Goal: Task Accomplishment & Management: Manage account settings

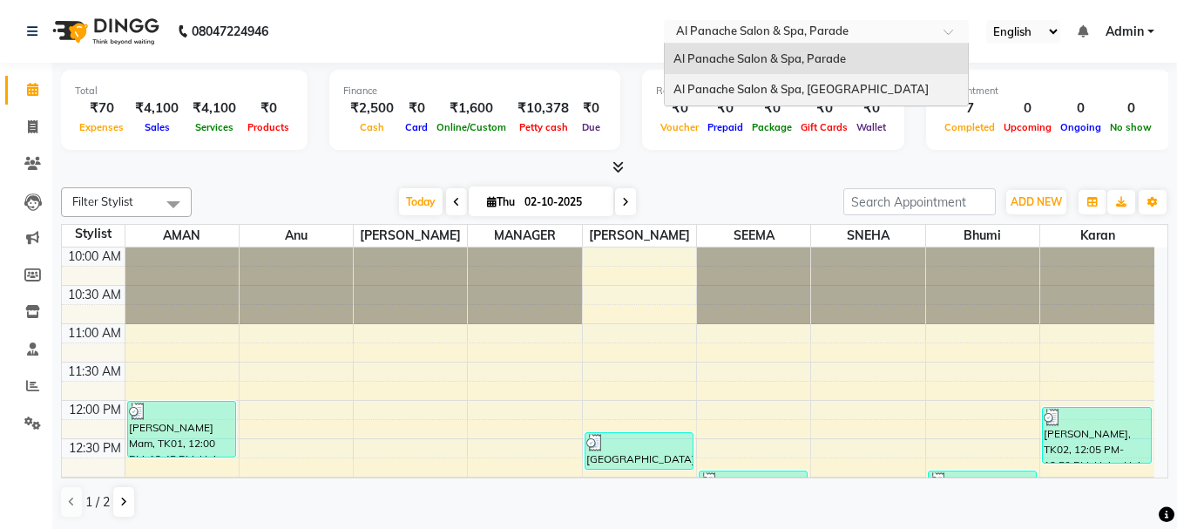
click at [782, 44] on ng-select "Select Location × Al Panache Salon & Spa, Parade [GEOGRAPHIC_DATA], Parade [GEO…" at bounding box center [816, 32] width 305 height 24
click at [782, 87] on span "Al Panache Salon & Spa, Shanti Palace" at bounding box center [801, 89] width 255 height 14
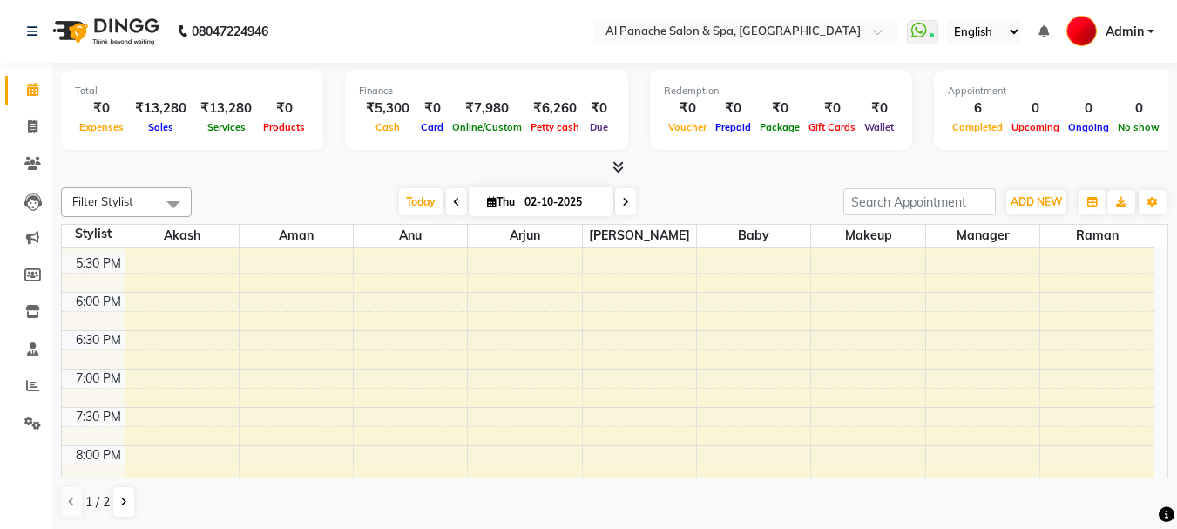
scroll to position [662, 0]
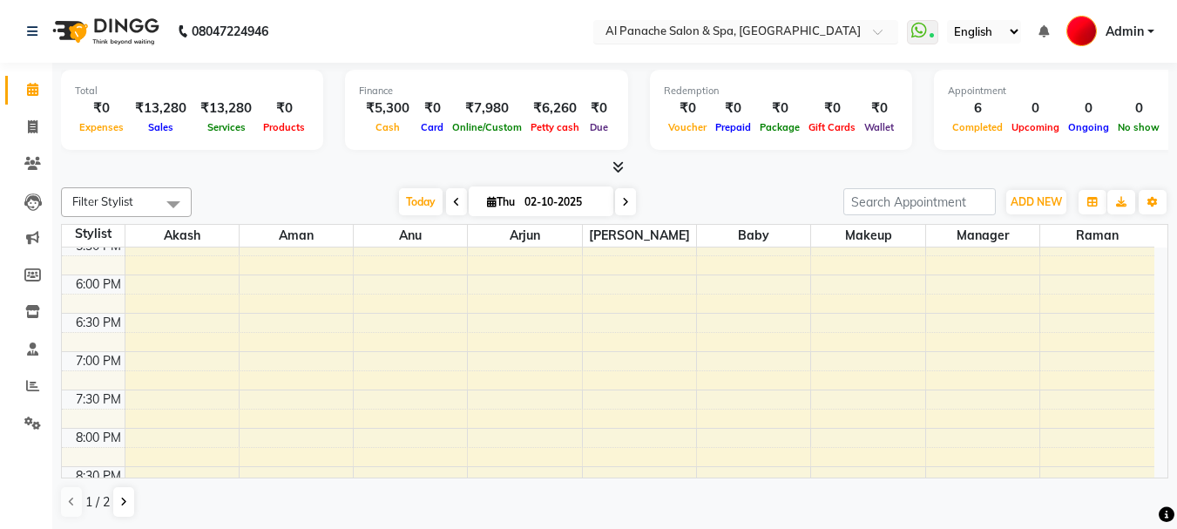
click at [847, 26] on input "text" at bounding box center [728, 32] width 253 height 17
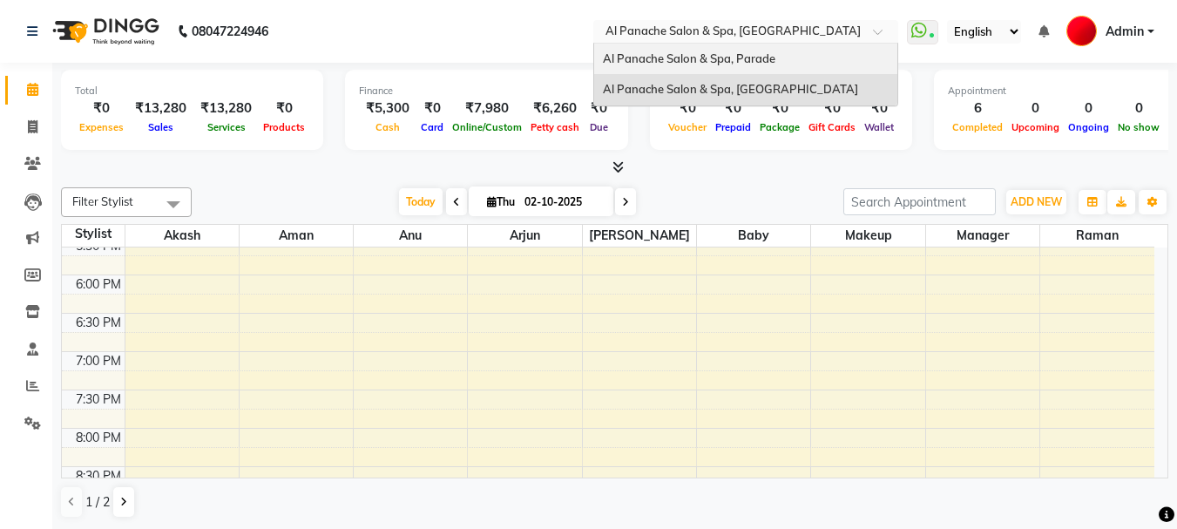
click at [847, 57] on div "Al Panache Salon & Spa, Parade" at bounding box center [745, 59] width 303 height 31
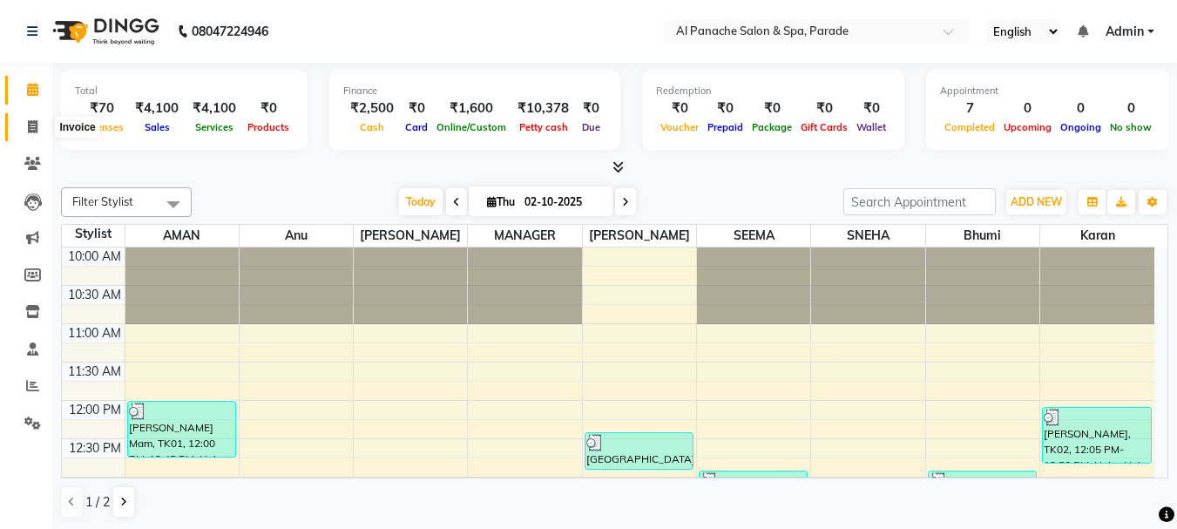
click at [30, 129] on icon at bounding box center [33, 126] width 10 height 13
select select "service"
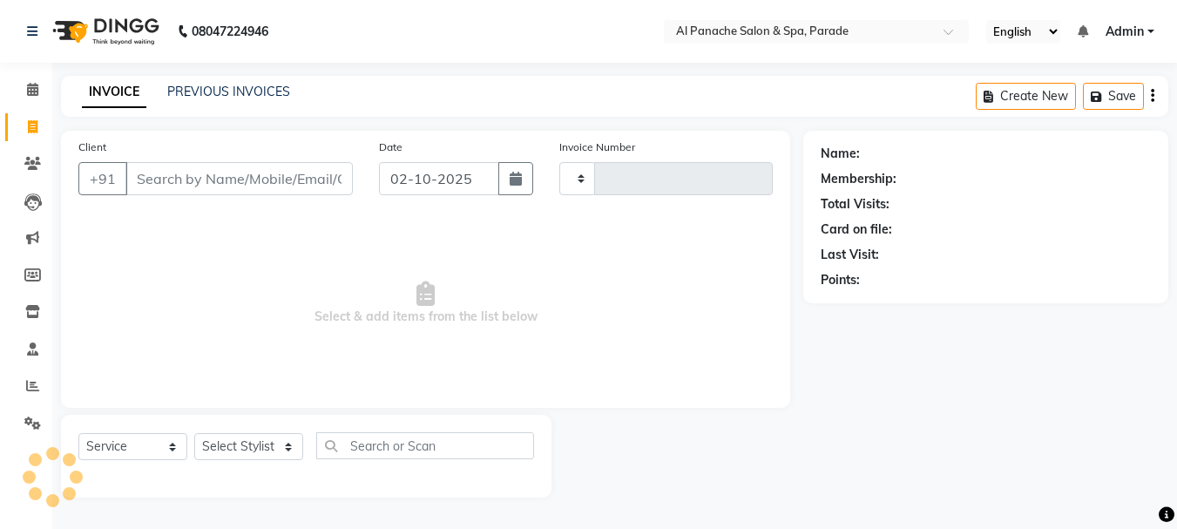
type input "1507"
select select "463"
click at [26, 81] on span at bounding box center [32, 90] width 30 height 20
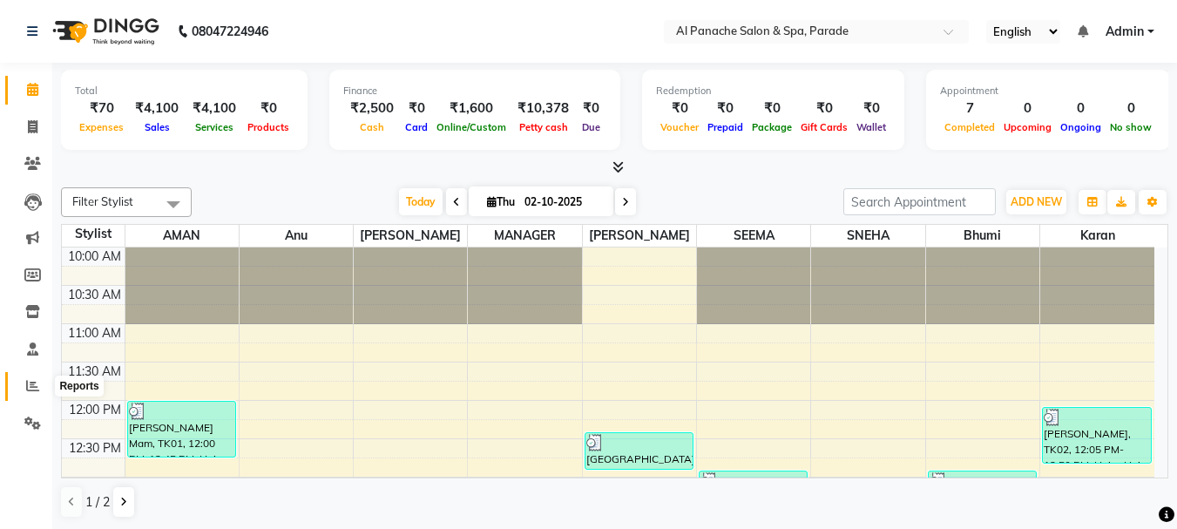
click at [29, 389] on icon at bounding box center [32, 385] width 13 height 13
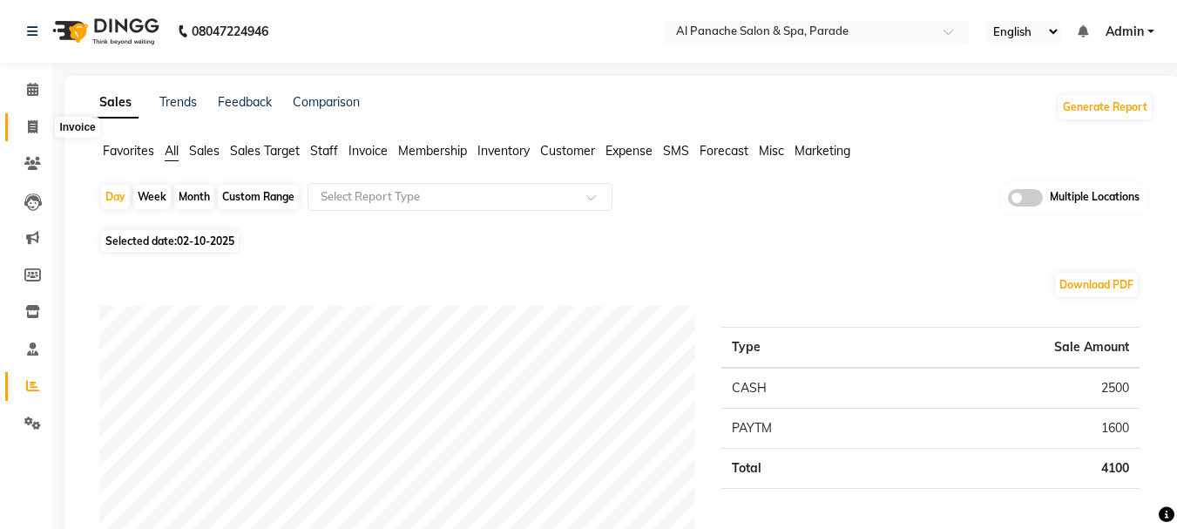
click at [30, 120] on icon at bounding box center [33, 126] width 10 height 13
select select "463"
select select "service"
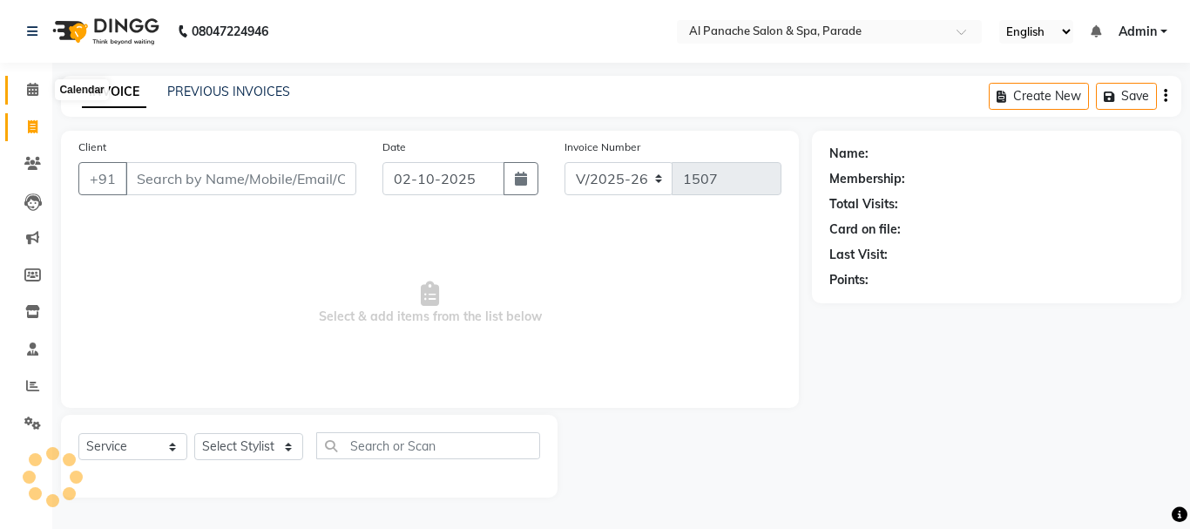
click at [33, 88] on icon at bounding box center [32, 89] width 11 height 13
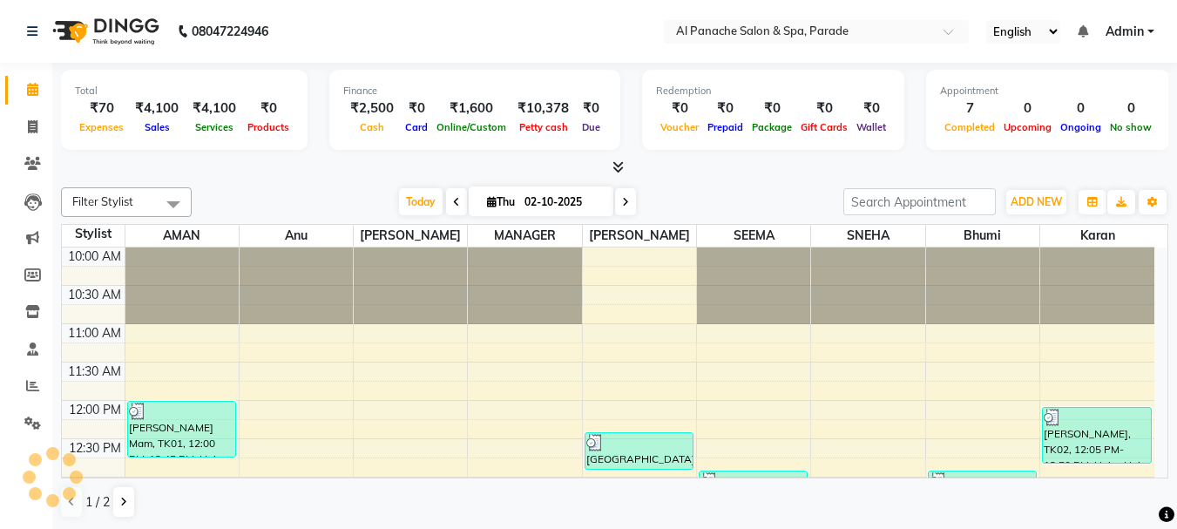
scroll to position [384, 0]
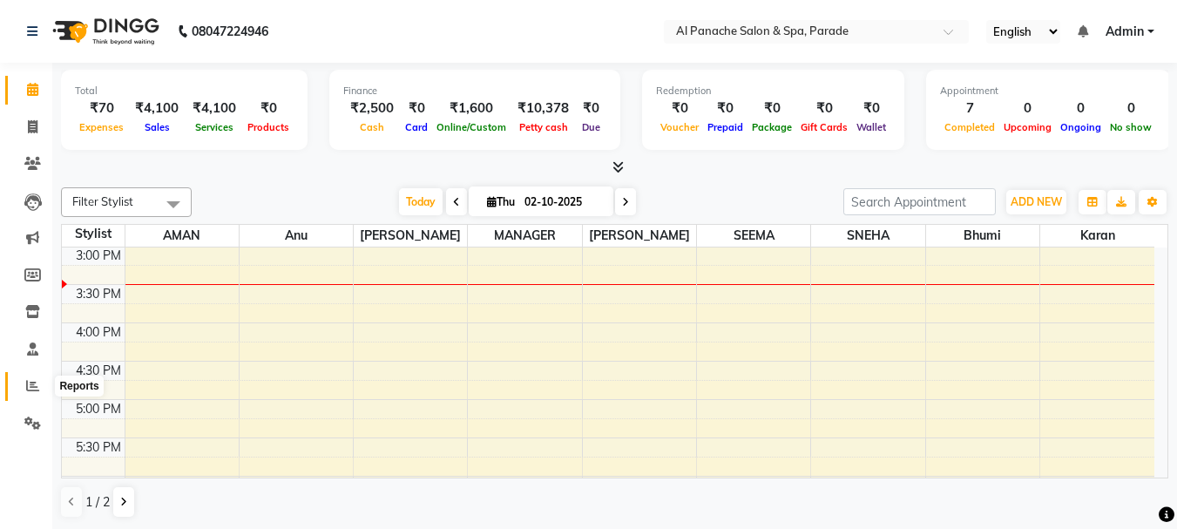
click at [28, 390] on icon at bounding box center [32, 385] width 13 height 13
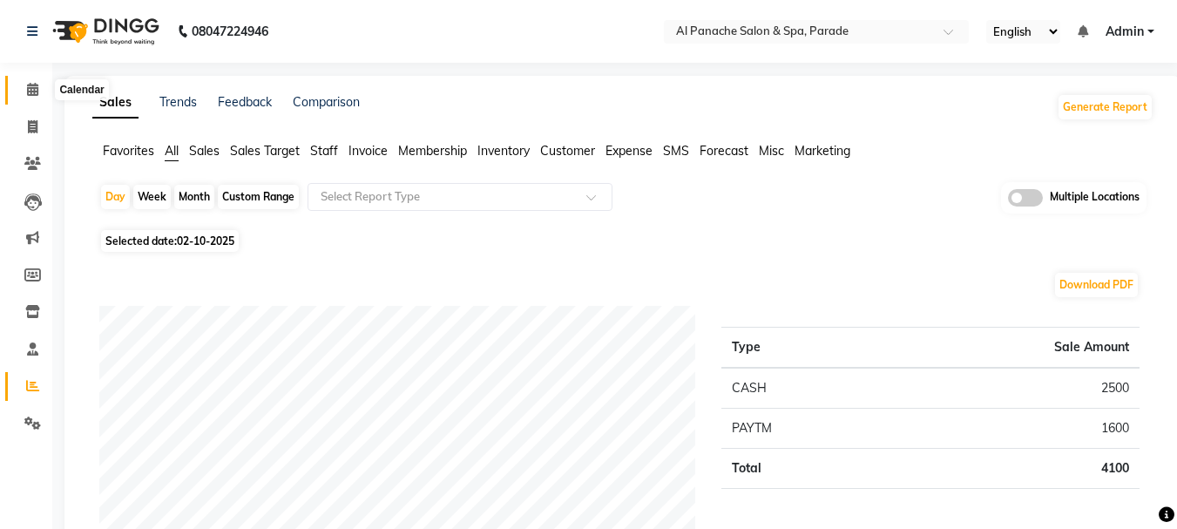
click at [23, 90] on span at bounding box center [32, 90] width 30 height 20
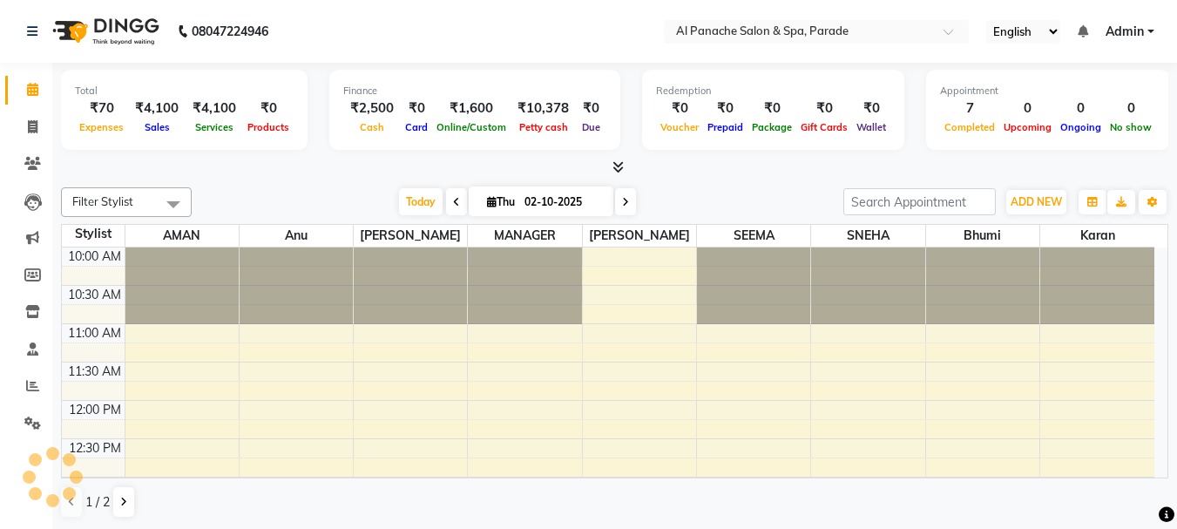
scroll to position [384, 0]
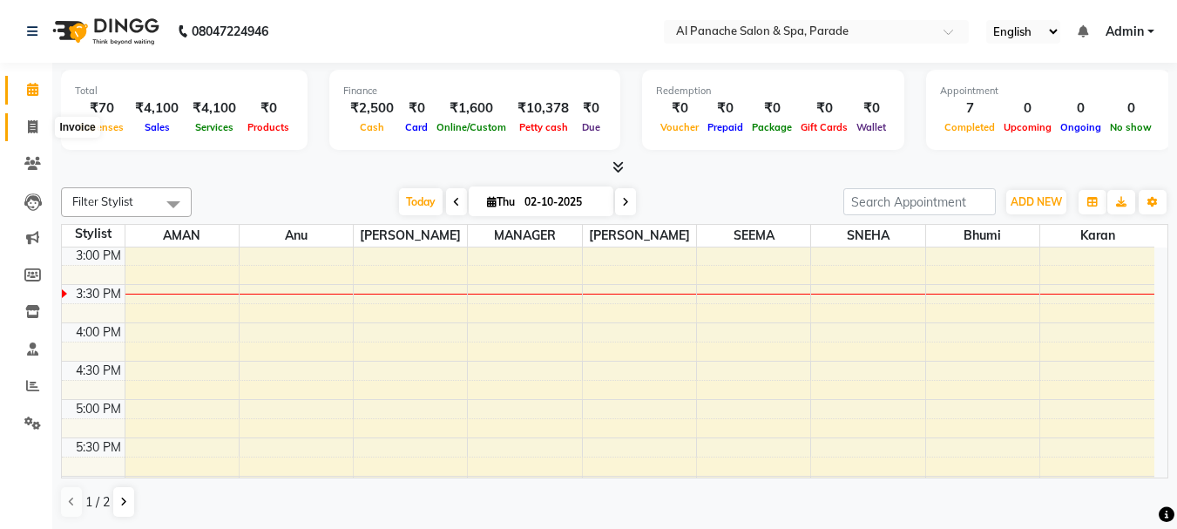
click at [26, 124] on span at bounding box center [32, 128] width 30 height 20
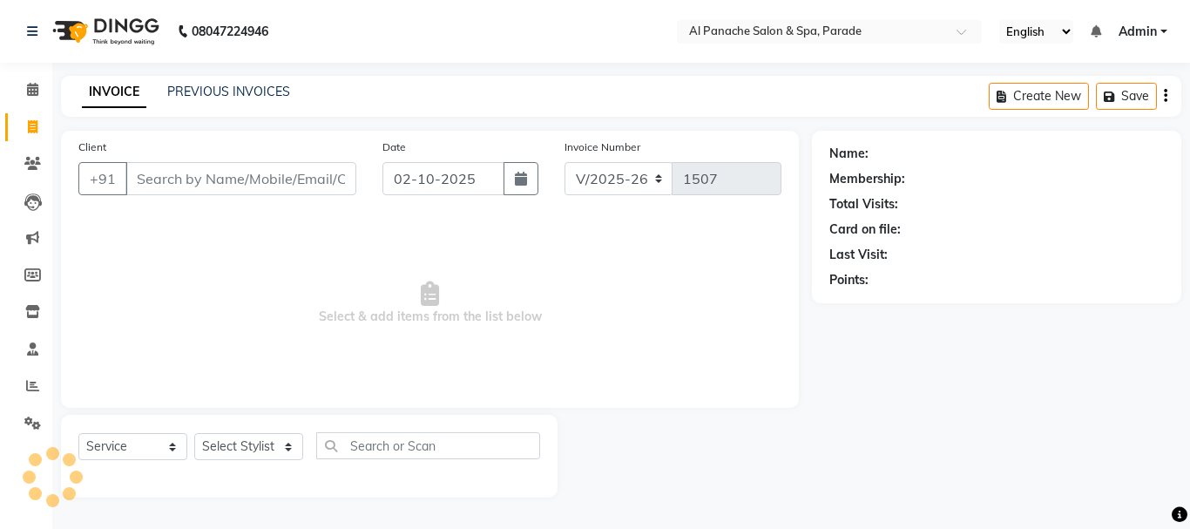
click at [26, 124] on span at bounding box center [32, 128] width 30 height 20
select select "service"
type input "1507"
select select "463"
click at [37, 83] on icon at bounding box center [32, 89] width 11 height 13
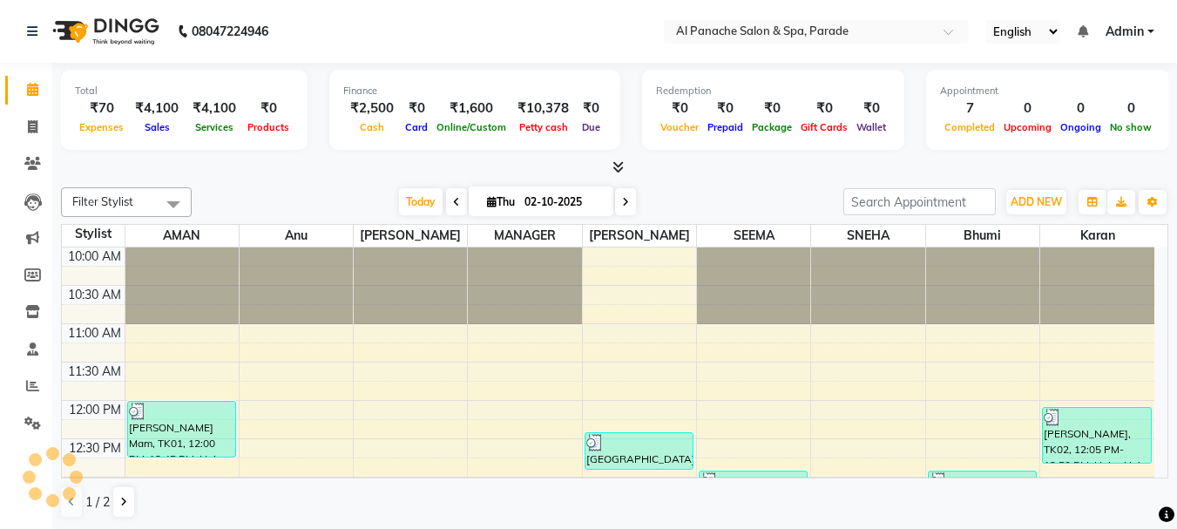
scroll to position [384, 0]
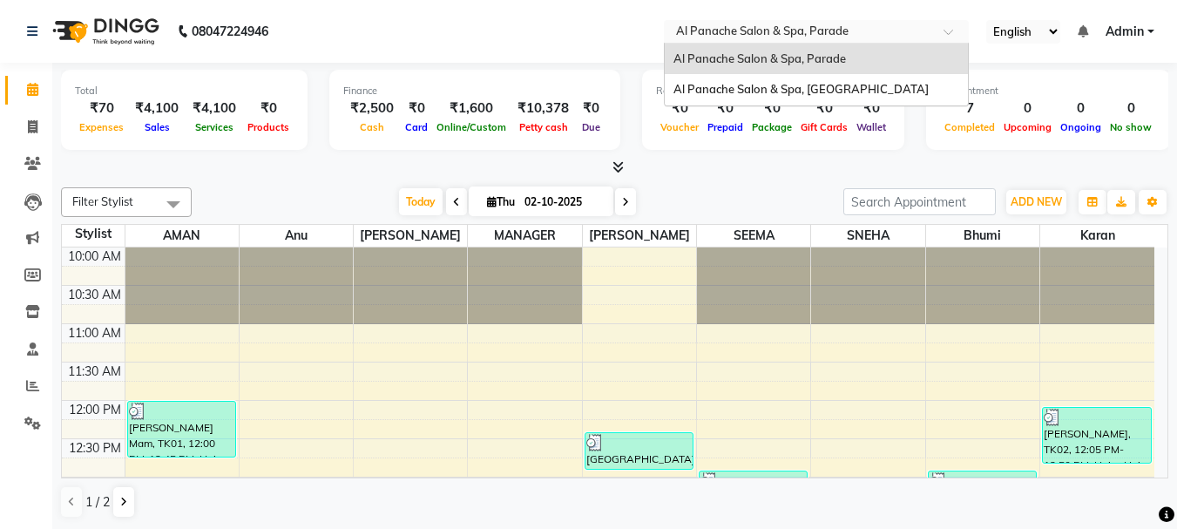
click at [769, 21] on div "Select Location × Al Panache Salon & Spa, Parade" at bounding box center [816, 32] width 305 height 24
click at [736, 90] on span "Al Panache Salon & Spa, [GEOGRAPHIC_DATA]" at bounding box center [801, 89] width 255 height 14
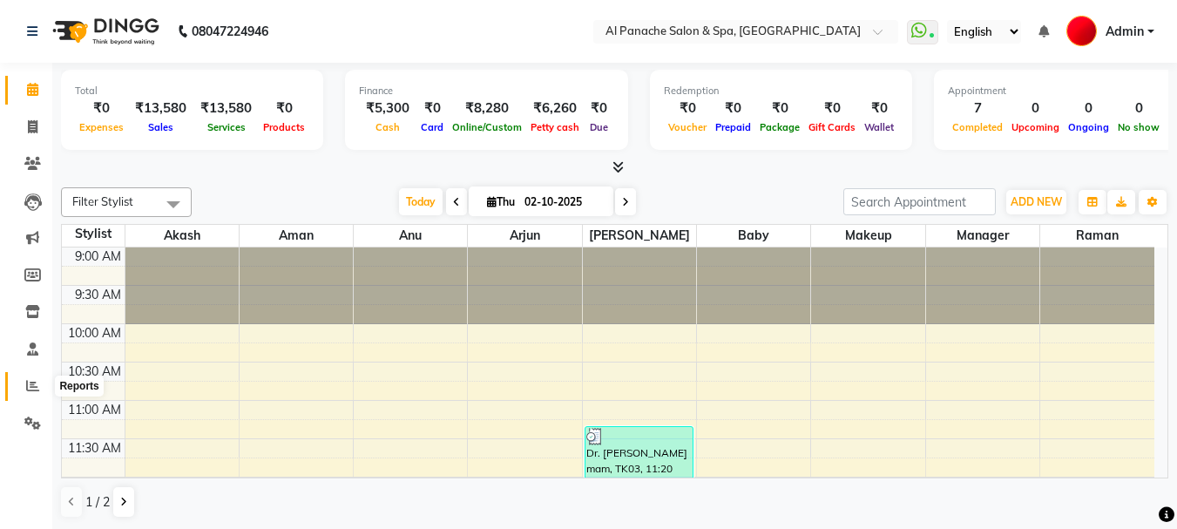
click at [27, 377] on span at bounding box center [32, 386] width 30 height 20
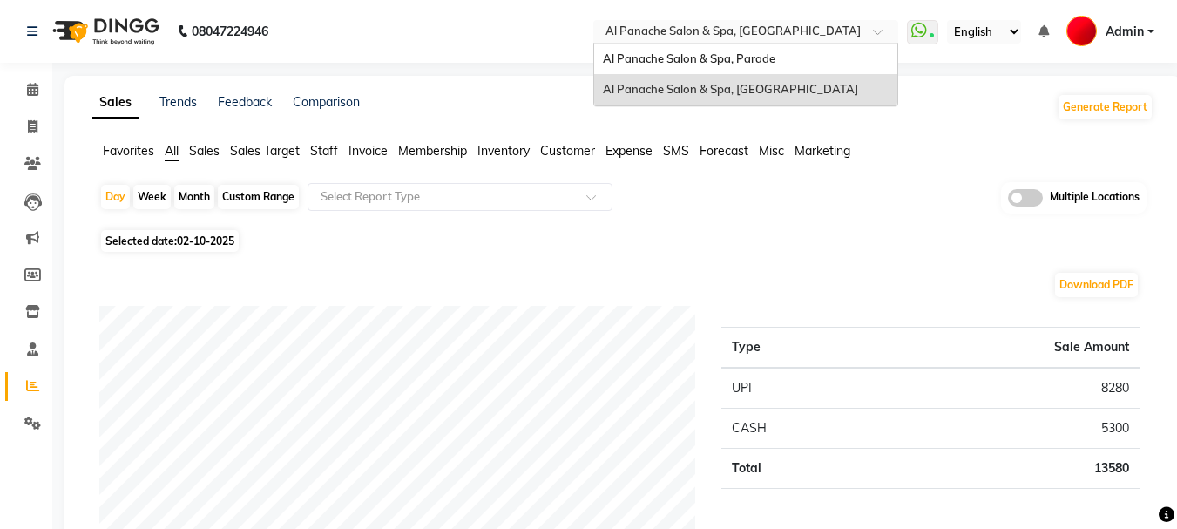
click at [855, 25] on input "text" at bounding box center [728, 32] width 253 height 17
click at [826, 64] on div "Al Panache Salon & Spa, Parade" at bounding box center [745, 59] width 303 height 31
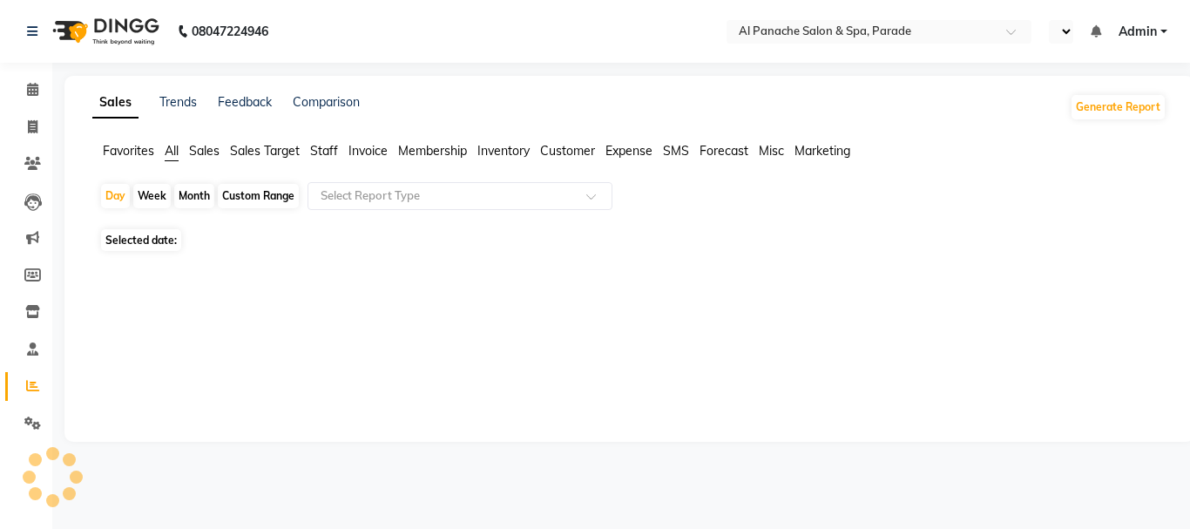
select select "en"
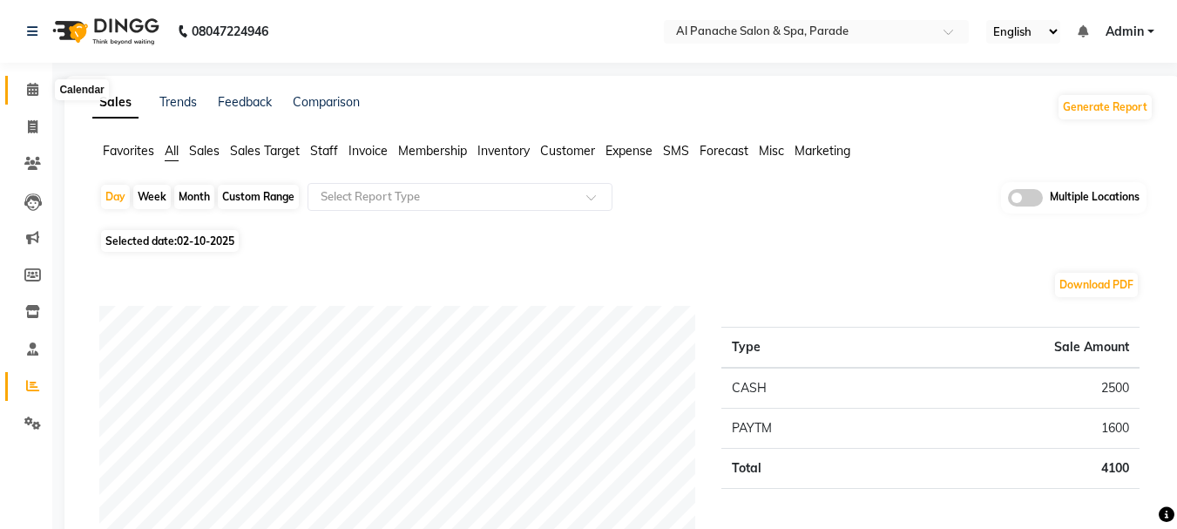
click at [29, 93] on icon at bounding box center [32, 89] width 11 height 13
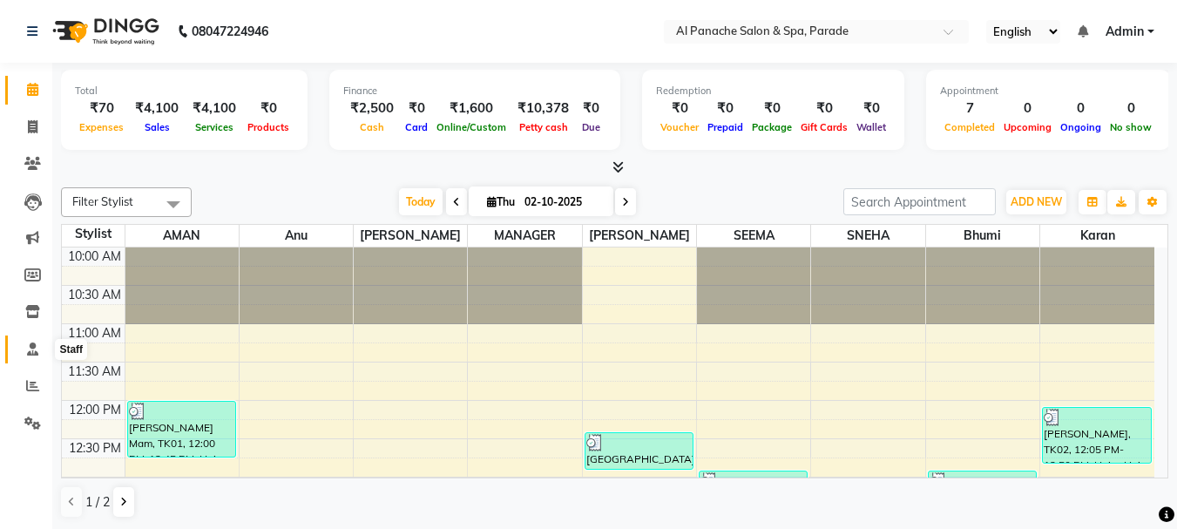
click at [30, 345] on icon at bounding box center [32, 348] width 11 height 13
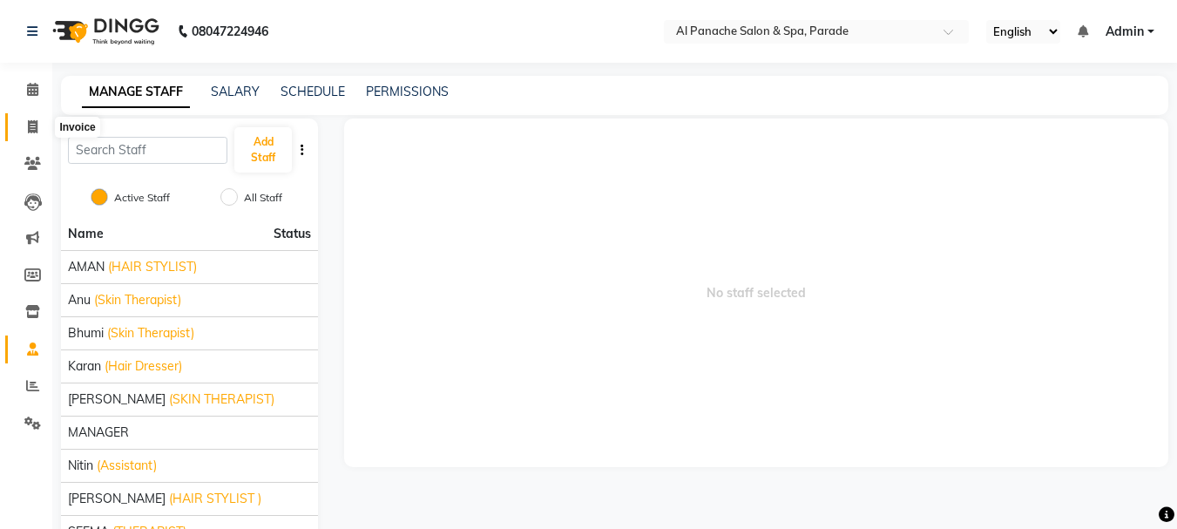
click at [39, 120] on span at bounding box center [32, 128] width 30 height 20
select select "service"
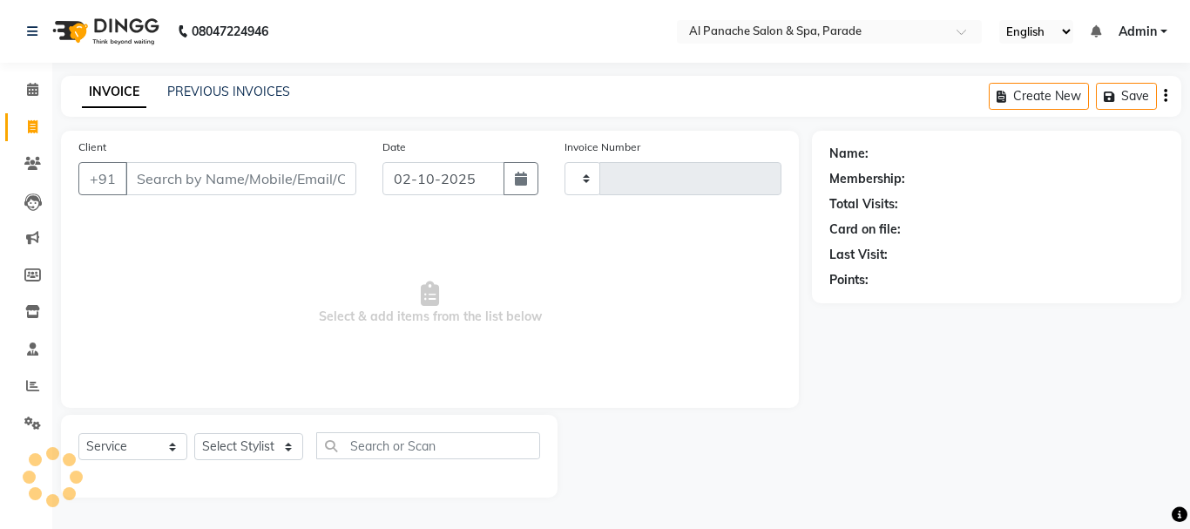
type input "1507"
select select "463"
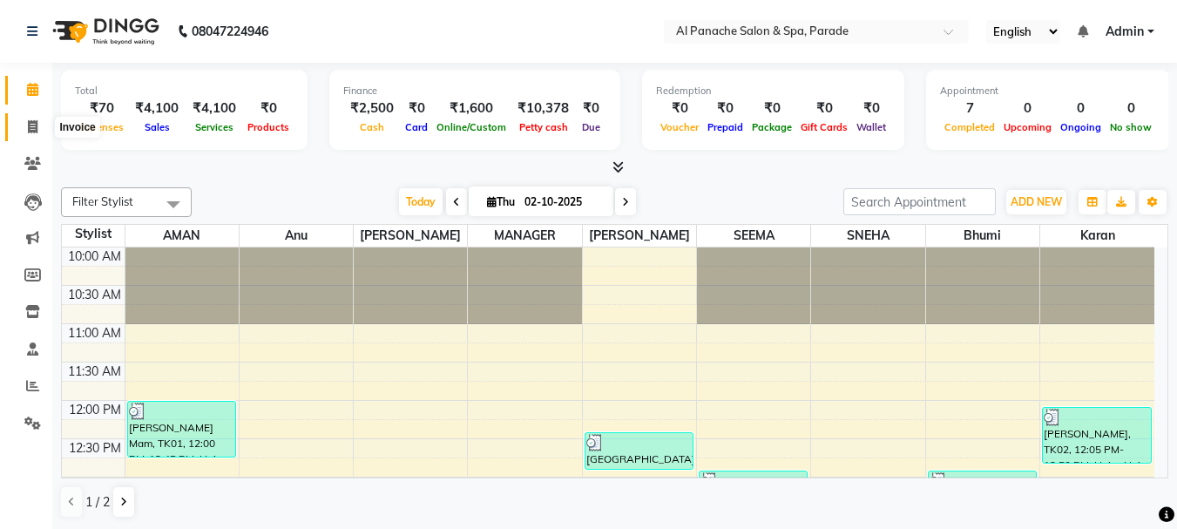
click at [31, 119] on span at bounding box center [32, 128] width 30 height 20
select select "service"
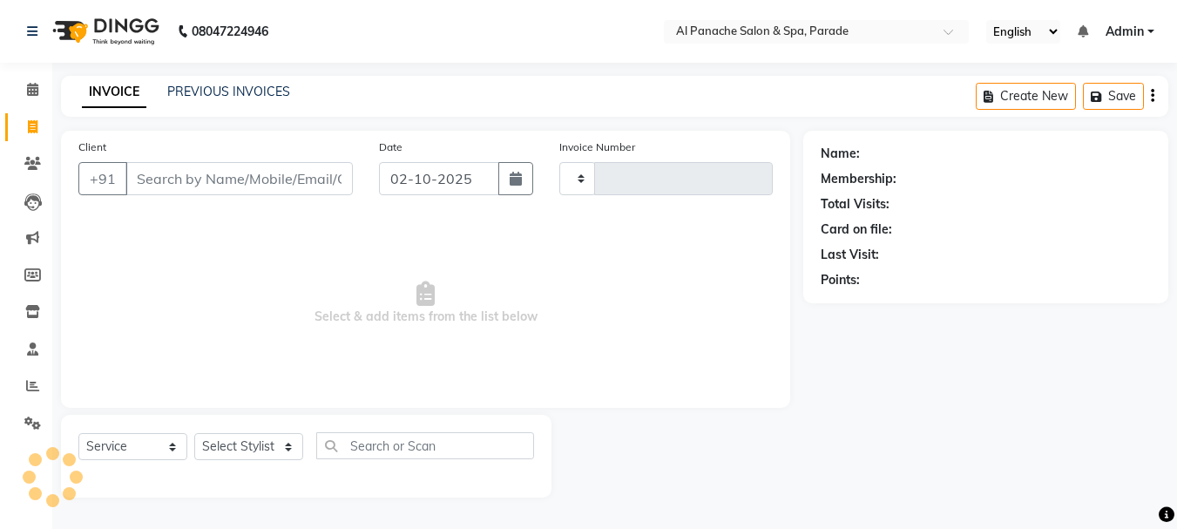
type input "1507"
select select "463"
click at [141, 171] on input "Client" at bounding box center [240, 178] width 231 height 33
click at [135, 180] on input "Client" at bounding box center [240, 178] width 231 height 33
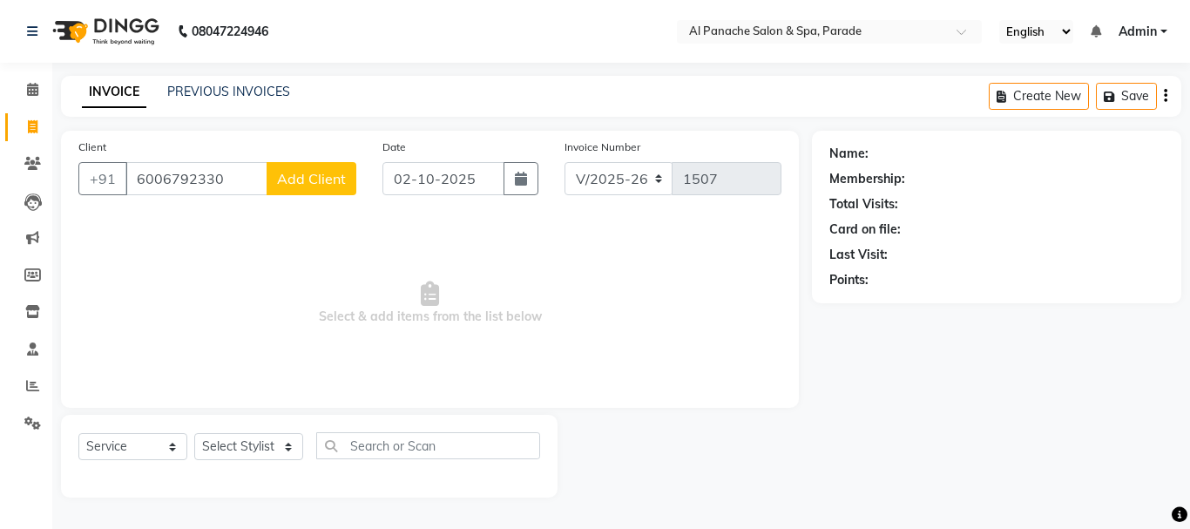
type input "6006792330"
click at [268, 444] on select "Select Stylist AMAN Anu Bhumi Karan Komal MANAGER Nitin RAJVEER SEEMA SNEHA Sun…" at bounding box center [248, 446] width 109 height 27
click at [325, 179] on span "Add Client" at bounding box center [311, 178] width 69 height 17
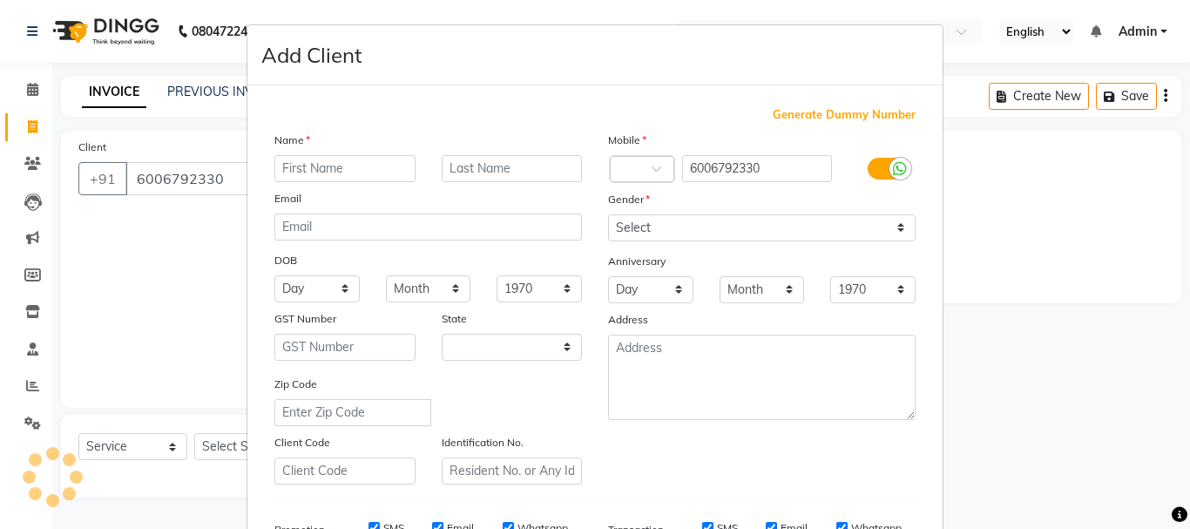
select select "15"
click at [279, 170] on input "text" at bounding box center [344, 168] width 141 height 27
type input "malika"
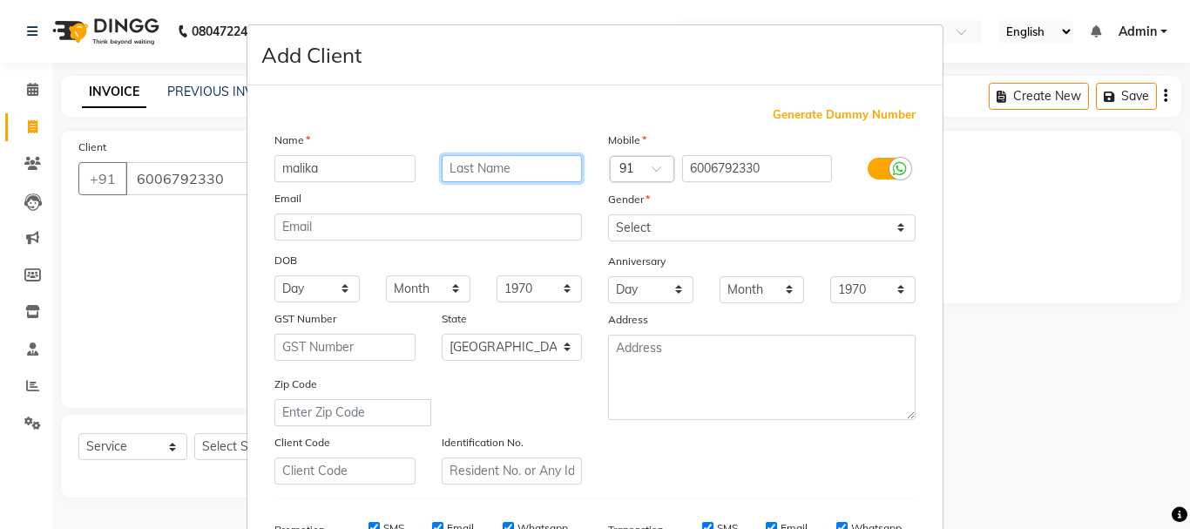
click at [448, 163] on input "text" at bounding box center [512, 168] width 141 height 27
type input "mam"
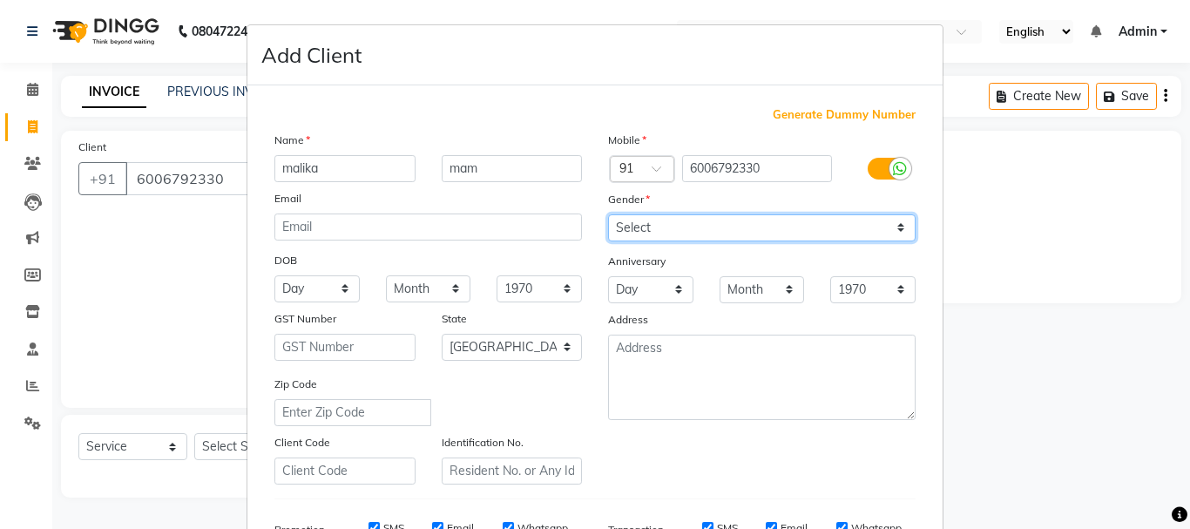
click at [894, 227] on select "Select [DEMOGRAPHIC_DATA] [DEMOGRAPHIC_DATA] Other Prefer Not To Say" at bounding box center [762, 227] width 308 height 27
select select "[DEMOGRAPHIC_DATA]"
click at [608, 214] on select "Select [DEMOGRAPHIC_DATA] [DEMOGRAPHIC_DATA] Other Prefer Not To Say" at bounding box center [762, 227] width 308 height 27
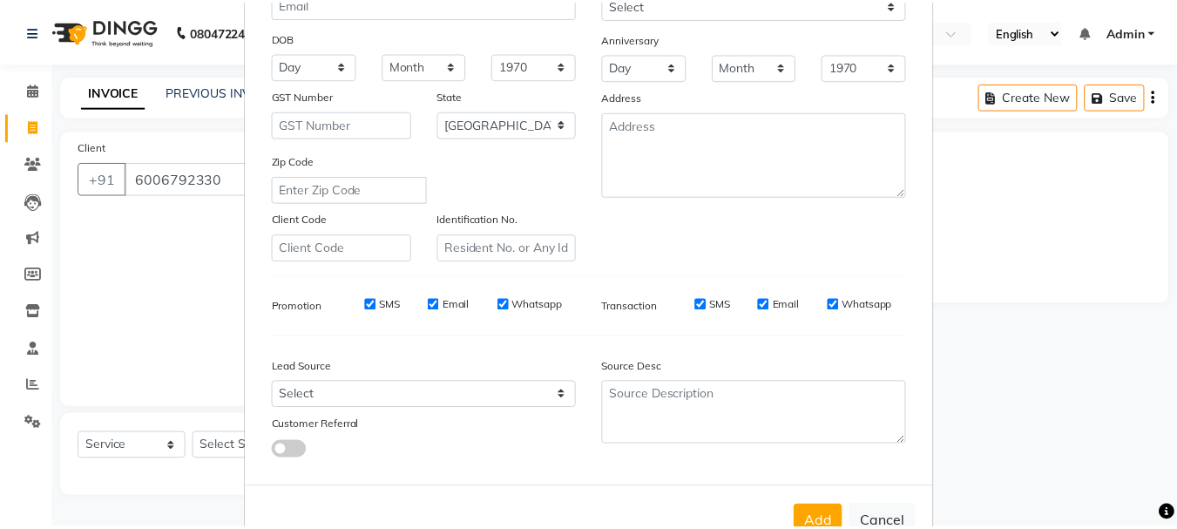
scroll to position [275, 0]
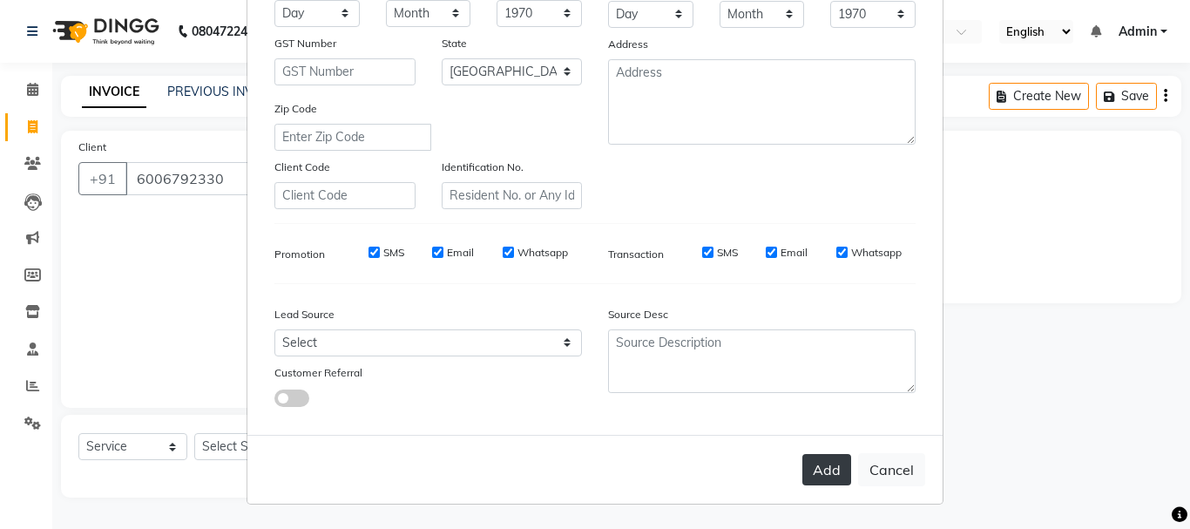
click at [812, 460] on button "Add" at bounding box center [827, 469] width 49 height 31
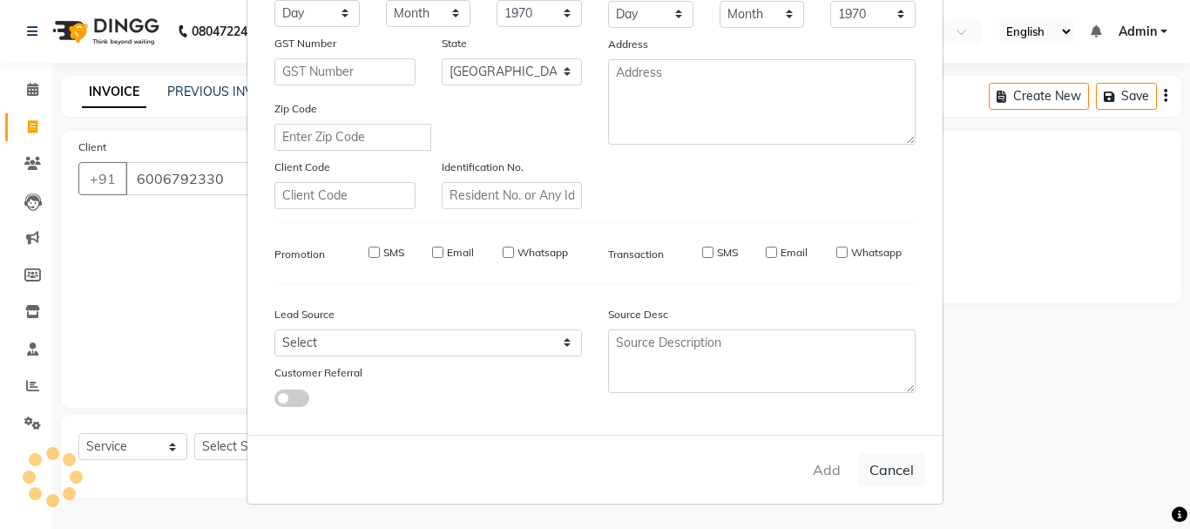
select select
select select "null"
select select
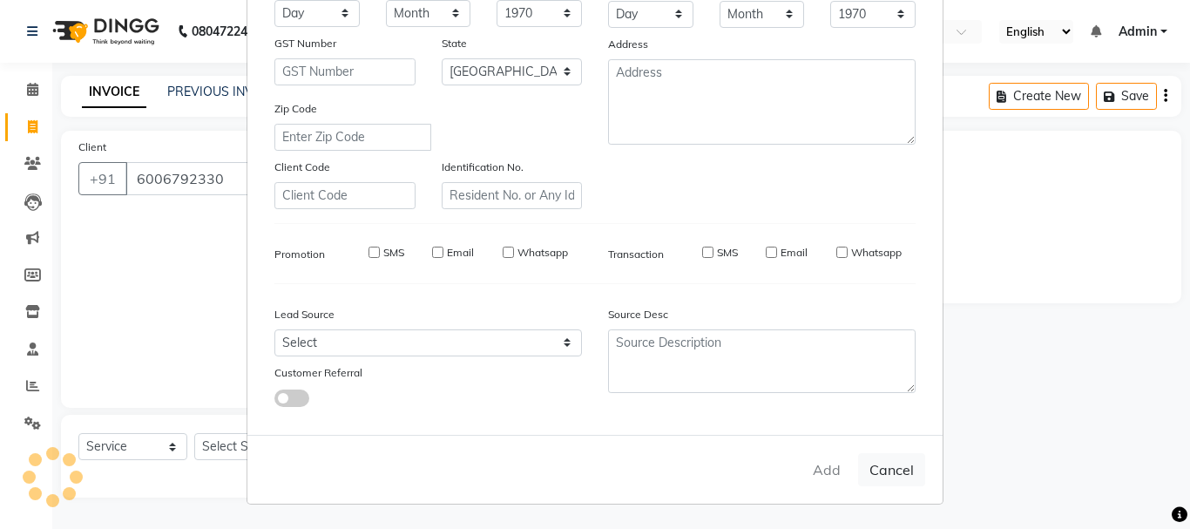
select select
checkbox input "false"
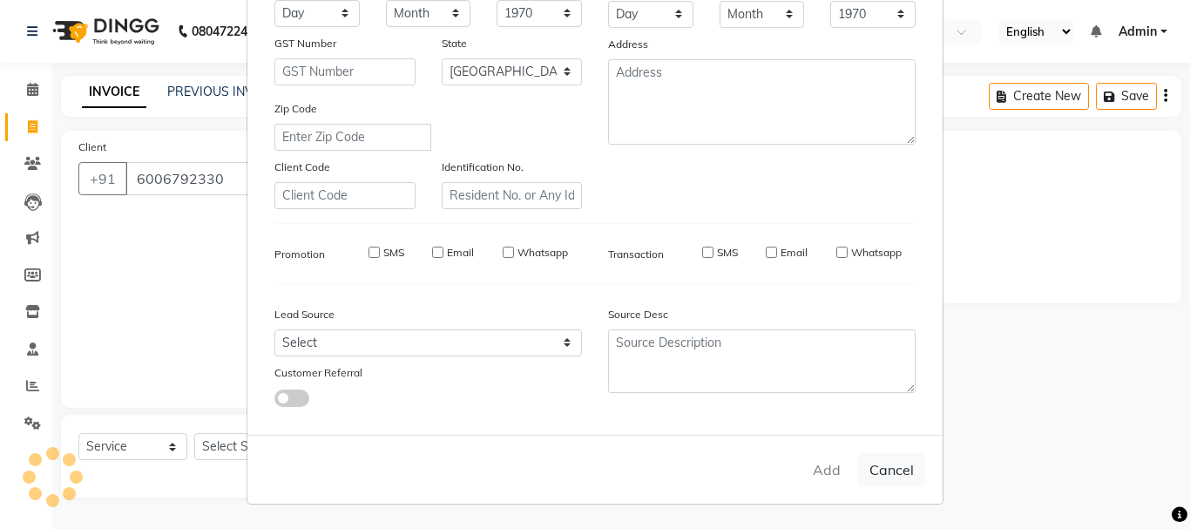
checkbox input "false"
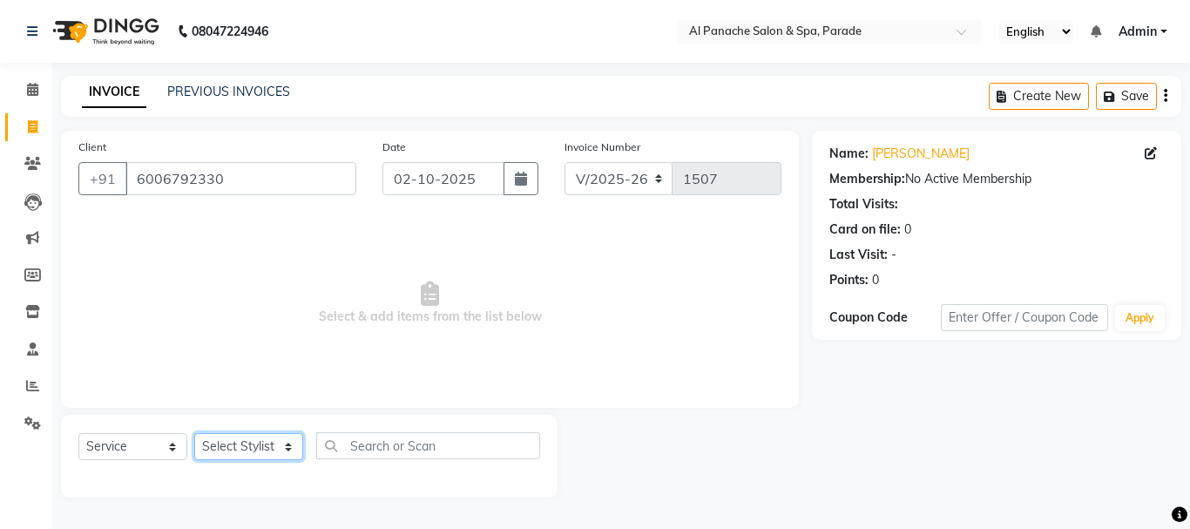
click at [287, 444] on select "Select Stylist AMAN Anu Bhumi Karan Komal MANAGER Nitin RAJVEER SEEMA SNEHA Sun…" at bounding box center [248, 446] width 109 height 27
select select "23032"
click at [194, 433] on select "Select Stylist AMAN Anu Bhumi Karan Komal MANAGER Nitin RAJVEER SEEMA SNEHA Sun…" at bounding box center [248, 446] width 109 height 27
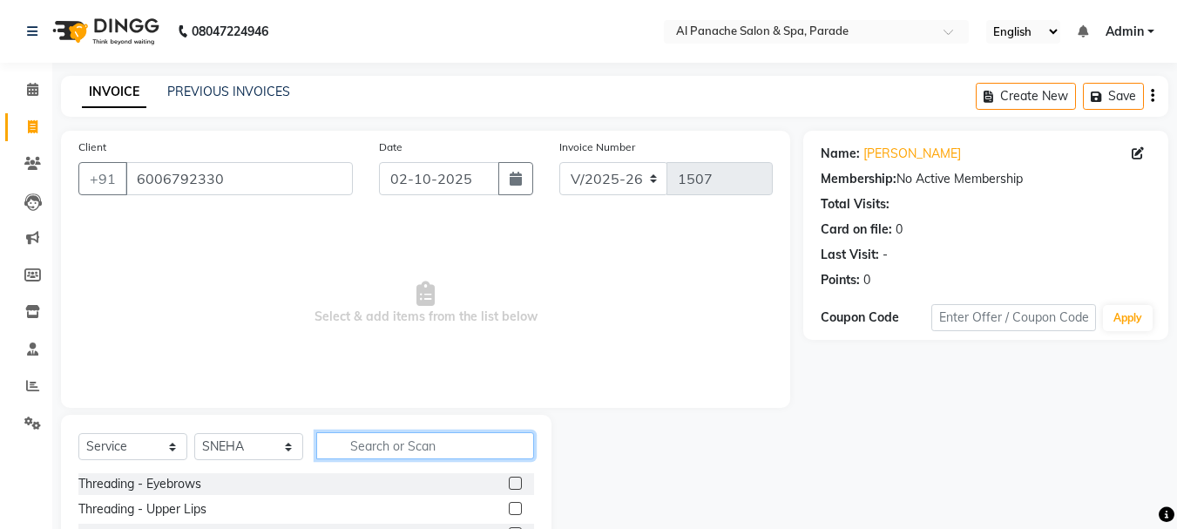
click at [355, 444] on input "text" at bounding box center [425, 445] width 218 height 27
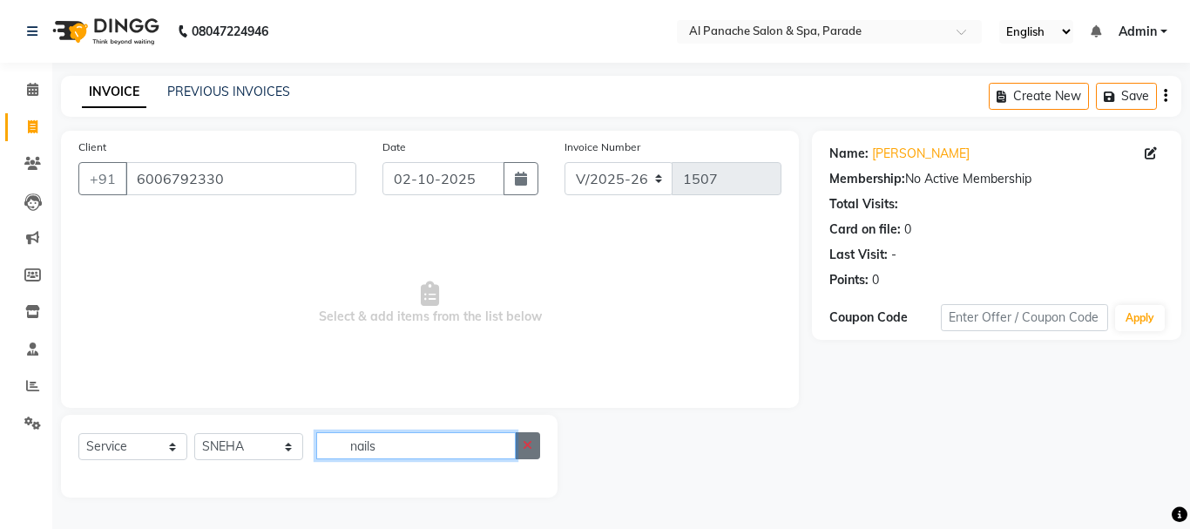
type input "nails"
click at [530, 447] on icon "button" at bounding box center [528, 445] width 10 height 12
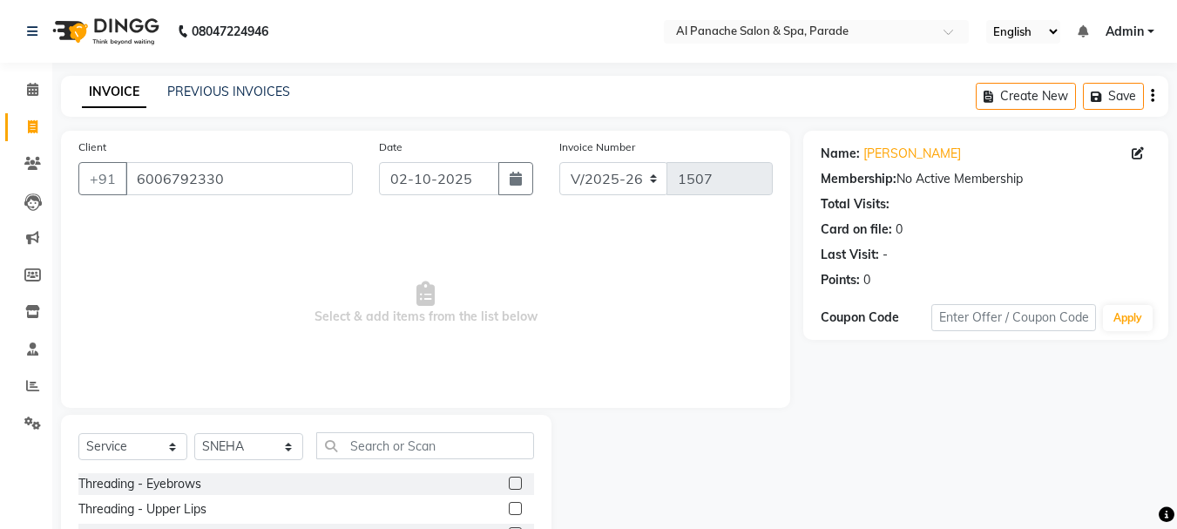
click at [355, 445] on input "text" at bounding box center [425, 445] width 218 height 27
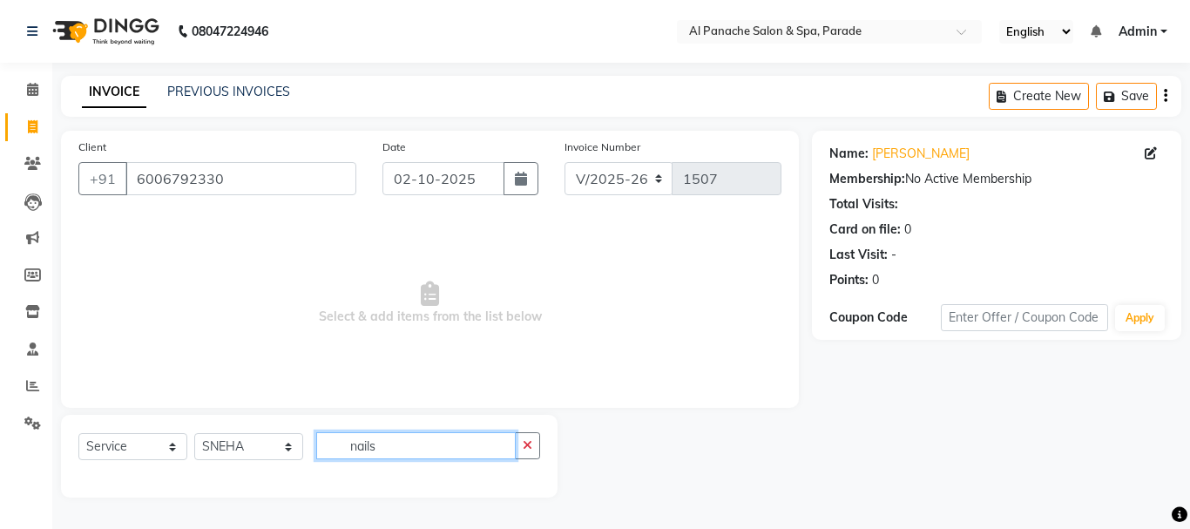
click at [376, 441] on input "nails" at bounding box center [416, 445] width 200 height 27
type input "nailsex"
click at [531, 450] on icon "button" at bounding box center [528, 445] width 10 height 12
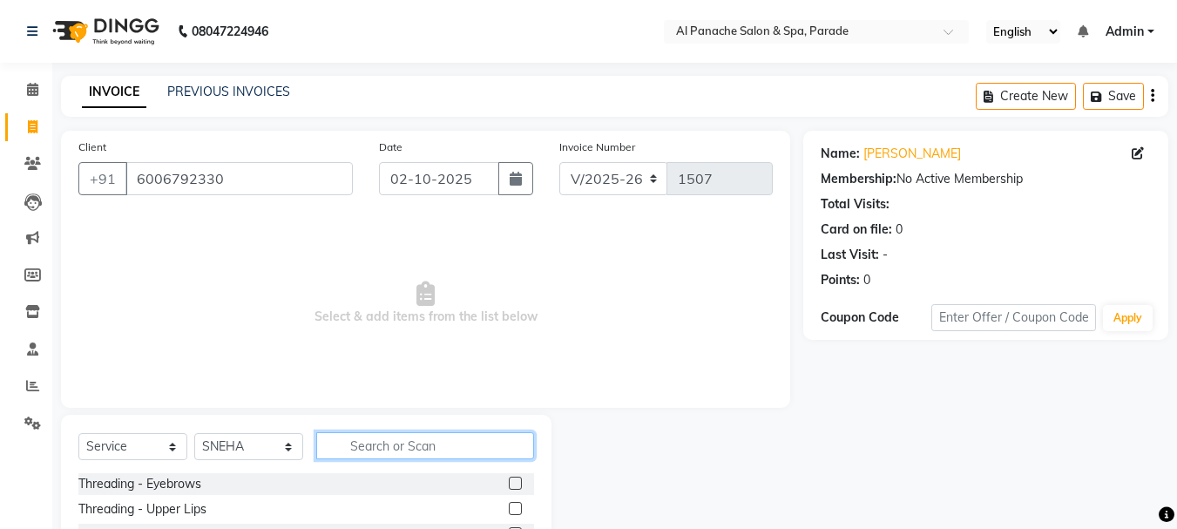
click at [531, 449] on input "text" at bounding box center [425, 445] width 218 height 27
click at [349, 440] on input "text" at bounding box center [425, 445] width 218 height 27
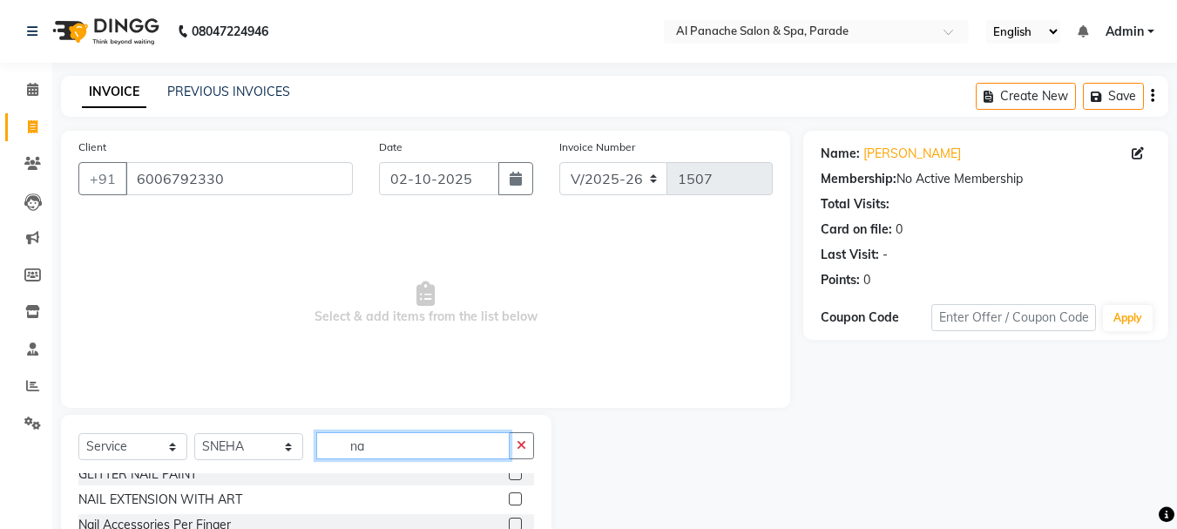
scroll to position [64, 0]
type input "na"
click at [509, 491] on label at bounding box center [515, 495] width 13 height 13
click at [509, 491] on input "checkbox" at bounding box center [514, 496] width 11 height 11
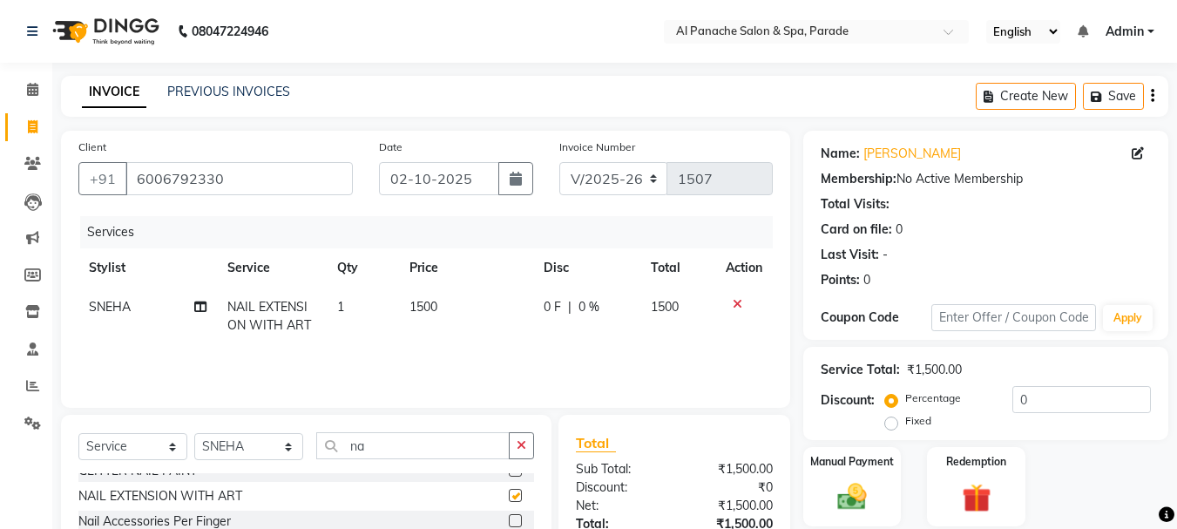
checkbox input "false"
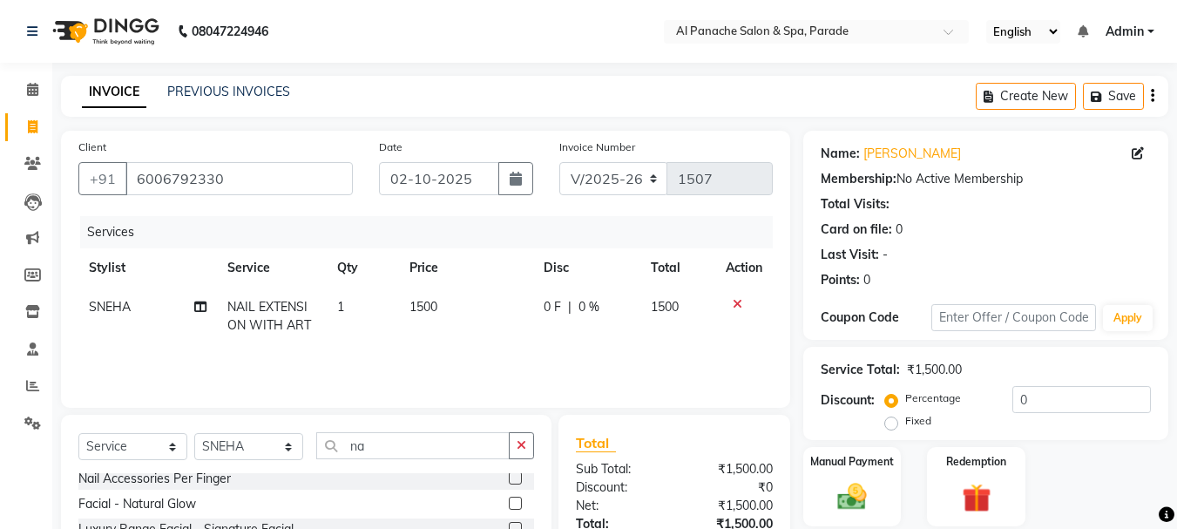
click at [509, 478] on label at bounding box center [515, 477] width 13 height 13
click at [509, 478] on input "checkbox" at bounding box center [514, 478] width 11 height 11
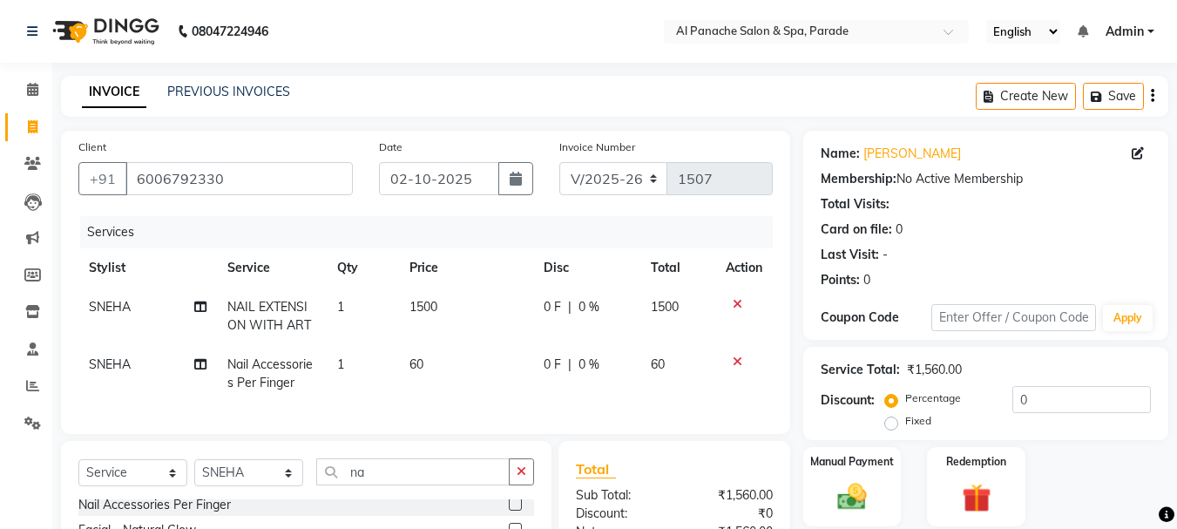
click at [735, 357] on icon at bounding box center [738, 362] width 10 height 12
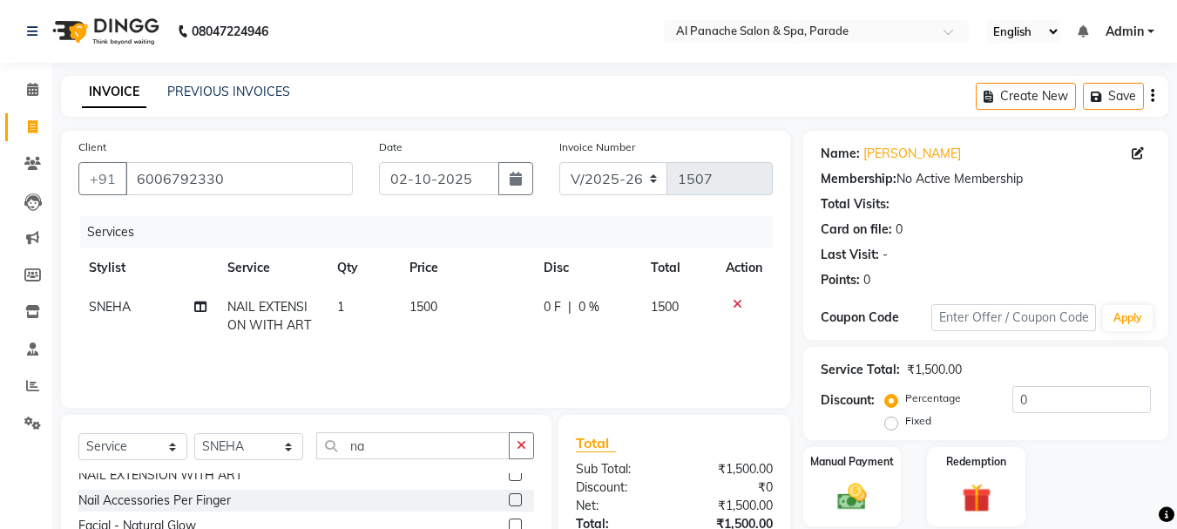
scroll to position [81, 0]
click at [509, 502] on label at bounding box center [515, 503] width 13 height 13
click at [509, 502] on input "checkbox" at bounding box center [514, 503] width 11 height 11
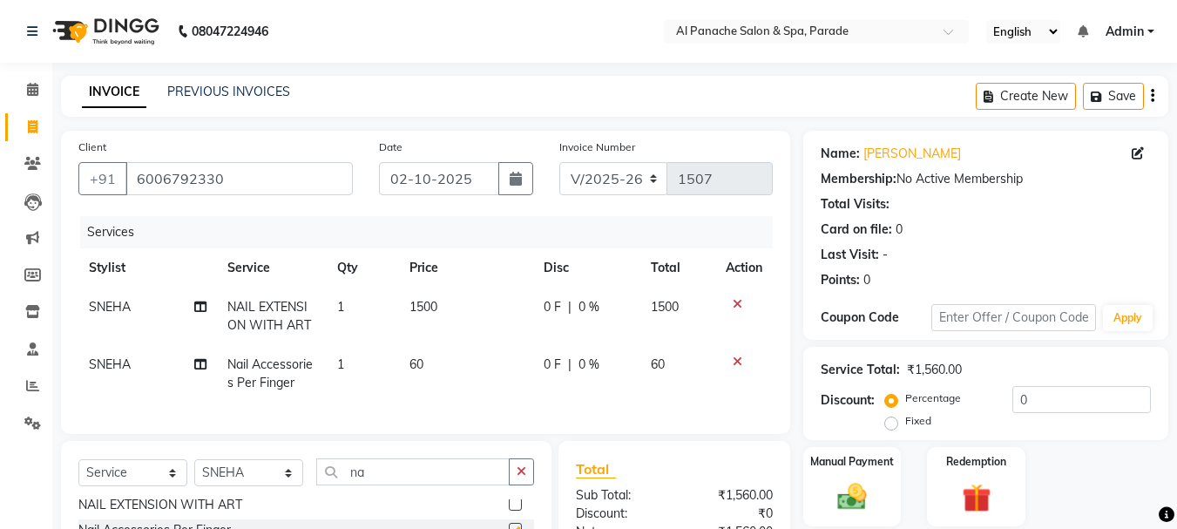
checkbox input "false"
click at [739, 361] on icon at bounding box center [738, 362] width 10 height 12
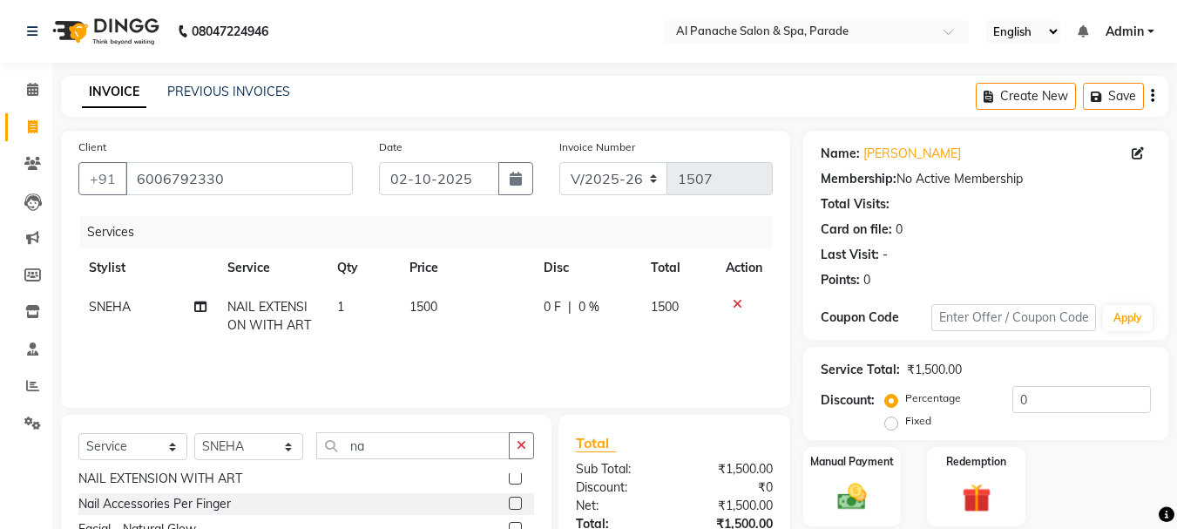
click at [430, 310] on span "1500" at bounding box center [424, 307] width 28 height 16
select select "23032"
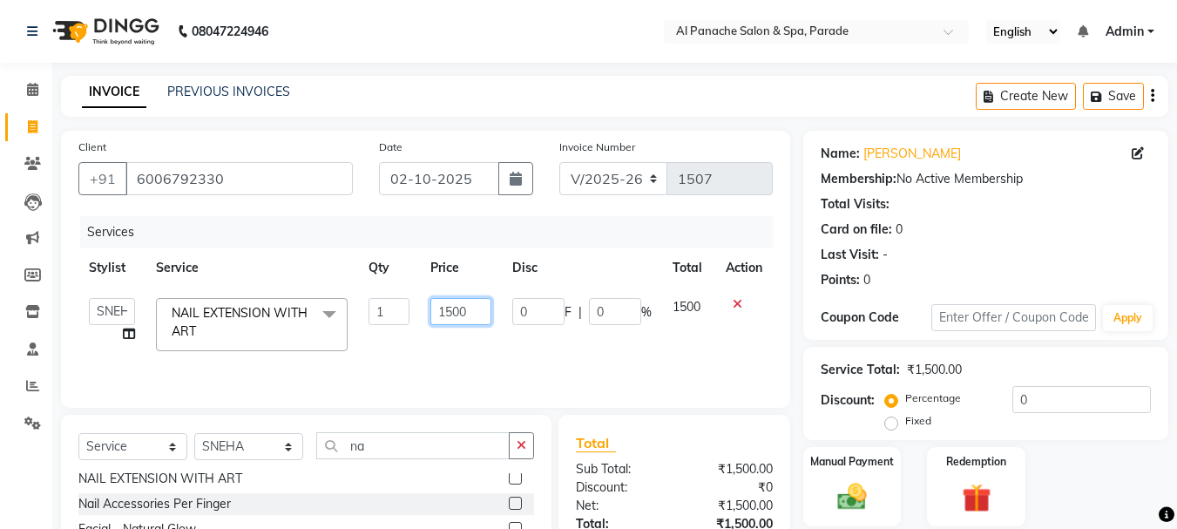
click at [450, 312] on input "1500" at bounding box center [460, 311] width 60 height 27
type input "1600"
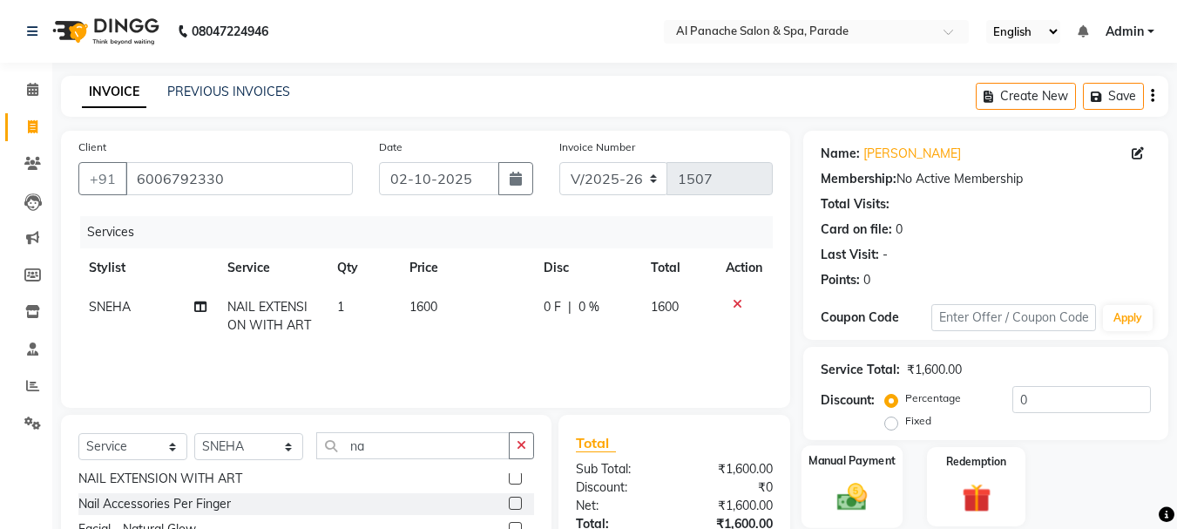
click at [823, 508] on div "Manual Payment" at bounding box center [853, 486] width 102 height 83
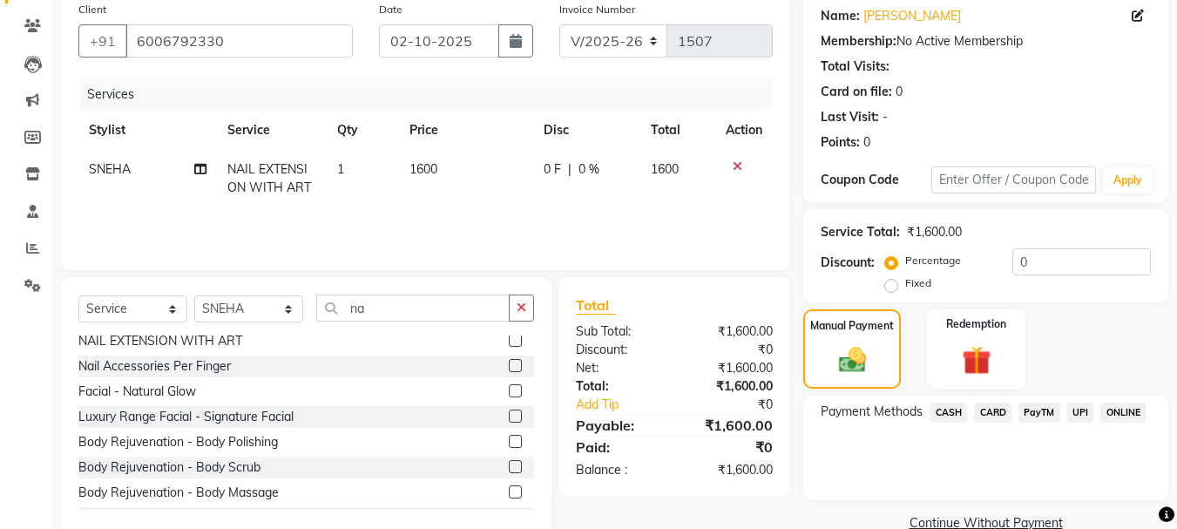
scroll to position [171, 0]
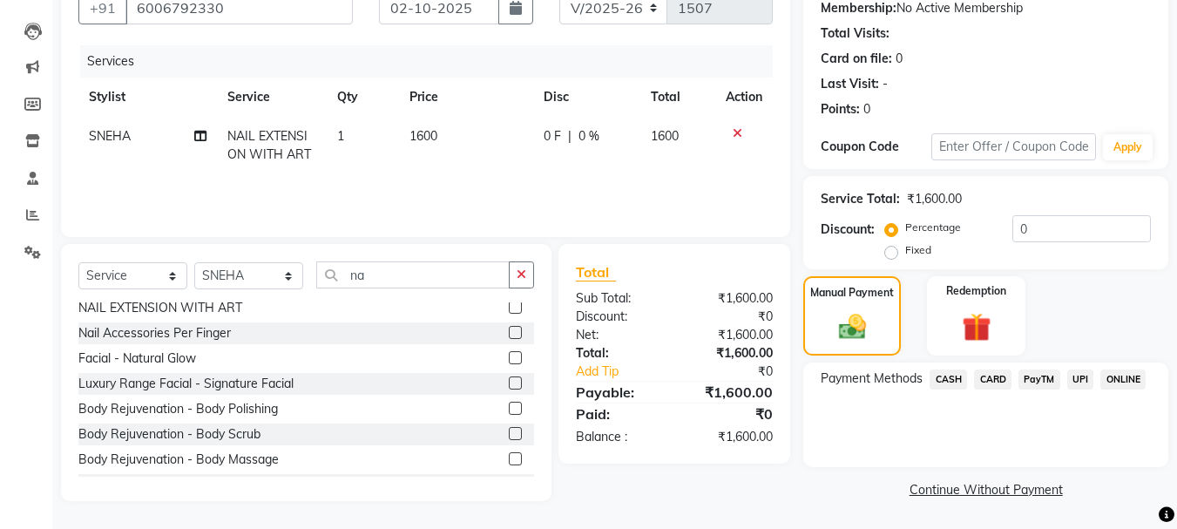
click at [1029, 383] on span "PayTM" at bounding box center [1040, 379] width 42 height 20
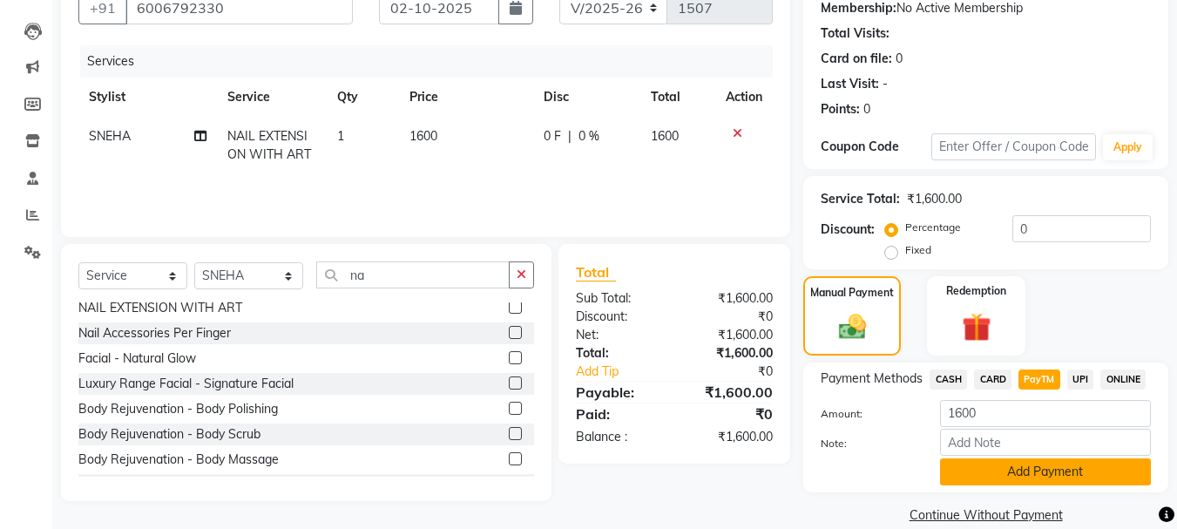
click at [1040, 472] on button "Add Payment" at bounding box center [1045, 471] width 211 height 27
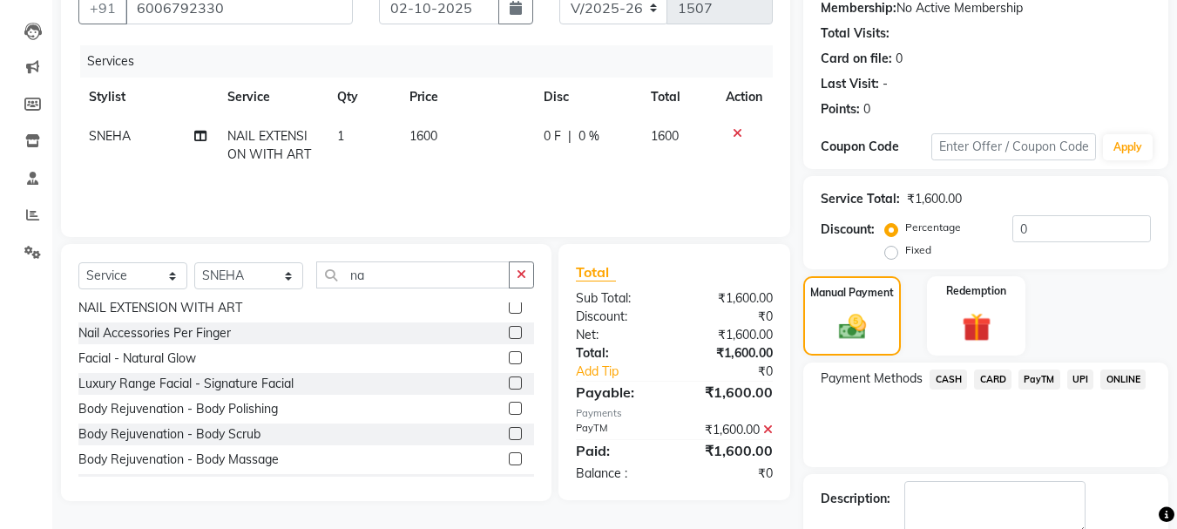
scroll to position [269, 0]
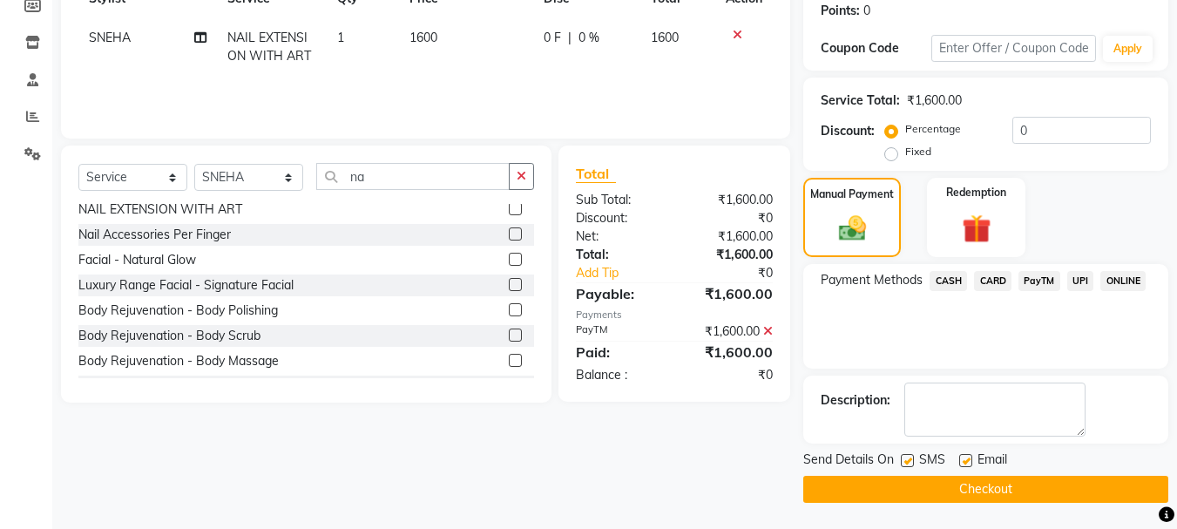
click at [1029, 498] on button "Checkout" at bounding box center [985, 489] width 365 height 27
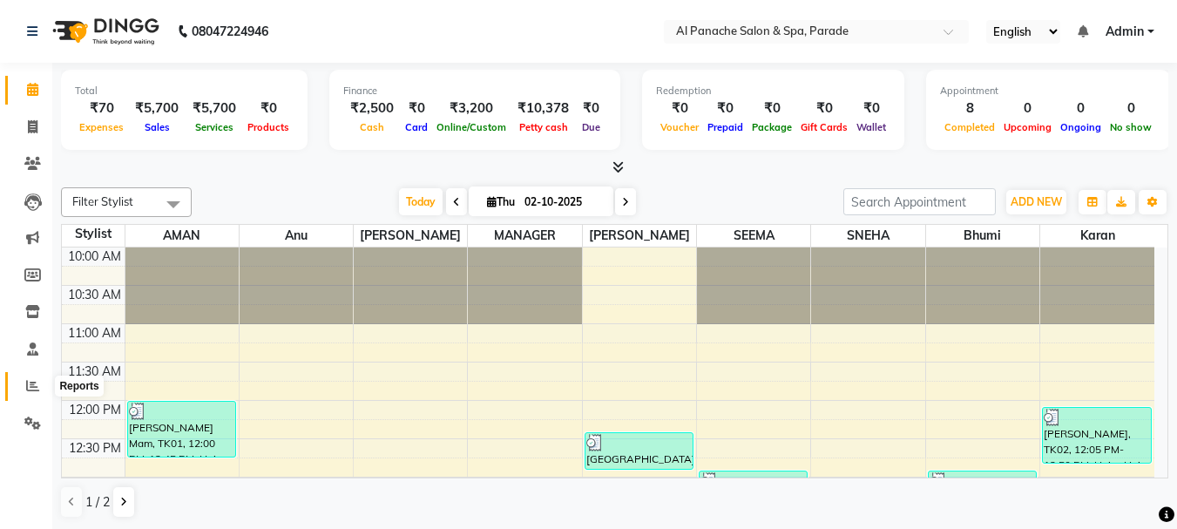
click at [24, 383] on span at bounding box center [32, 386] width 30 height 20
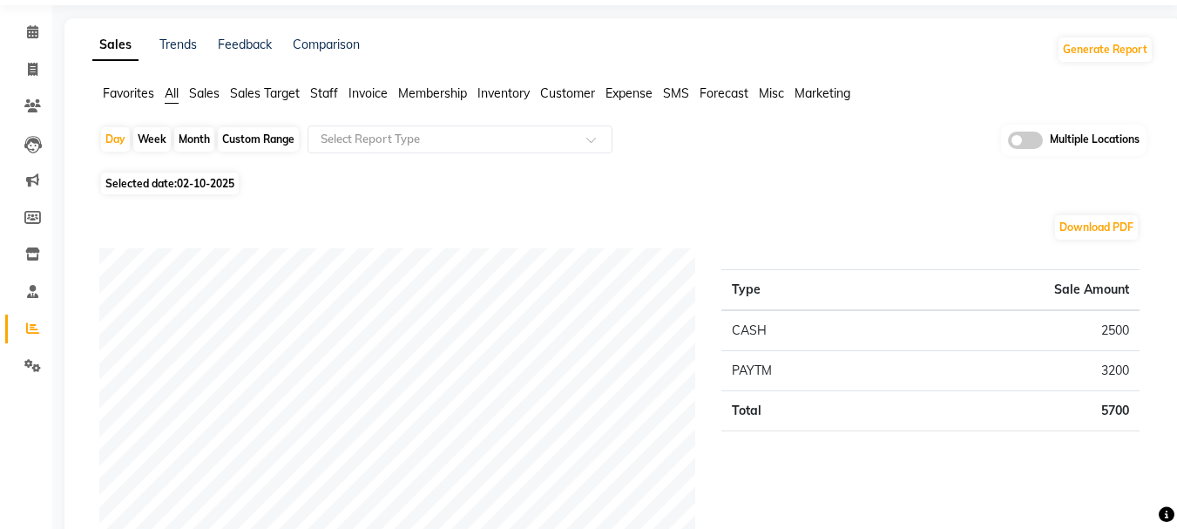
scroll to position [42, 0]
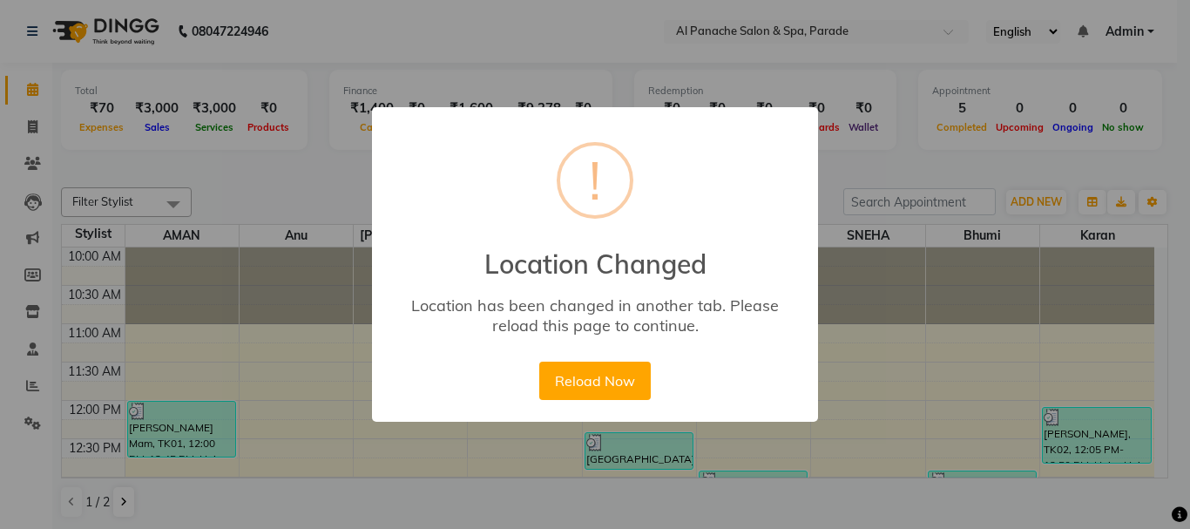
click at [936, 193] on div "× ! Location Changed Location has been changed in another tab. Please reload th…" at bounding box center [595, 264] width 1190 height 529
click at [865, 141] on div "× ! Location Changed Location has been changed in another tab. Please reload th…" at bounding box center [595, 264] width 1190 height 529
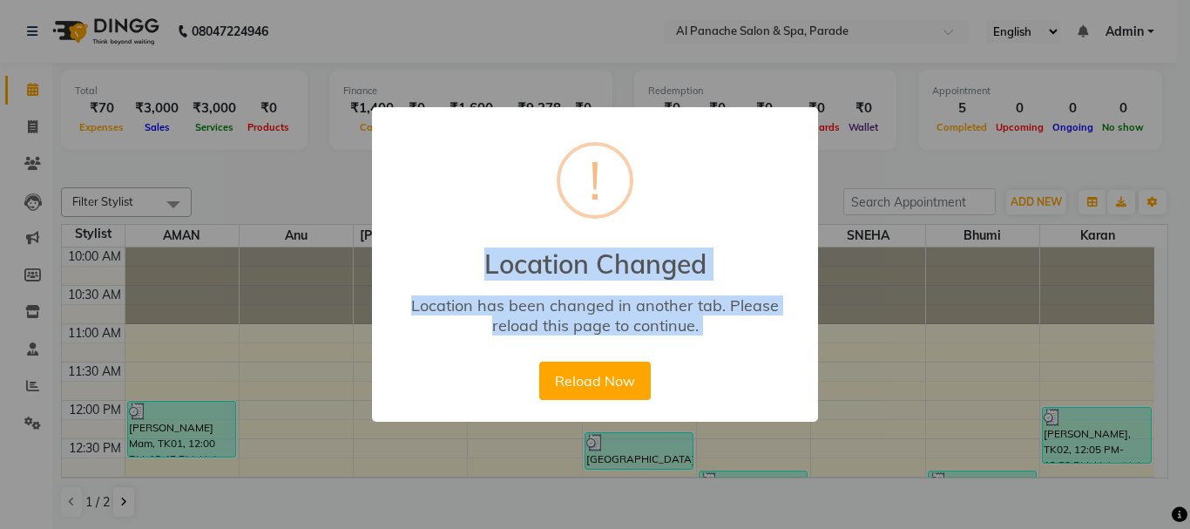
drag, startPoint x: 865, startPoint y: 141, endPoint x: 620, endPoint y: 345, distance: 319.3
click at [620, 345] on div "× ! Location Changed Location has been changed in another tab. Please reload th…" at bounding box center [595, 264] width 1190 height 529
click at [570, 369] on button "Reload Now" at bounding box center [594, 381] width 111 height 38
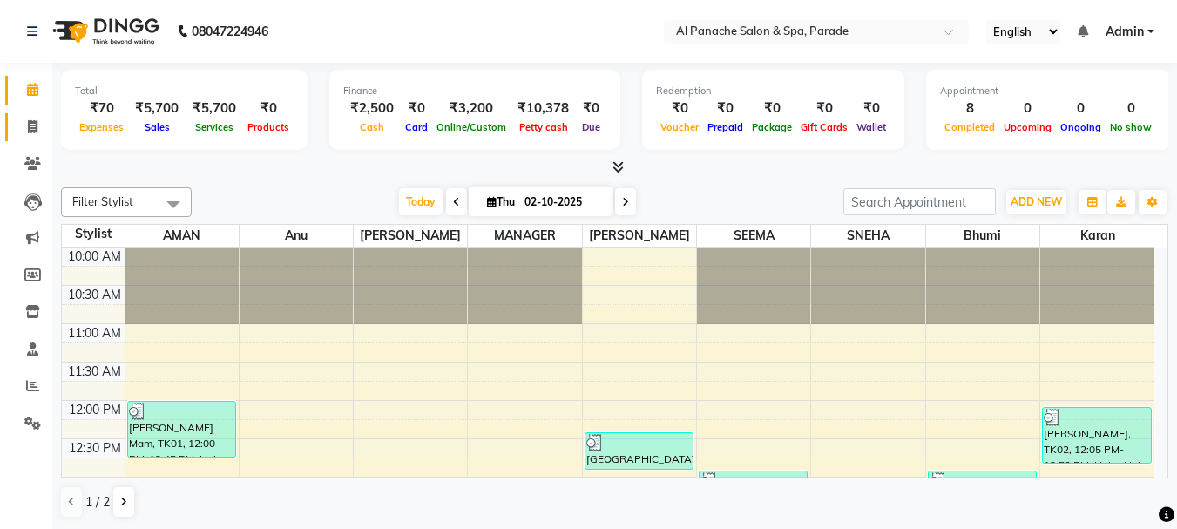
click at [21, 115] on link "Invoice" at bounding box center [26, 127] width 42 height 29
select select "service"
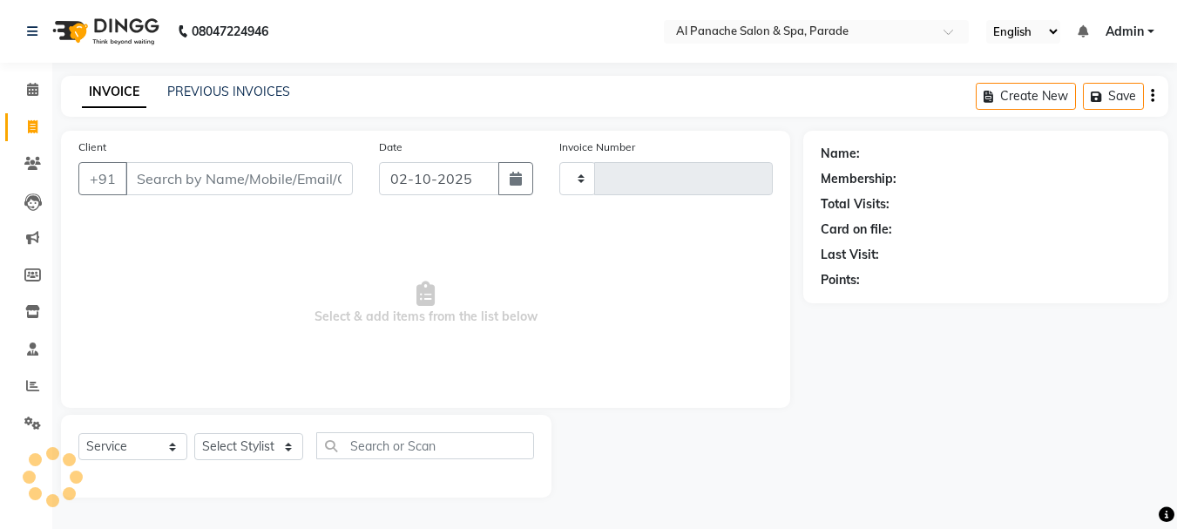
type input "1508"
select select "463"
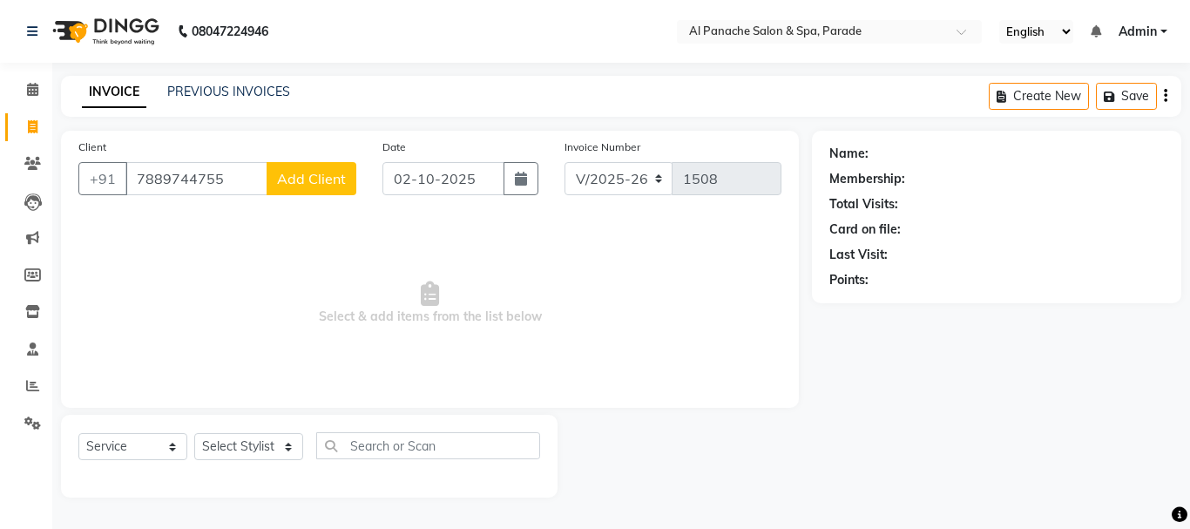
type input "7889744755"
click at [310, 186] on span "Add Client" at bounding box center [311, 178] width 69 height 17
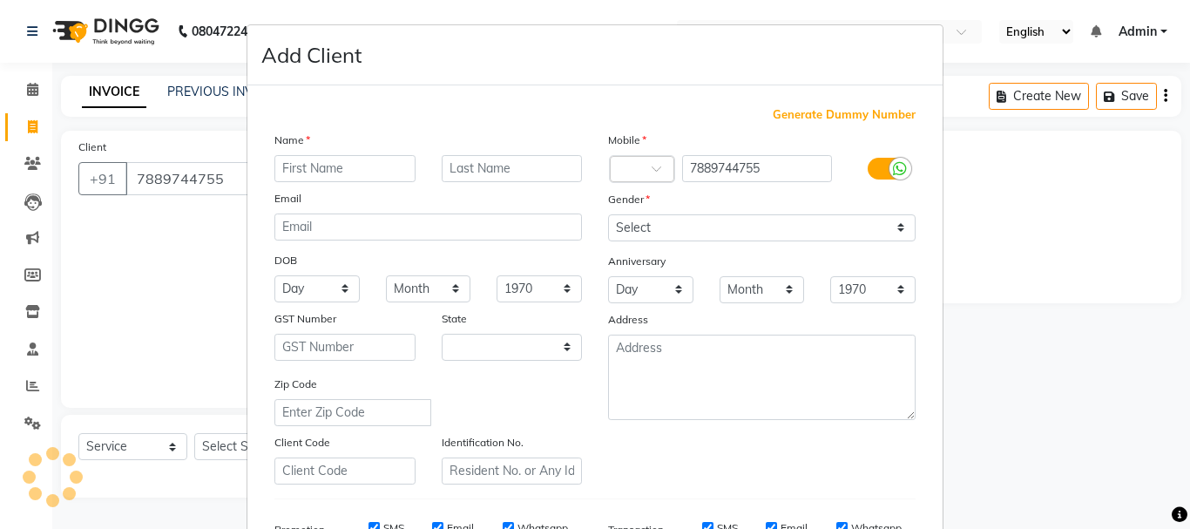
select select "15"
type input "[PERSON_NAME]"
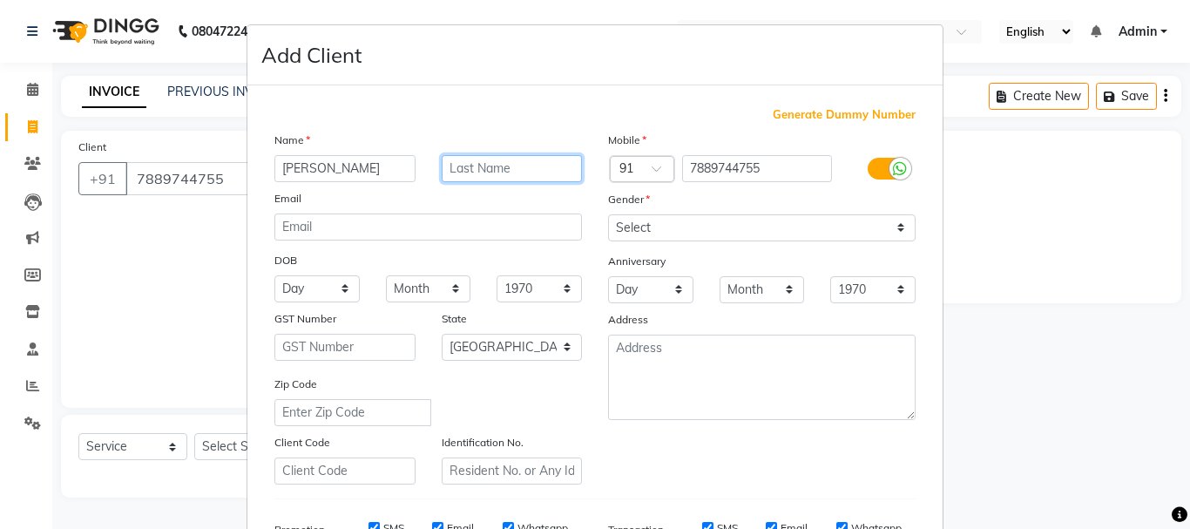
click at [483, 156] on input "text" at bounding box center [512, 168] width 141 height 27
type input "Mam"
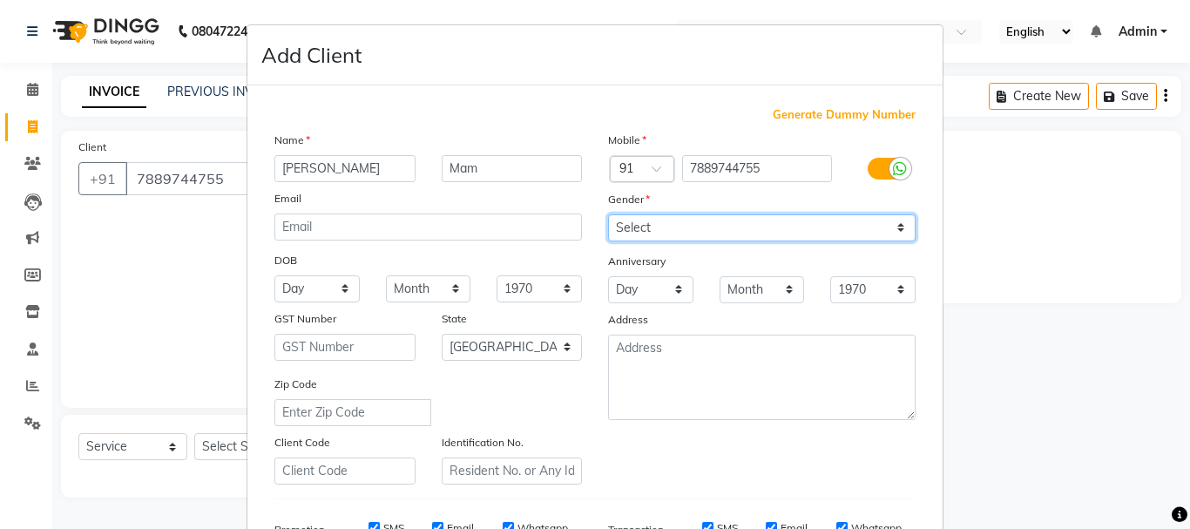
click at [642, 220] on select "Select [DEMOGRAPHIC_DATA] [DEMOGRAPHIC_DATA] Other Prefer Not To Say" at bounding box center [762, 227] width 308 height 27
select select "[DEMOGRAPHIC_DATA]"
click at [608, 214] on select "Select [DEMOGRAPHIC_DATA] [DEMOGRAPHIC_DATA] Other Prefer Not To Say" at bounding box center [762, 227] width 308 height 27
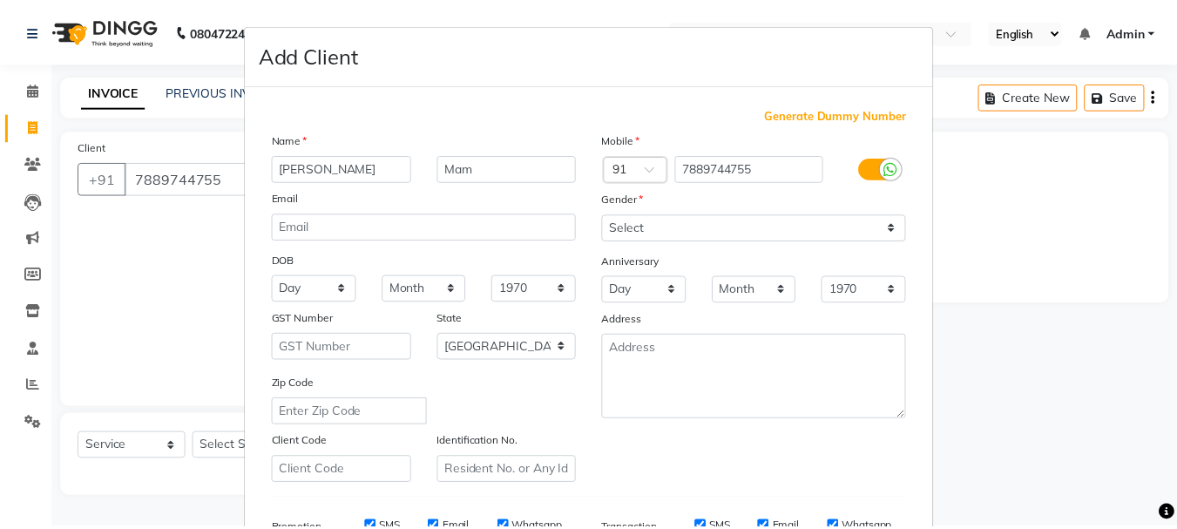
scroll to position [275, 0]
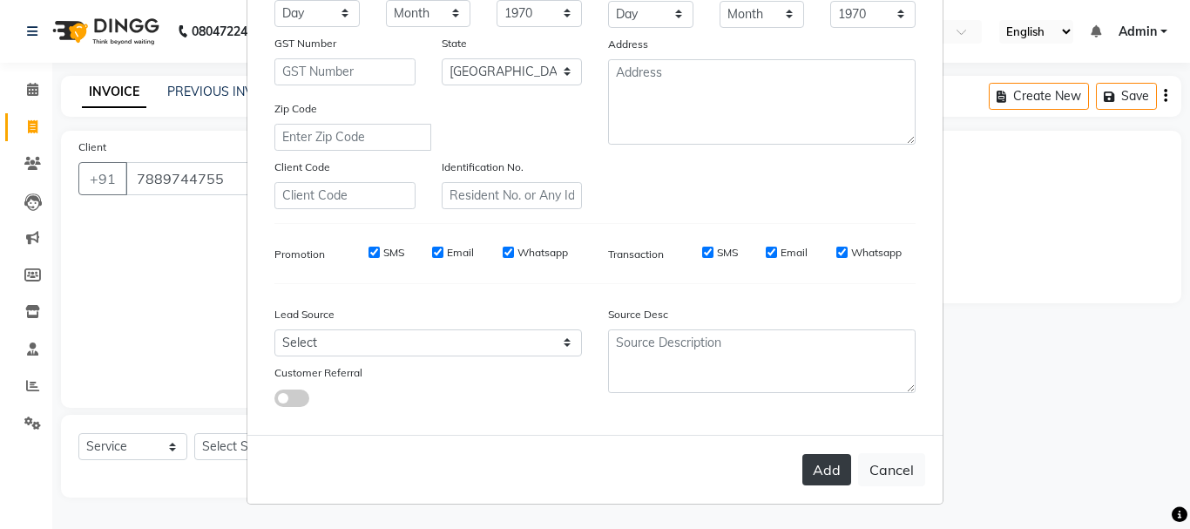
click at [805, 465] on button "Add" at bounding box center [827, 469] width 49 height 31
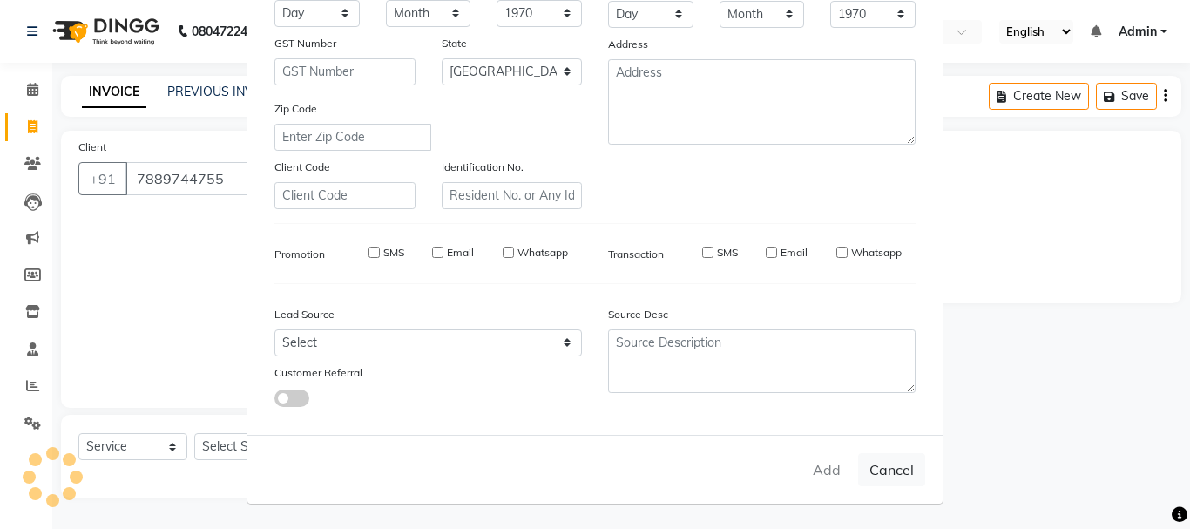
select select
select select "null"
select select
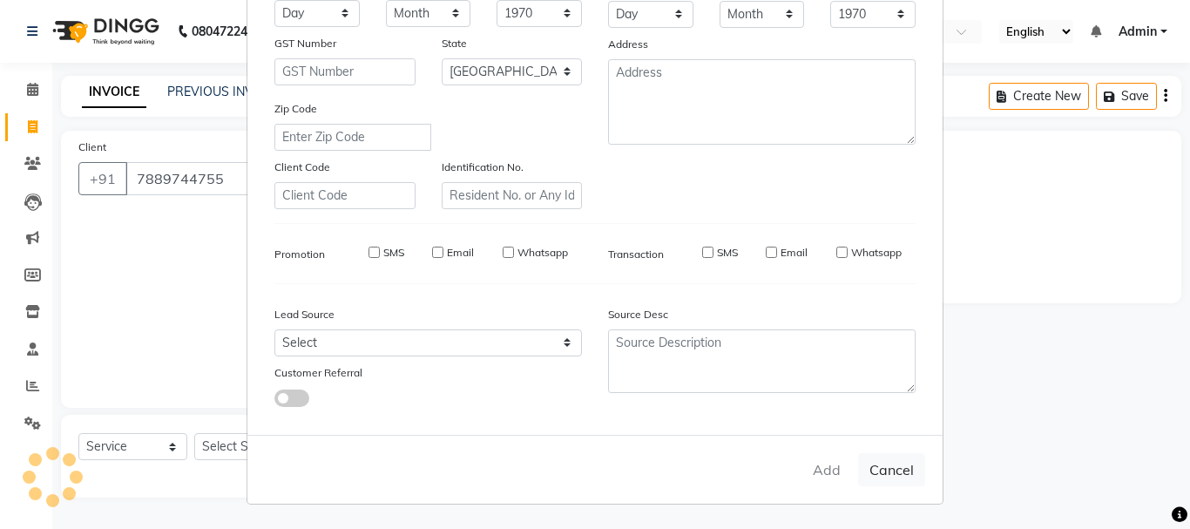
select select
checkbox input "false"
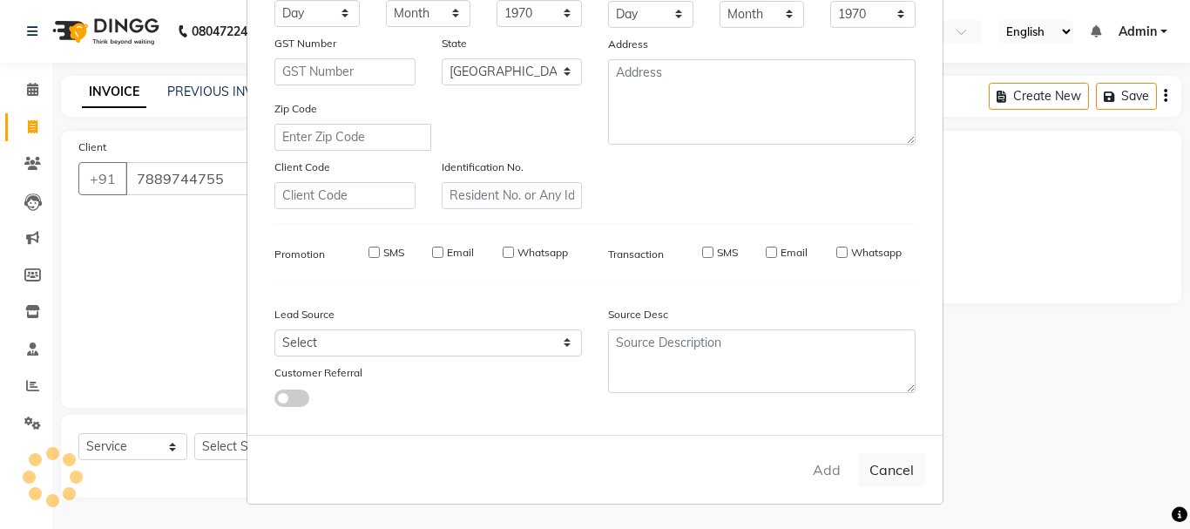
checkbox input "false"
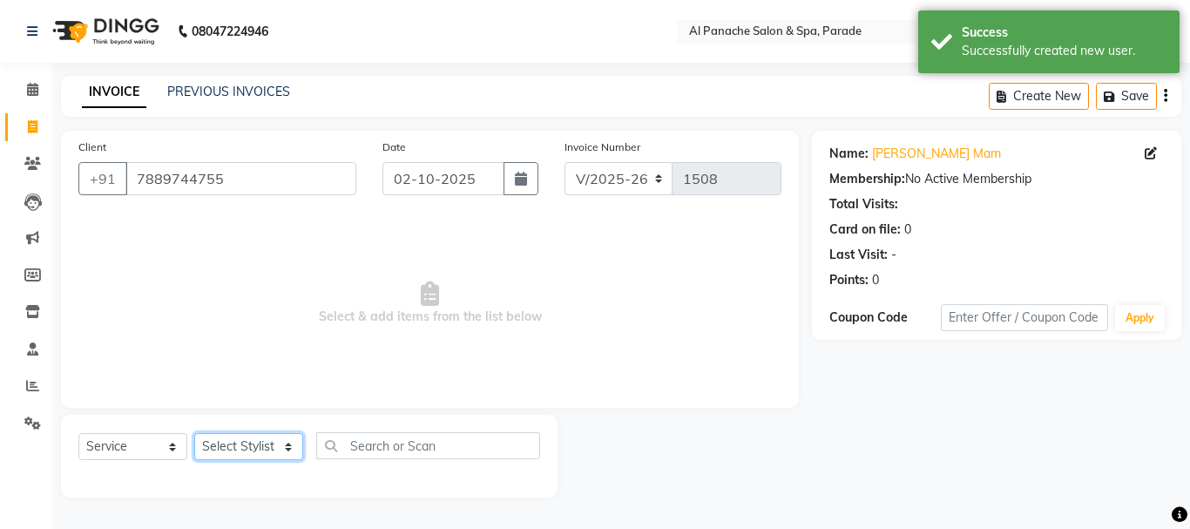
click at [246, 450] on select "Select Stylist AMAN Anu Bhumi Karan Komal MANAGER Nitin RAJVEER SEEMA SNEHA Sun…" at bounding box center [248, 446] width 109 height 27
select select "6416"
click at [194, 433] on select "Select Stylist AMAN Anu Bhumi Karan Komal MANAGER Nitin RAJVEER SEEMA SNEHA Sun…" at bounding box center [248, 446] width 109 height 27
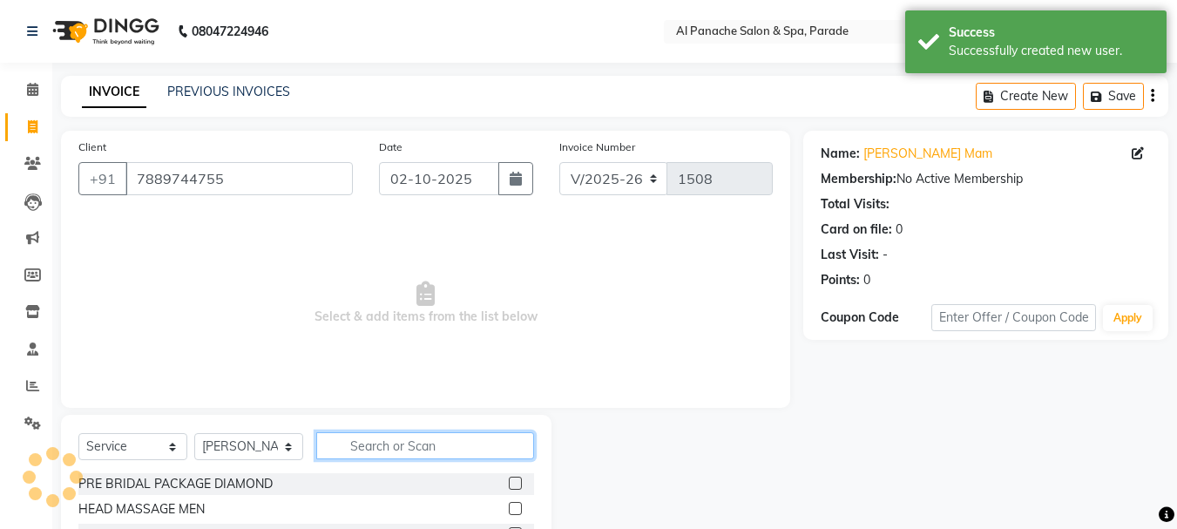
click at [390, 451] on input "text" at bounding box center [425, 445] width 218 height 27
type input "global"
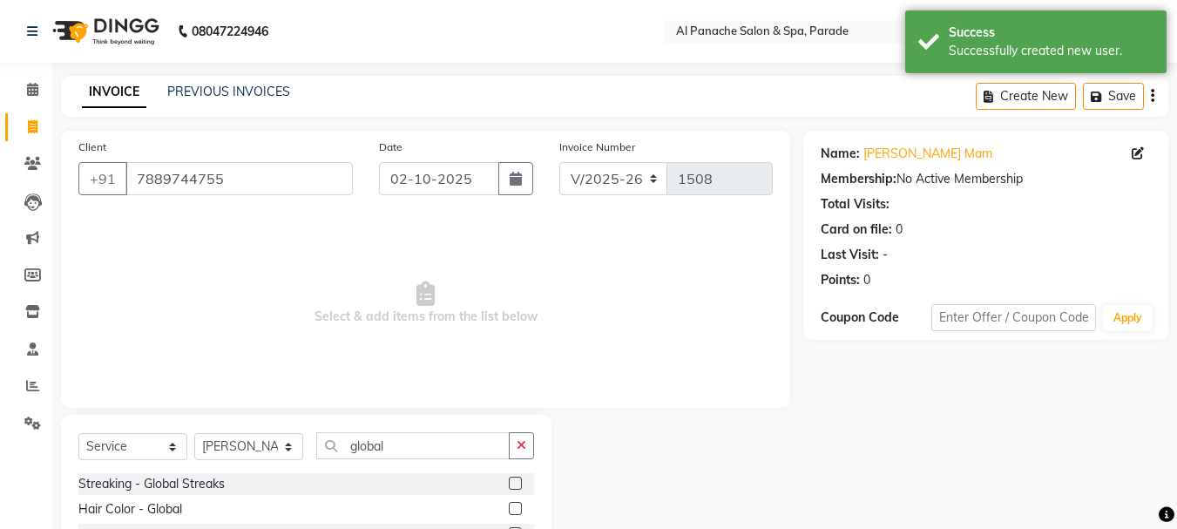
click at [515, 508] on label at bounding box center [515, 508] width 13 height 13
click at [515, 508] on input "checkbox" at bounding box center [514, 509] width 11 height 11
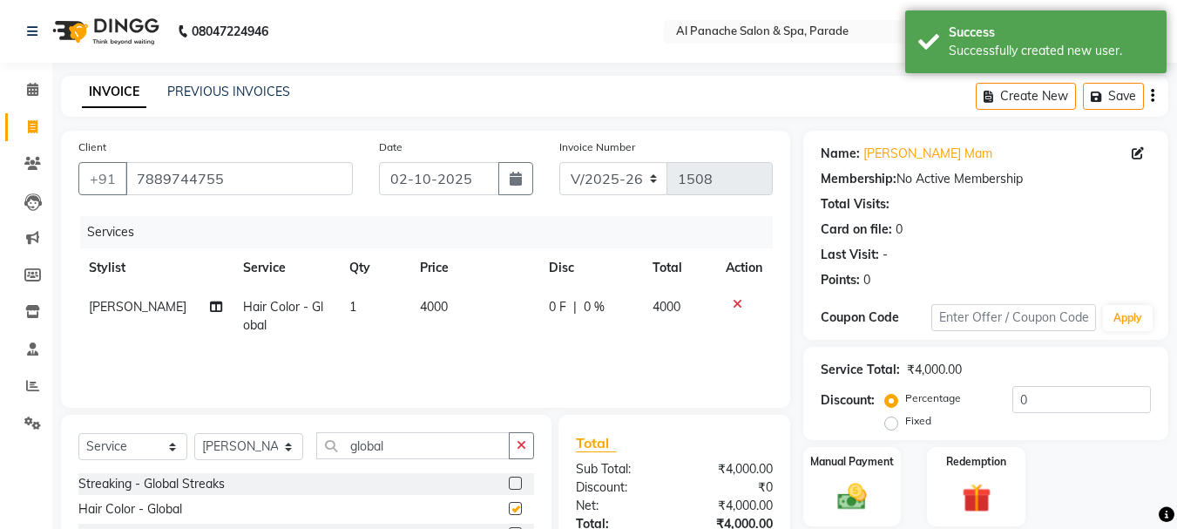
checkbox input "false"
drag, startPoint x: 891, startPoint y: 424, endPoint x: 1032, endPoint y: 402, distance: 143.0
click at [1032, 402] on div "Percentage Fixed 0" at bounding box center [1020, 409] width 262 height 47
click at [1032, 402] on input "number" at bounding box center [1082, 399] width 139 height 27
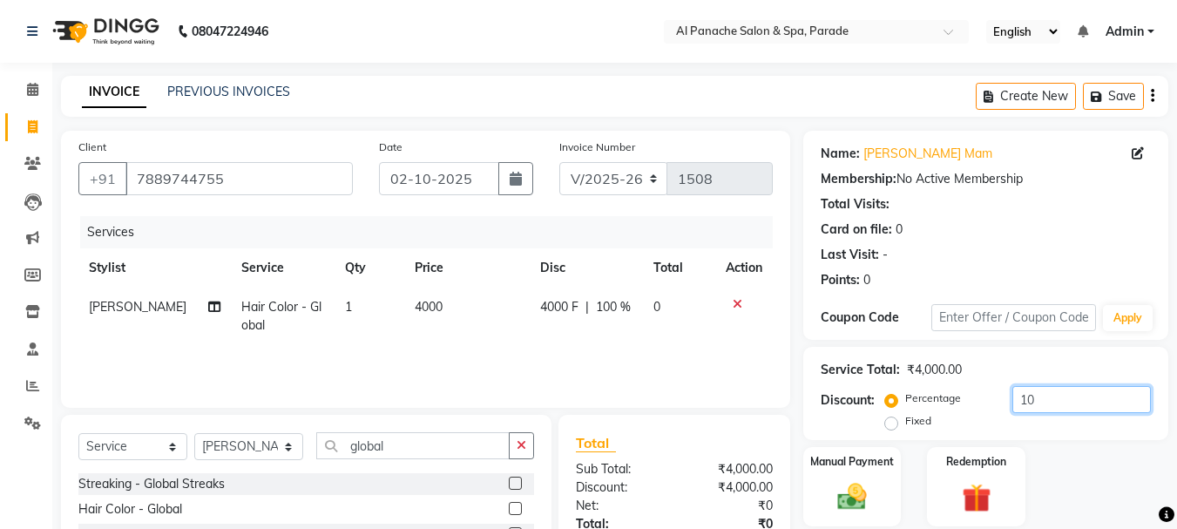
type input "1"
type input "5"
click at [905, 422] on label "Fixed" at bounding box center [918, 421] width 26 height 16
click at [889, 422] on input "Fixed" at bounding box center [895, 421] width 12 height 12
radio input "true"
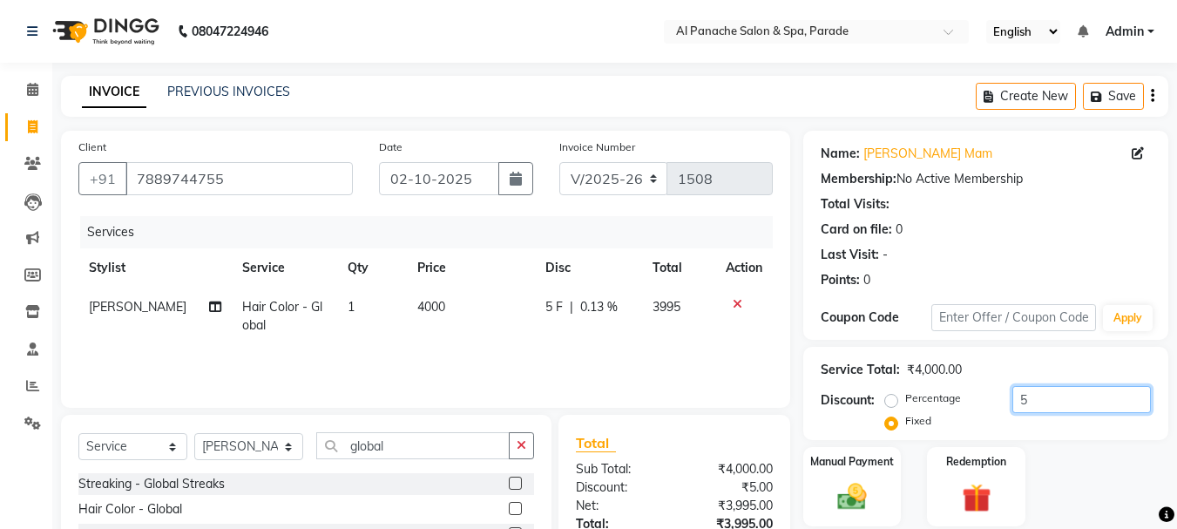
click at [1022, 402] on input "5" at bounding box center [1082, 399] width 139 height 27
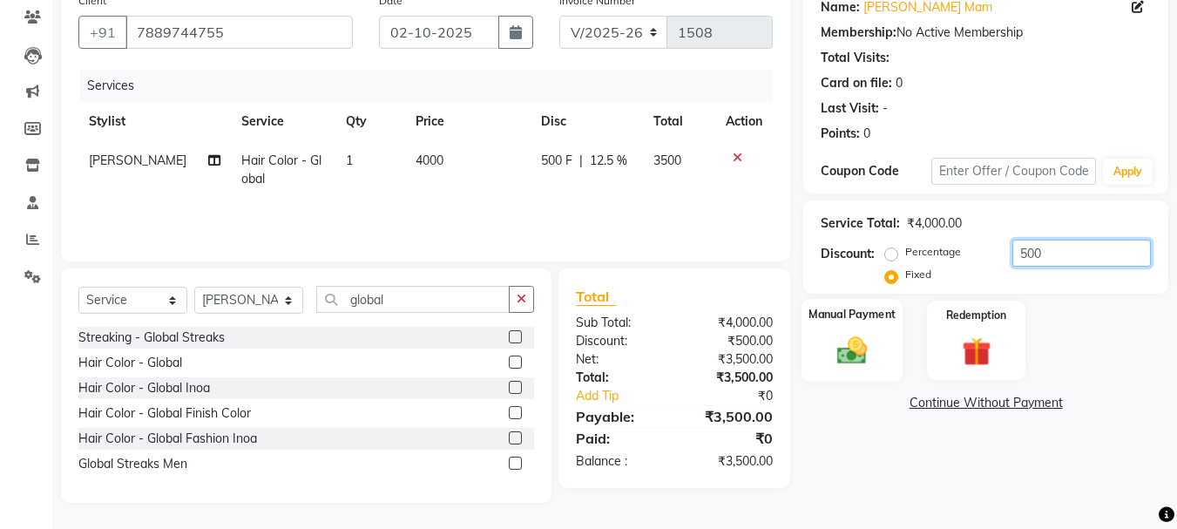
type input "500"
click at [827, 307] on label "Manual Payment" at bounding box center [852, 314] width 87 height 17
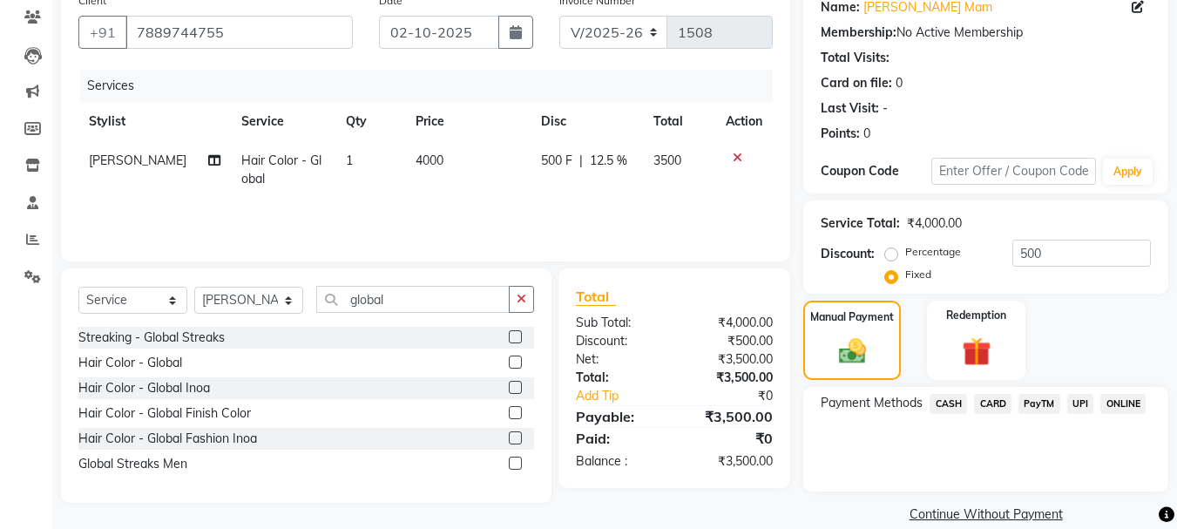
click at [941, 402] on span "CASH" at bounding box center [948, 404] width 37 height 20
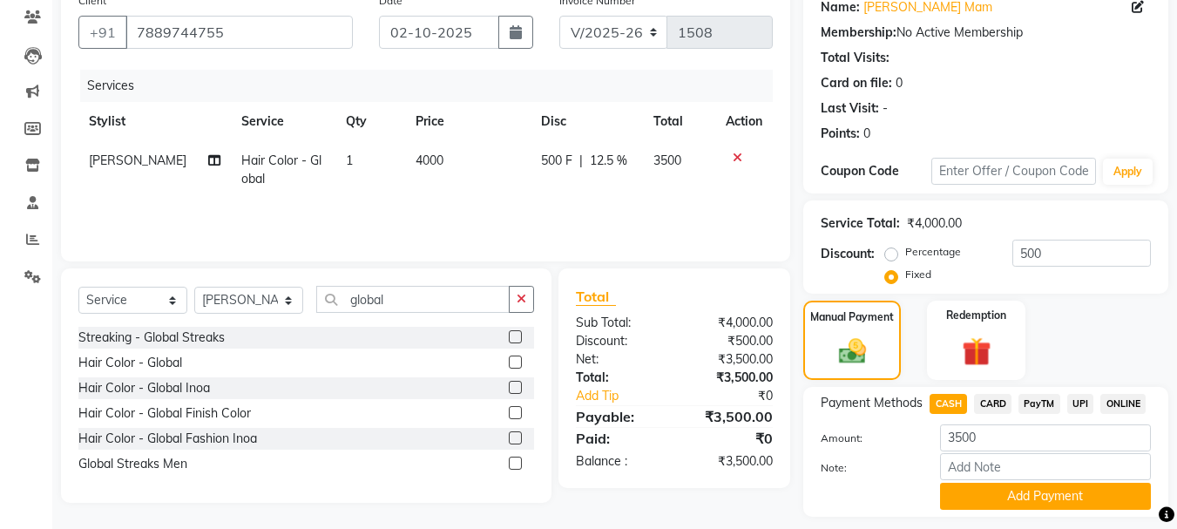
scroll to position [196, 0]
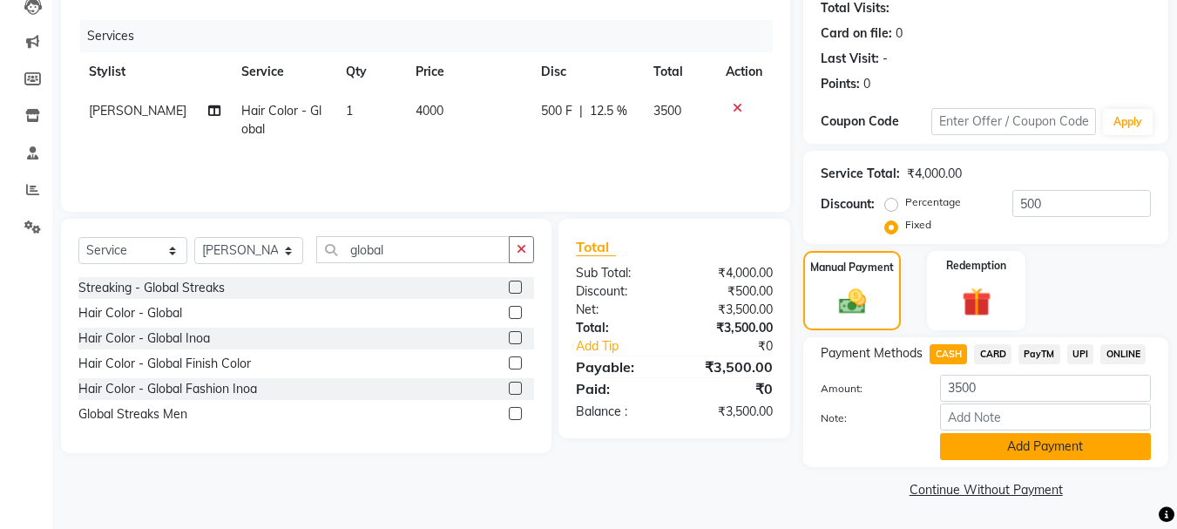
click at [1050, 448] on button "Add Payment" at bounding box center [1045, 446] width 211 height 27
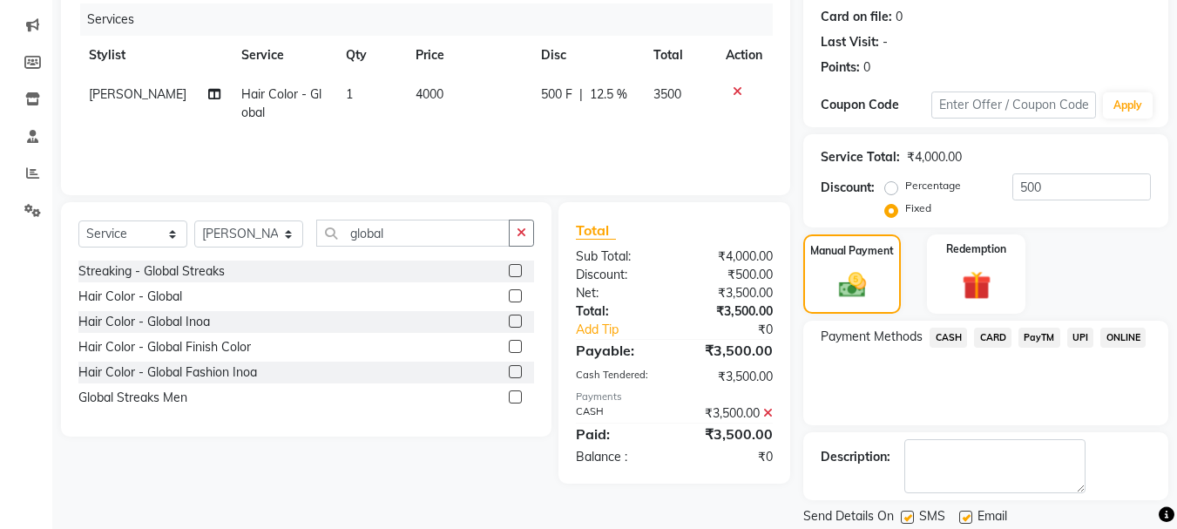
scroll to position [269, 0]
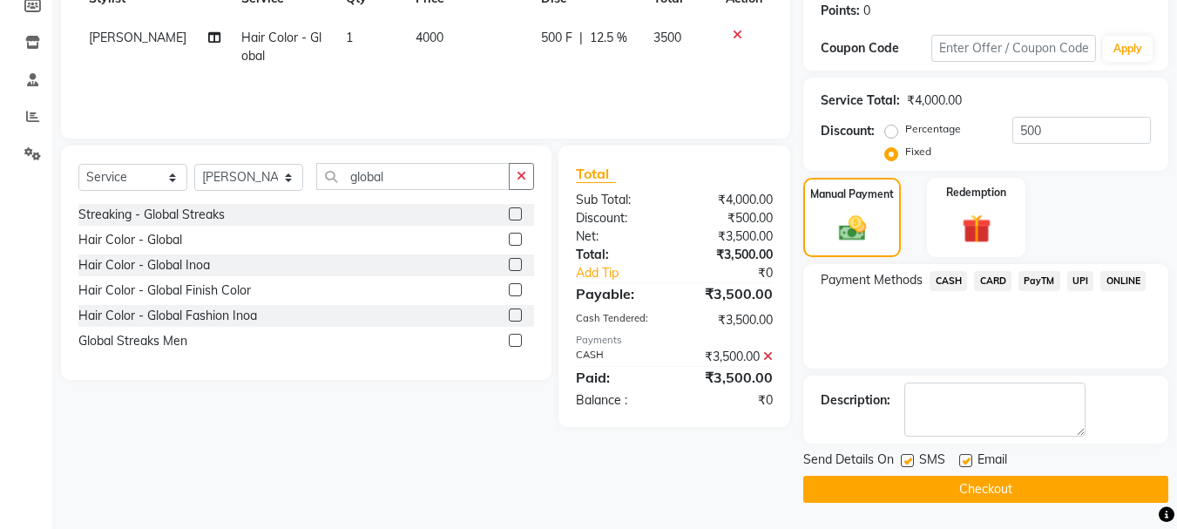
click at [1103, 480] on button "Checkout" at bounding box center [985, 489] width 365 height 27
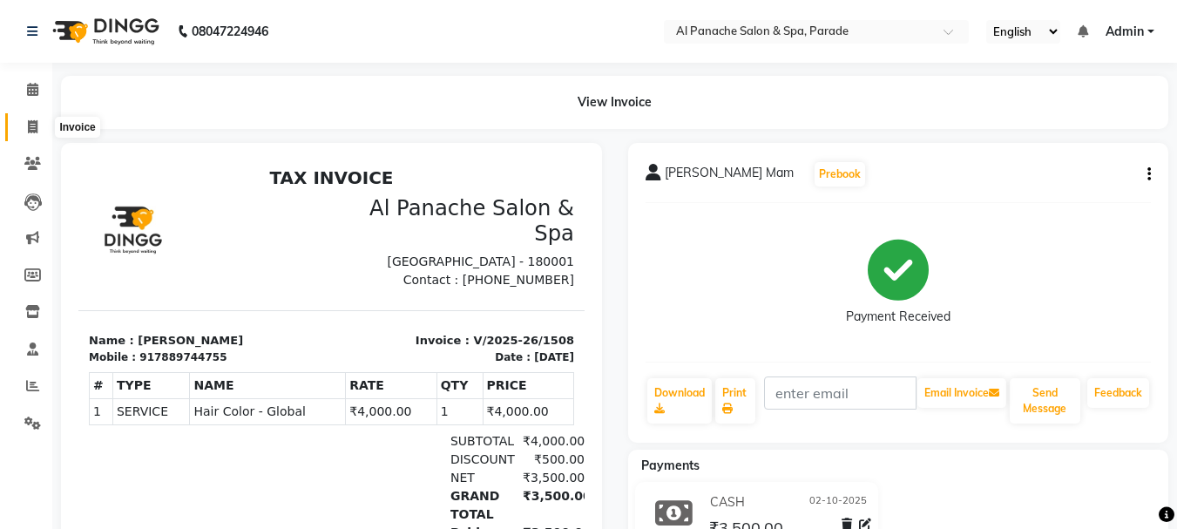
click at [31, 132] on icon at bounding box center [33, 126] width 10 height 13
select select "service"
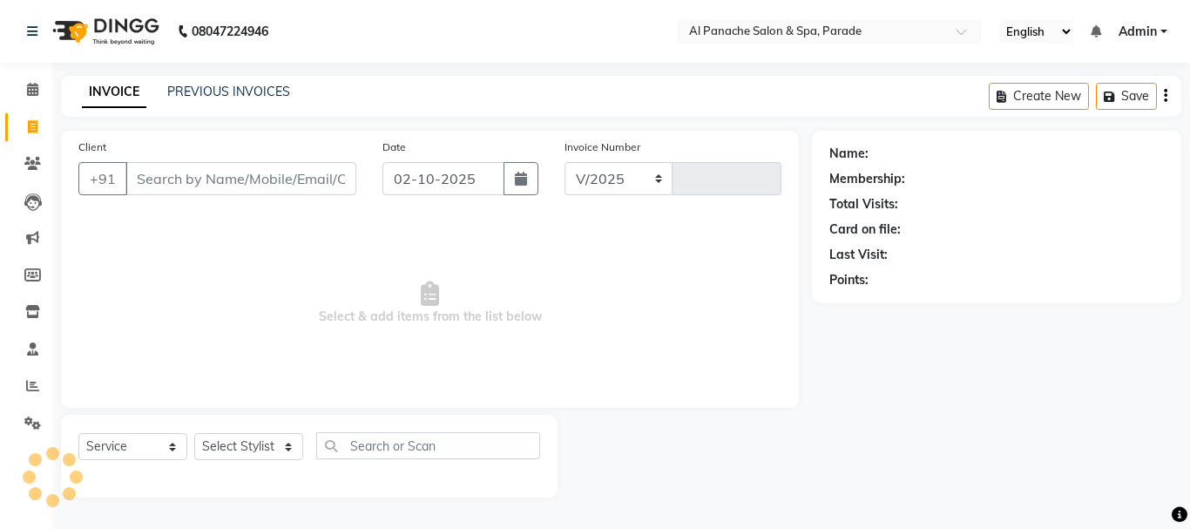
select select "463"
type input "1509"
click at [210, 448] on select "Select Stylist AMAN Anu Bhumi Karan Komal MANAGER Nitin RAJVEER SEEMA SNEHA Sun…" at bounding box center [248, 446] width 109 height 27
select select "40179"
click at [194, 433] on select "Select Stylist AMAN Anu Bhumi Karan Komal MANAGER Nitin RAJVEER SEEMA SNEHA Sun…" at bounding box center [248, 446] width 109 height 27
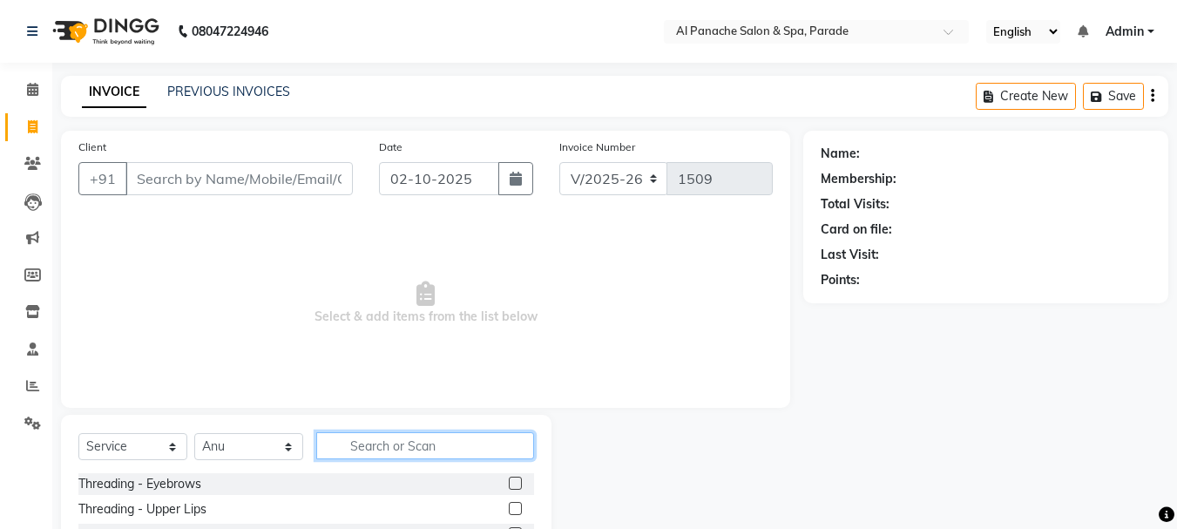
click at [384, 444] on input "text" at bounding box center [425, 445] width 218 height 27
type input "r"
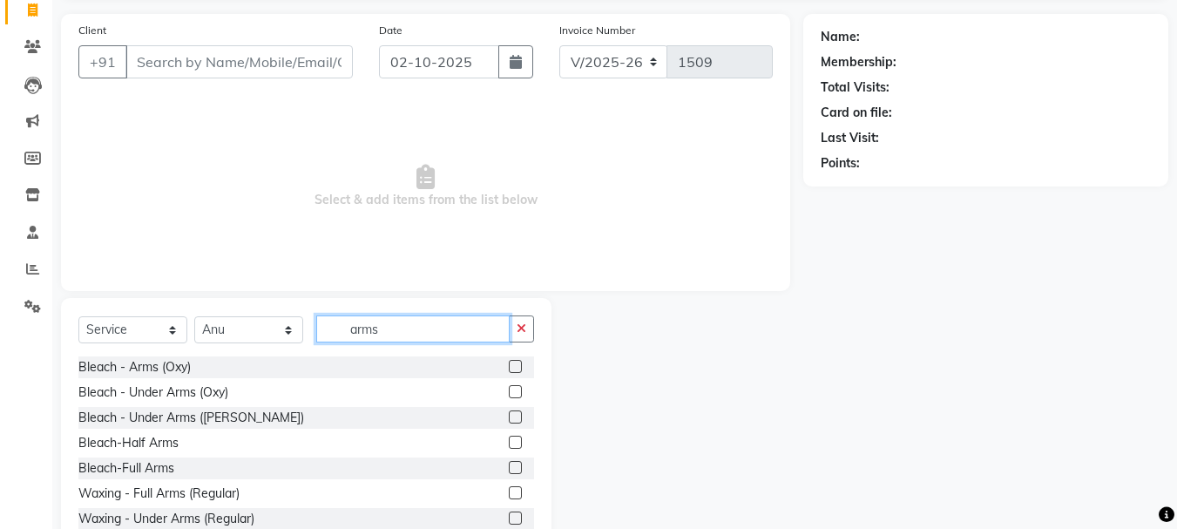
scroll to position [169, 0]
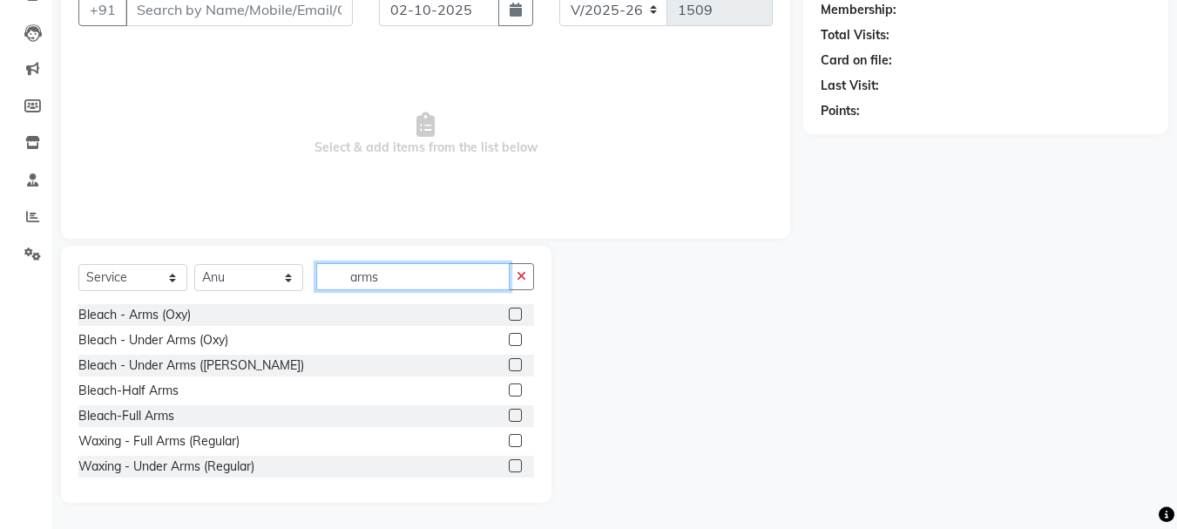
type input "arms"
click at [509, 411] on label at bounding box center [515, 415] width 13 height 13
click at [509, 411] on input "checkbox" at bounding box center [514, 415] width 11 height 11
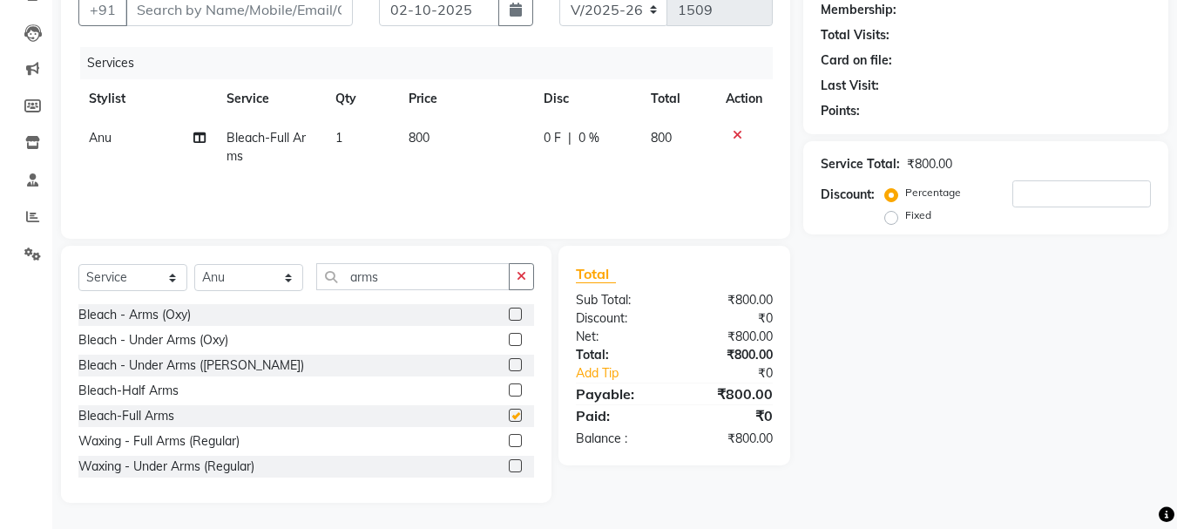
checkbox input "false"
click at [735, 134] on icon at bounding box center [738, 135] width 10 height 12
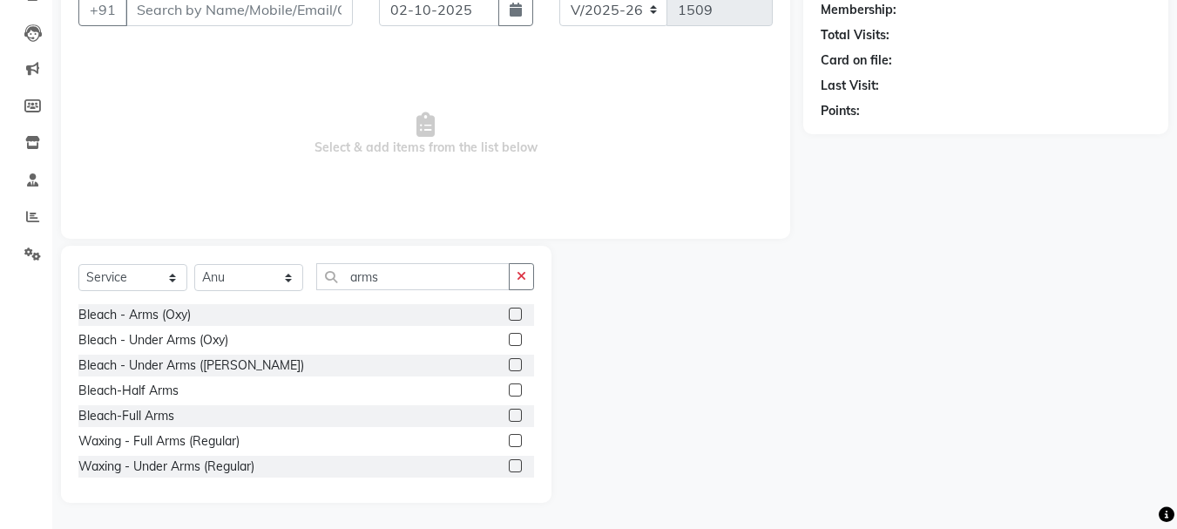
click at [509, 440] on label at bounding box center [515, 440] width 13 height 13
click at [509, 440] on input "checkbox" at bounding box center [514, 441] width 11 height 11
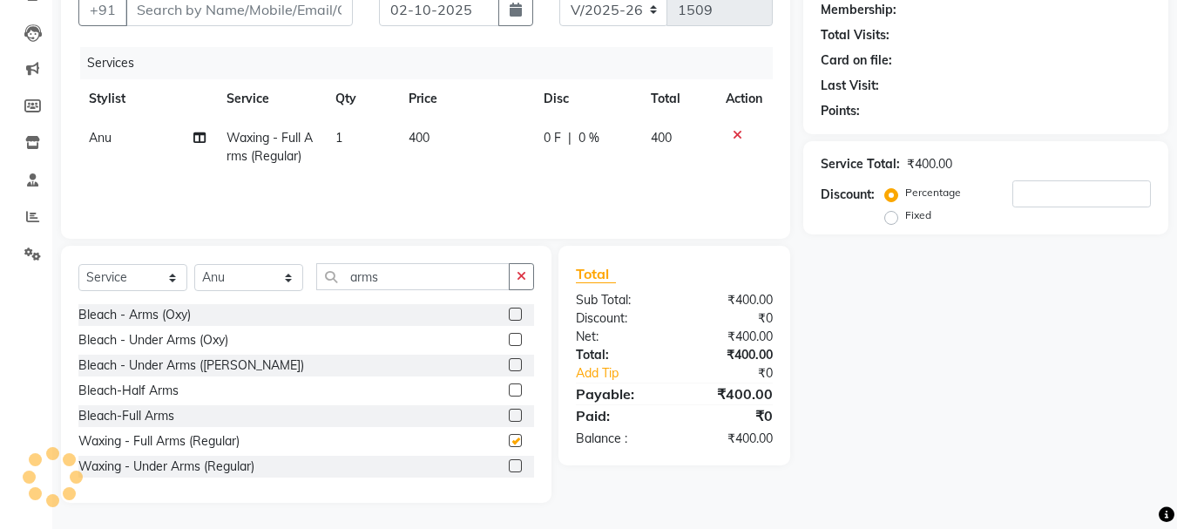
checkbox input "false"
click at [557, 139] on span "0 F" at bounding box center [552, 138] width 17 height 18
select select "40179"
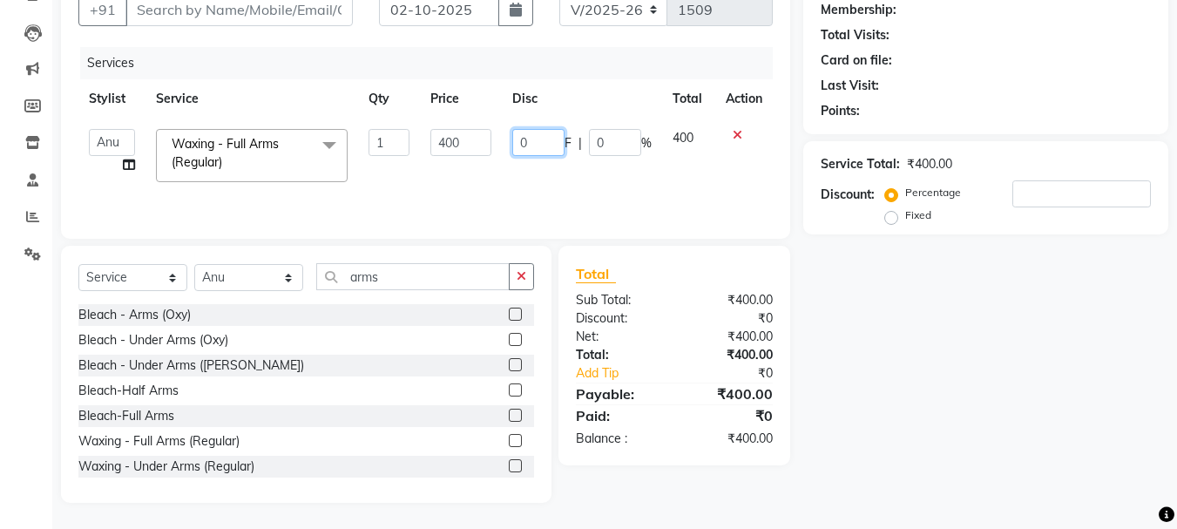
click at [559, 140] on input "0" at bounding box center [538, 142] width 52 height 27
type input "100"
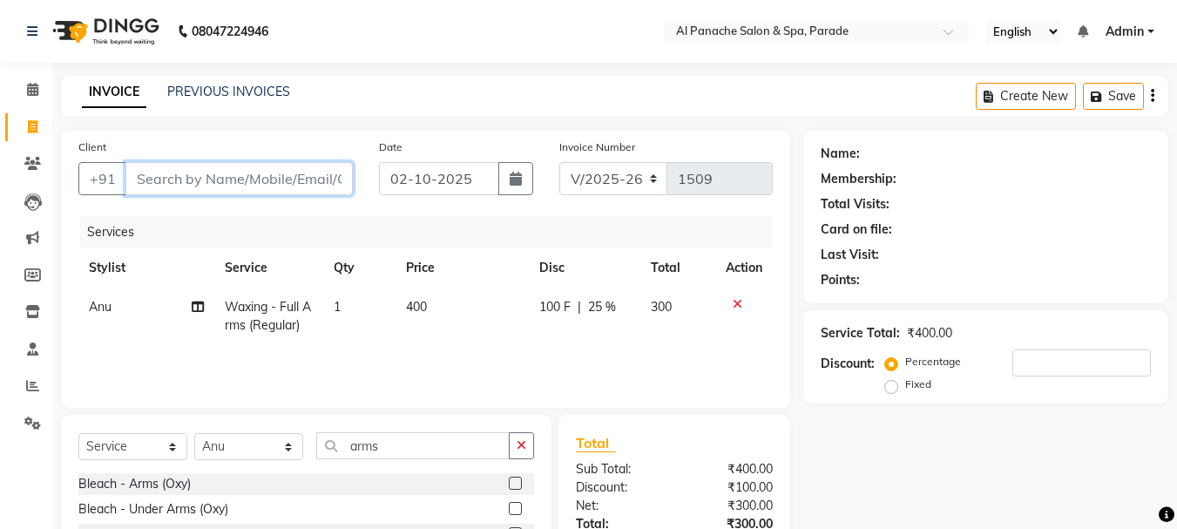
click at [269, 188] on input "Client" at bounding box center [238, 178] width 227 height 33
drag, startPoint x: 269, startPoint y: 188, endPoint x: 197, endPoint y: 186, distance: 72.3
click at [197, 186] on input "Client" at bounding box center [238, 178] width 227 height 33
type input "7"
type input "0"
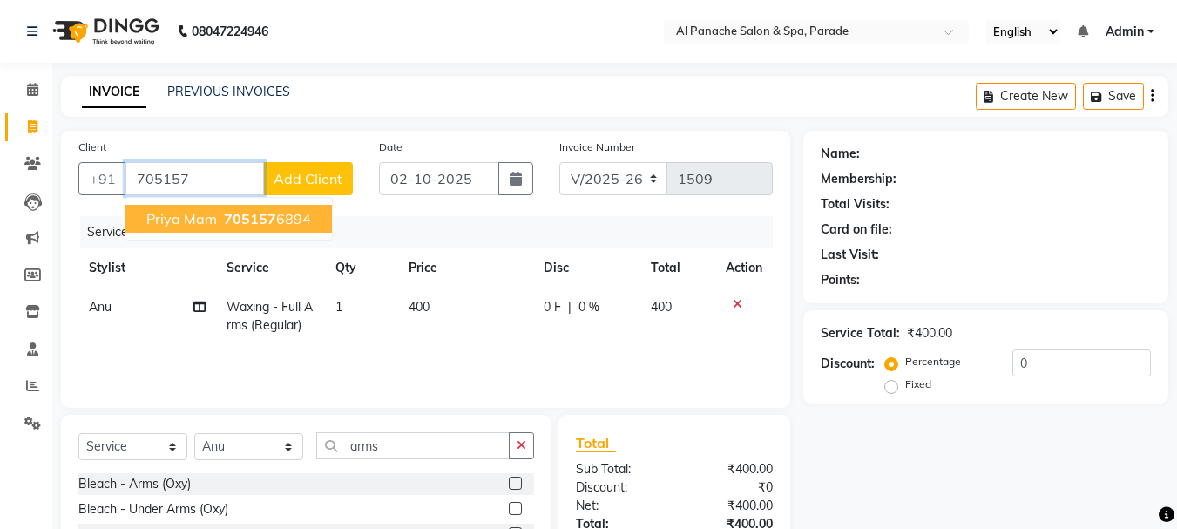
click at [249, 227] on button "Priya mam 705157 6894" at bounding box center [228, 219] width 207 height 28
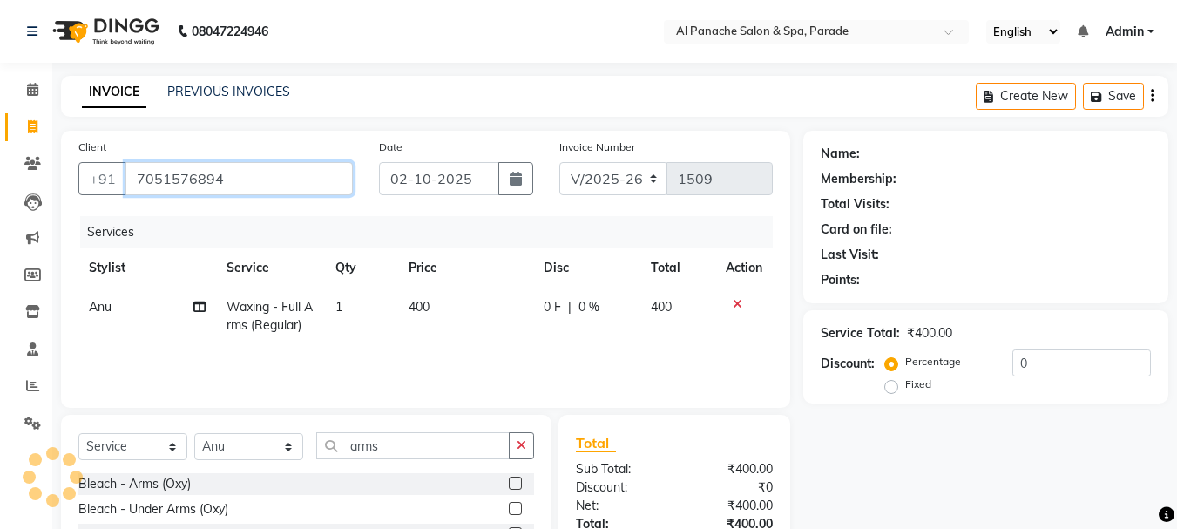
type input "7051576894"
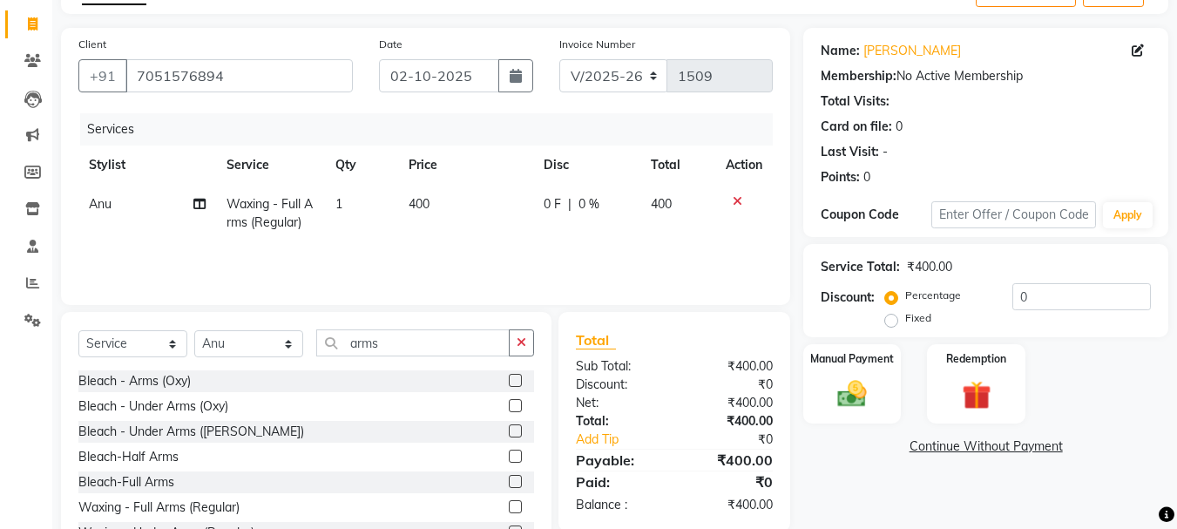
scroll to position [169, 0]
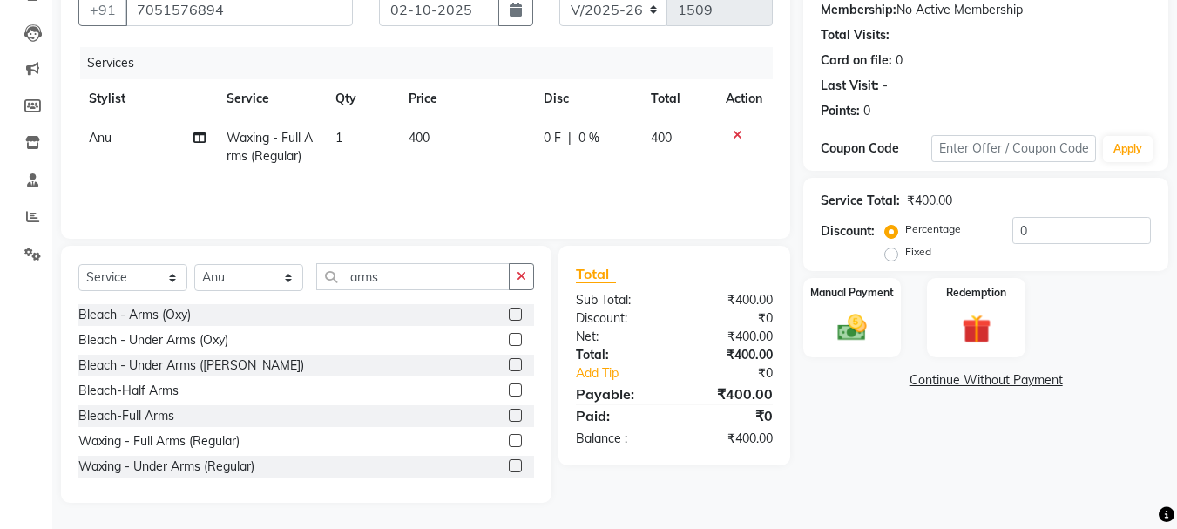
click at [566, 134] on div "0 F | 0 %" at bounding box center [587, 138] width 86 height 18
select select "40179"
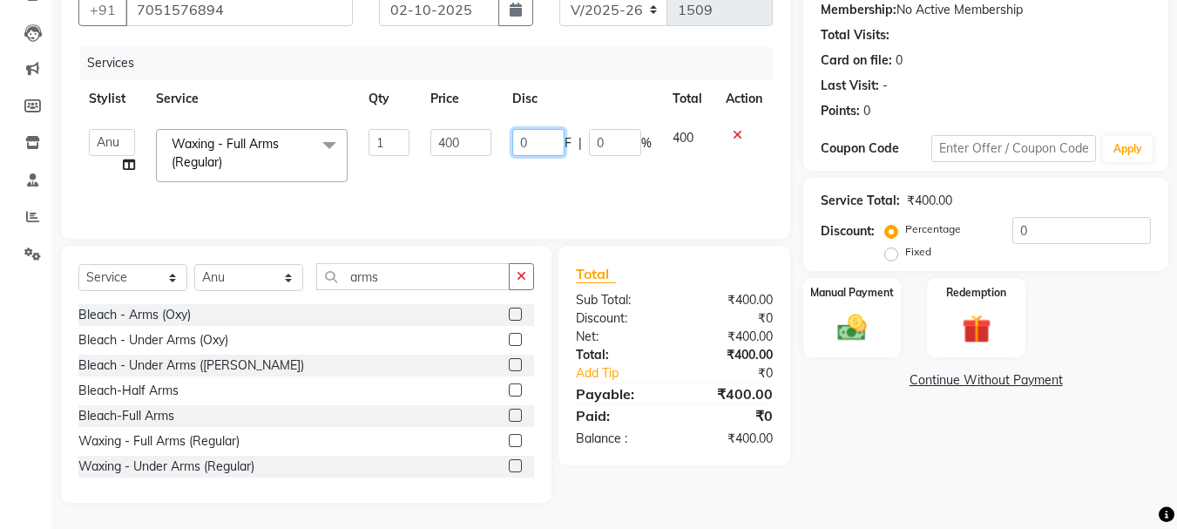
click at [544, 144] on input "0" at bounding box center [538, 142] width 52 height 27
type input "100"
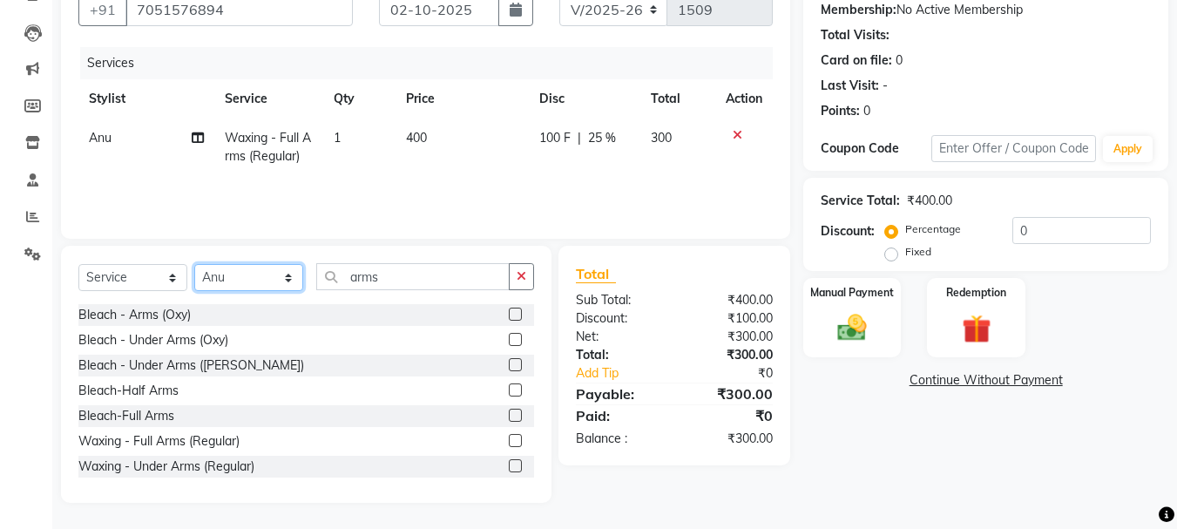
click at [235, 287] on select "Select Stylist AMAN Anu Bhumi Karan Komal MANAGER Nitin RAJVEER SEEMA SNEHA Sun…" at bounding box center [248, 277] width 109 height 27
select select "88848"
click at [194, 264] on select "Select Stylist AMAN Anu Bhumi Karan Komal MANAGER Nitin RAJVEER SEEMA SNEHA Sun…" at bounding box center [248, 277] width 109 height 27
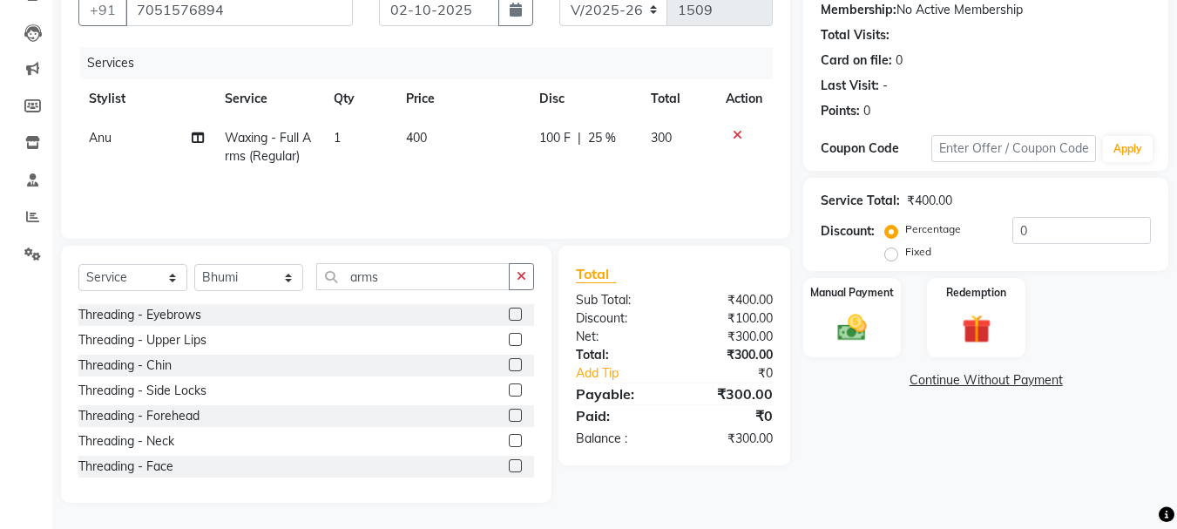
click at [509, 310] on label at bounding box center [515, 314] width 13 height 13
click at [509, 310] on input "checkbox" at bounding box center [514, 314] width 11 height 11
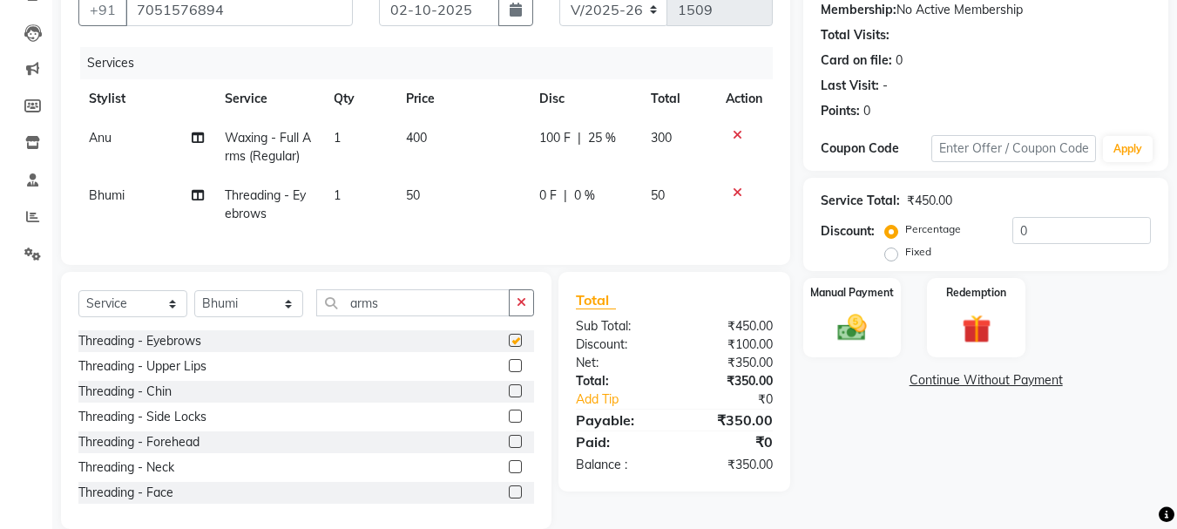
checkbox input "false"
click at [509, 448] on label at bounding box center [515, 441] width 13 height 13
click at [509, 448] on input "checkbox" at bounding box center [514, 442] width 11 height 11
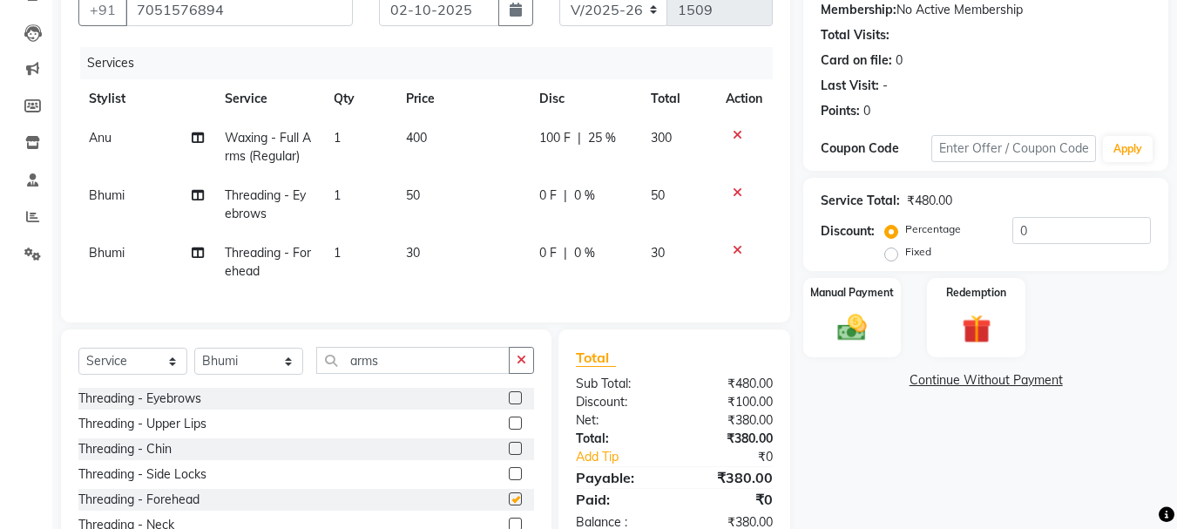
checkbox input "false"
click at [845, 315] on img at bounding box center [852, 327] width 49 height 35
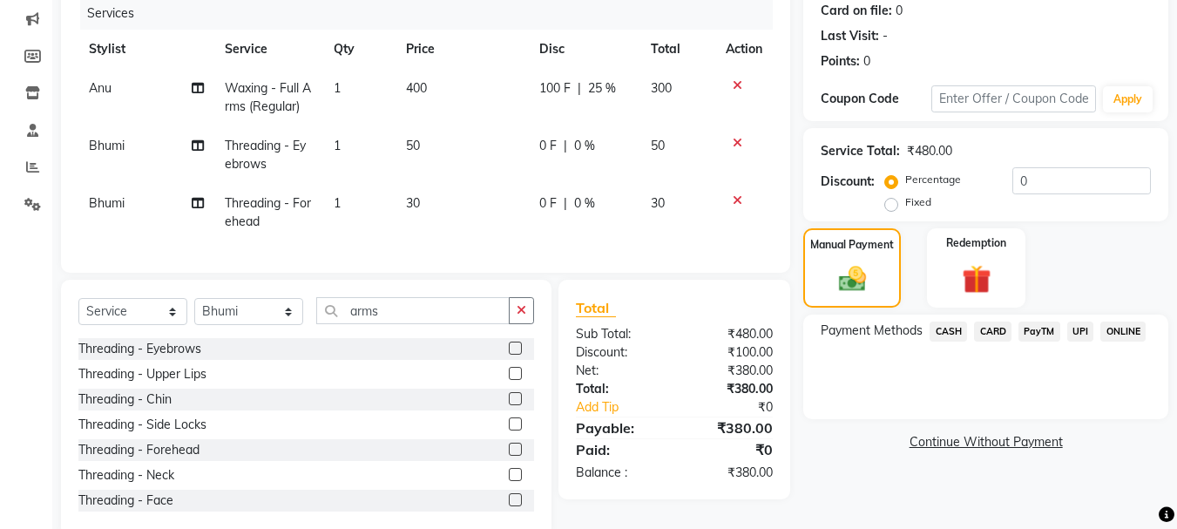
scroll to position [266, 0]
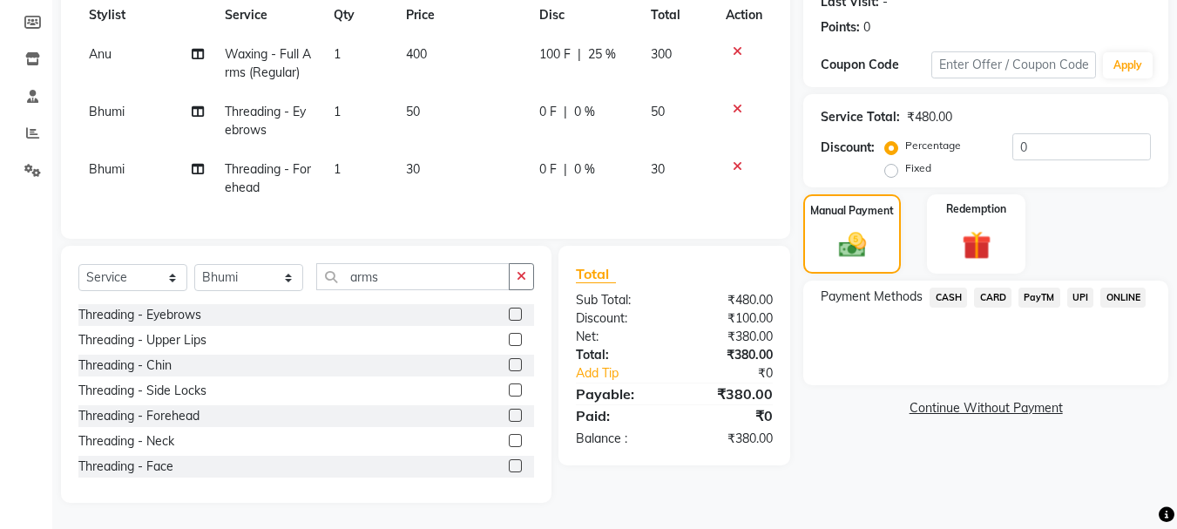
click at [940, 288] on span "CASH" at bounding box center [948, 298] width 37 height 20
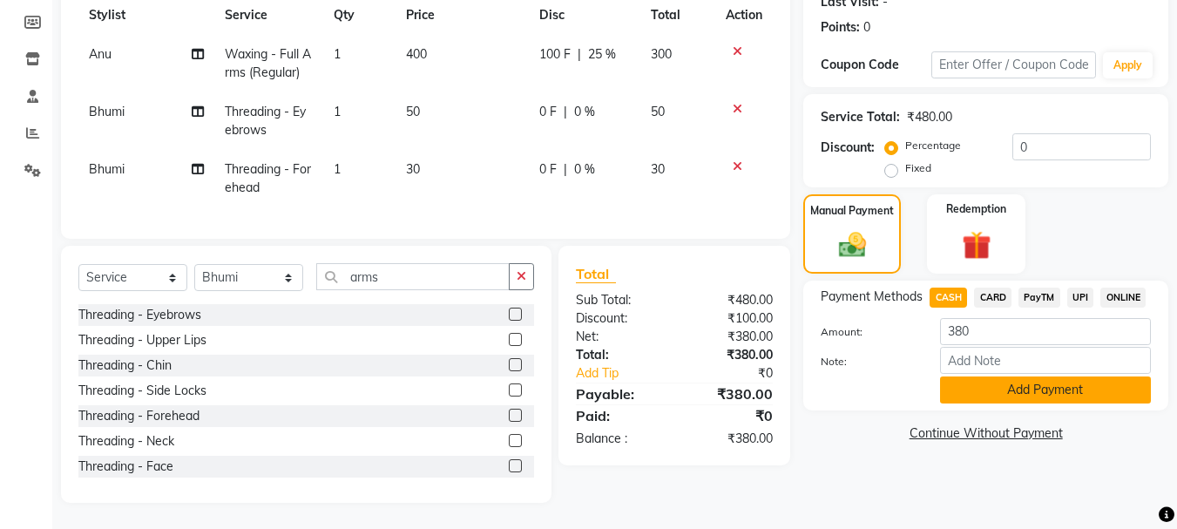
click at [999, 376] on button "Add Payment" at bounding box center [1045, 389] width 211 height 27
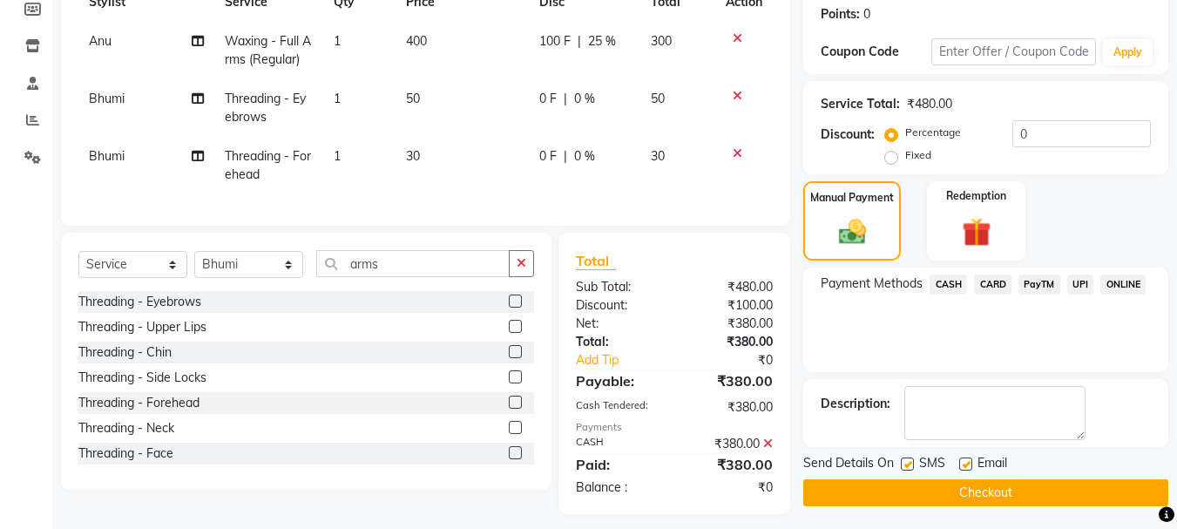
click at [931, 494] on button "Checkout" at bounding box center [985, 492] width 365 height 27
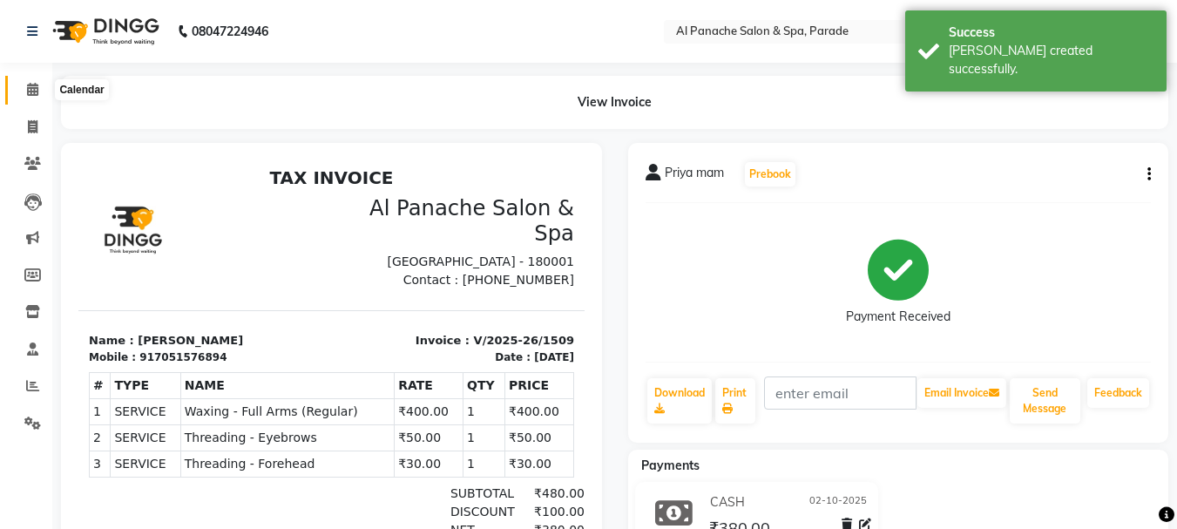
click at [38, 96] on span at bounding box center [32, 90] width 30 height 20
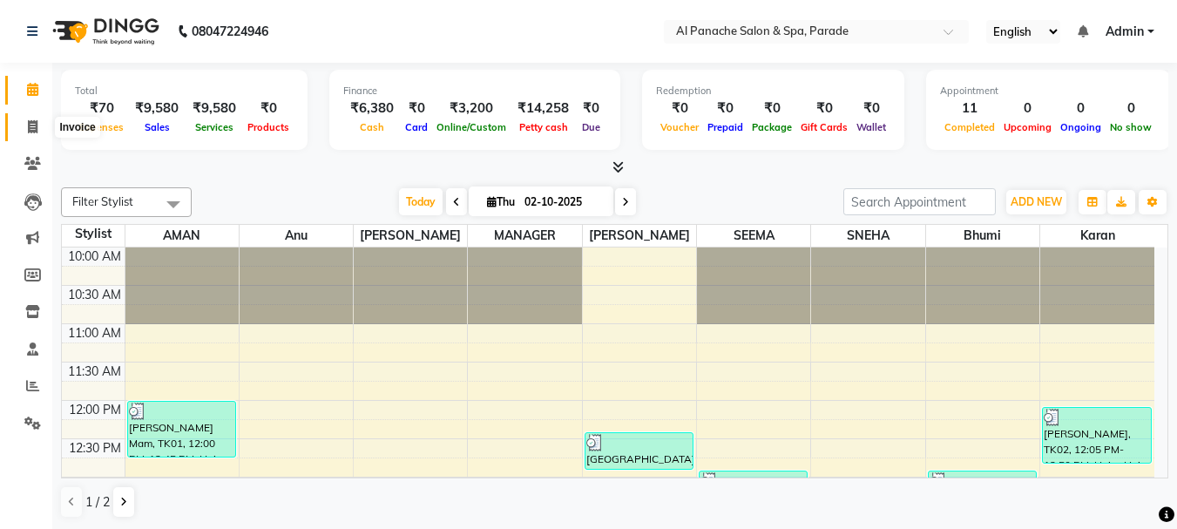
click at [31, 132] on icon at bounding box center [33, 126] width 10 height 13
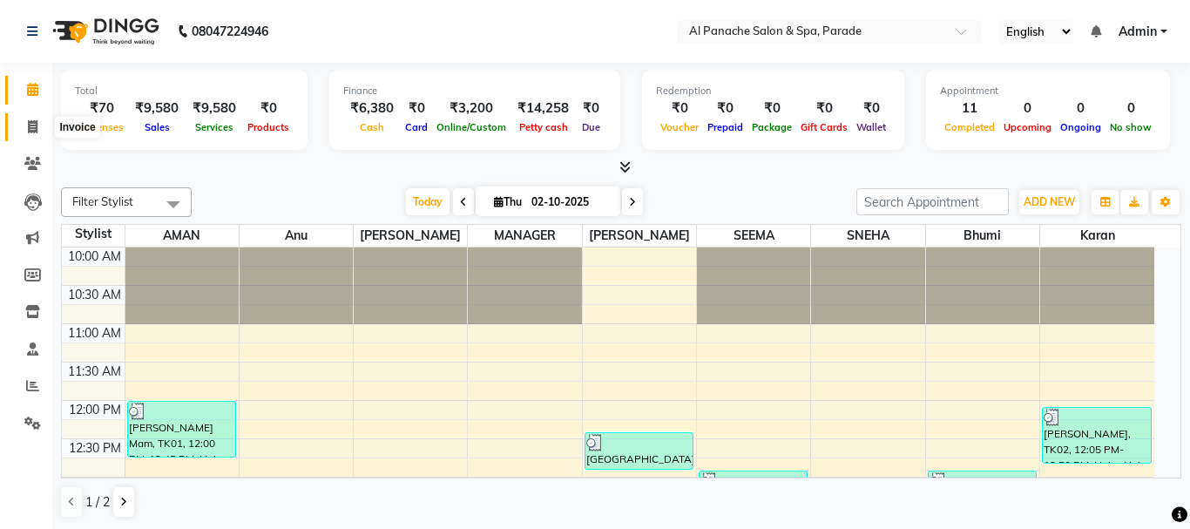
select select "service"
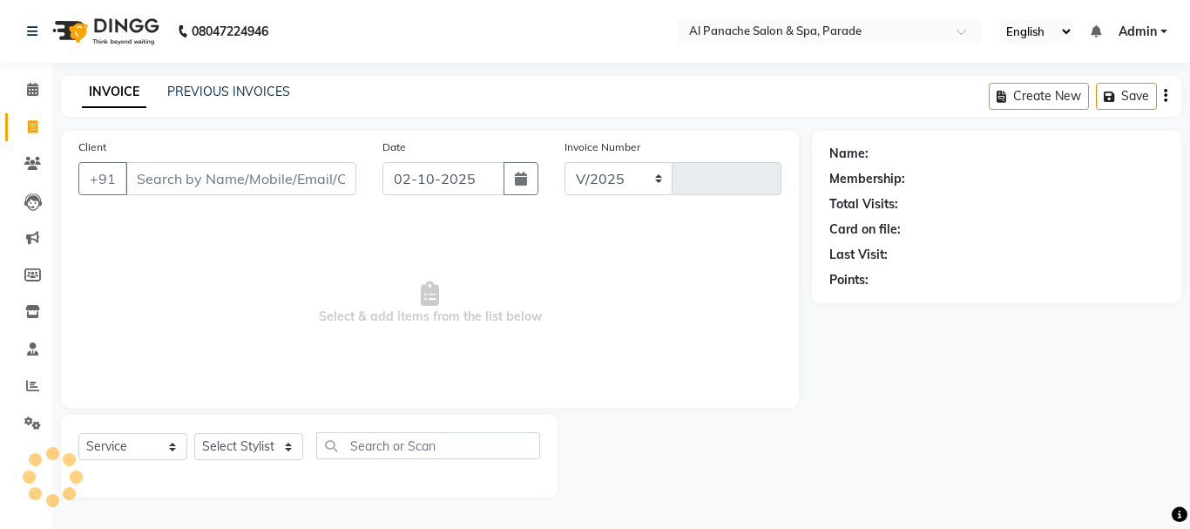
select select "463"
type input "1510"
click at [134, 178] on input "Client" at bounding box center [240, 178] width 231 height 33
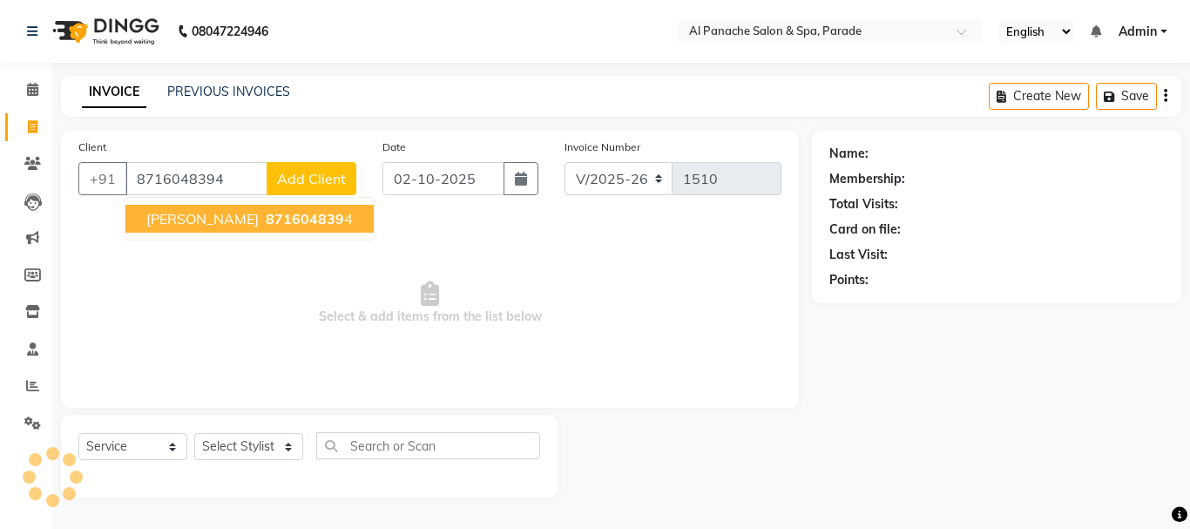
type input "8716048394"
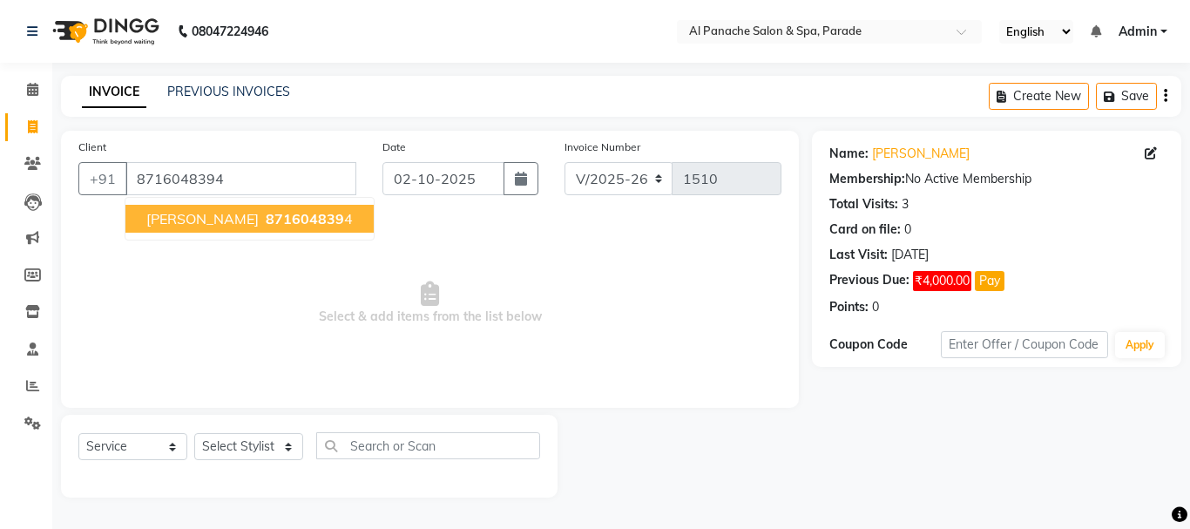
click at [186, 211] on span "Sonam Mam" at bounding box center [202, 218] width 112 height 17
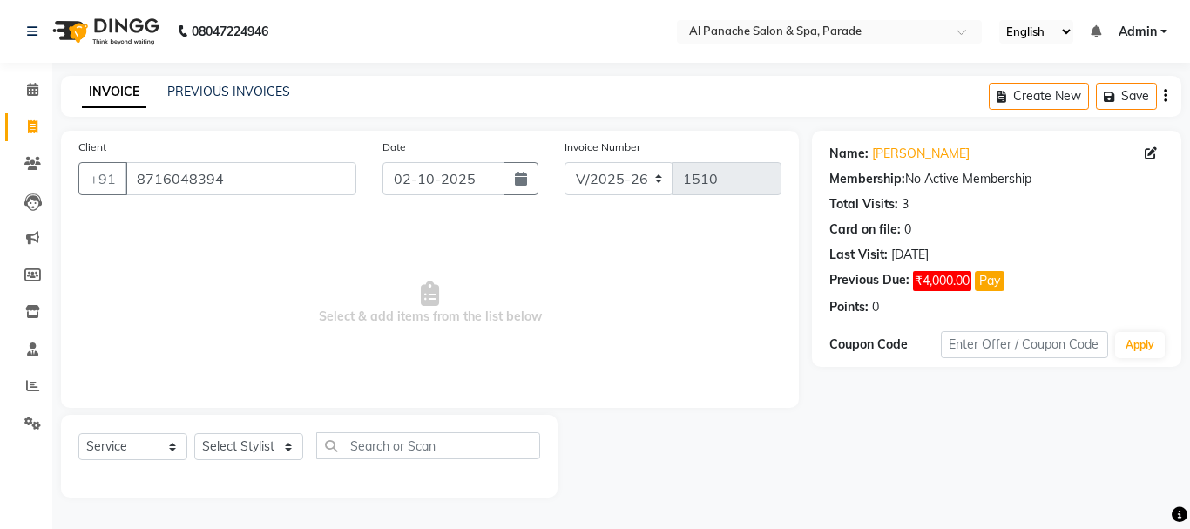
drag, startPoint x: 186, startPoint y: 211, endPoint x: 129, endPoint y: 202, distance: 58.2
click at [180, 211] on div "Client +91 8716048394 Date 02-10-2025 Invoice Number V/2025 V/2025-26 1510 Sele…" at bounding box center [430, 269] width 738 height 277
click at [247, 436] on select "Select Stylist AMAN Anu Bhumi Karan Komal MANAGER Nitin RAJVEER SEEMA SNEHA Sun…" at bounding box center [248, 446] width 109 height 27
click at [503, 267] on span "Select & add items from the list below" at bounding box center [429, 303] width 703 height 174
click at [247, 447] on select "Select Stylist AMAN Anu Bhumi Karan Komal MANAGER Nitin RAJVEER SEEMA SNEHA Sun…" at bounding box center [248, 446] width 109 height 27
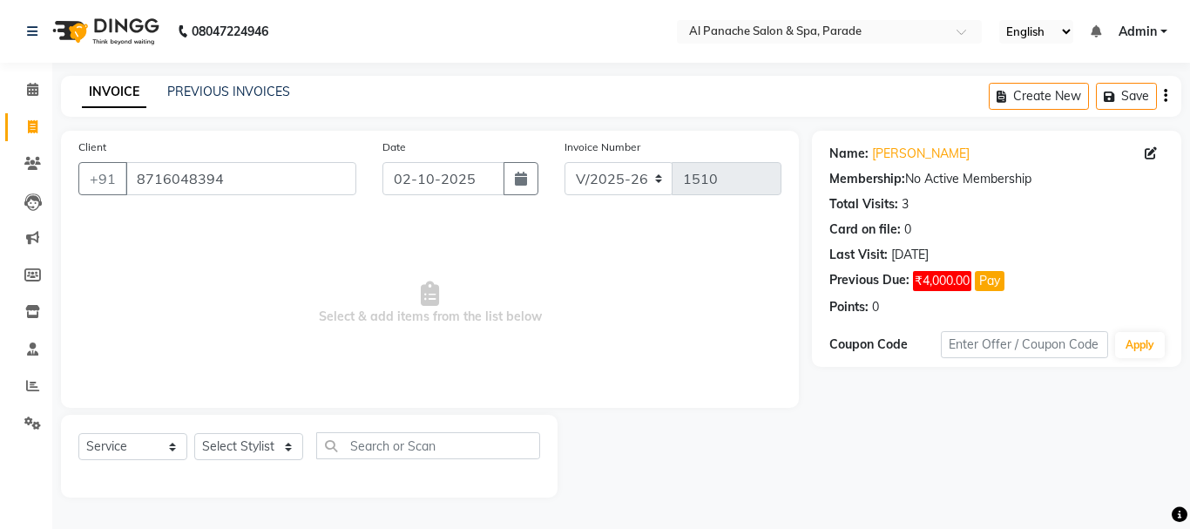
click at [471, 329] on span "Select & add items from the list below" at bounding box center [429, 303] width 703 height 174
click at [250, 180] on input "8716048394" at bounding box center [240, 178] width 231 height 33
click at [242, 98] on link "PREVIOUS INVOICES" at bounding box center [228, 92] width 123 height 16
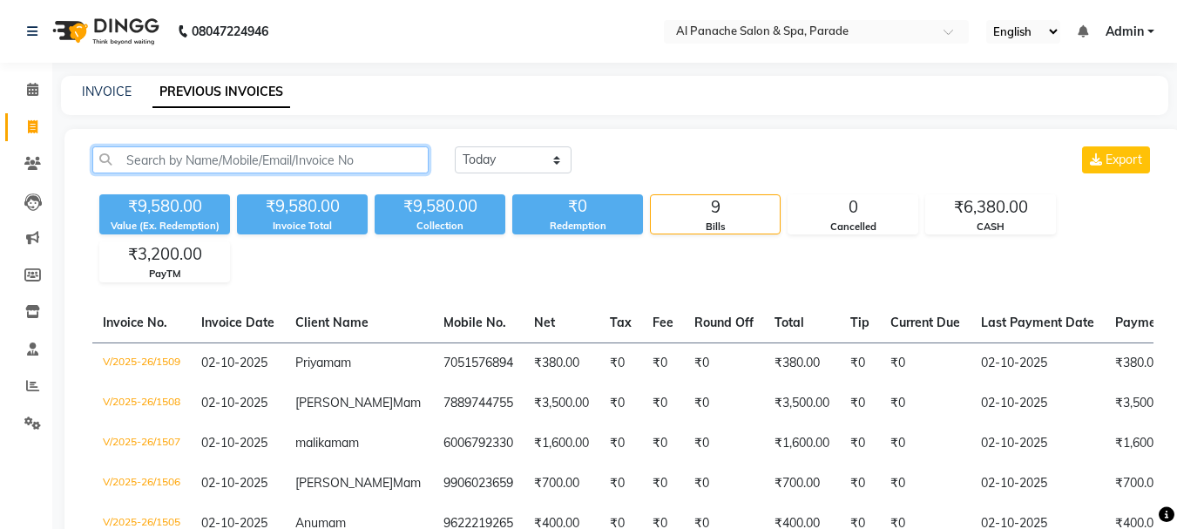
paste input "8716048394"
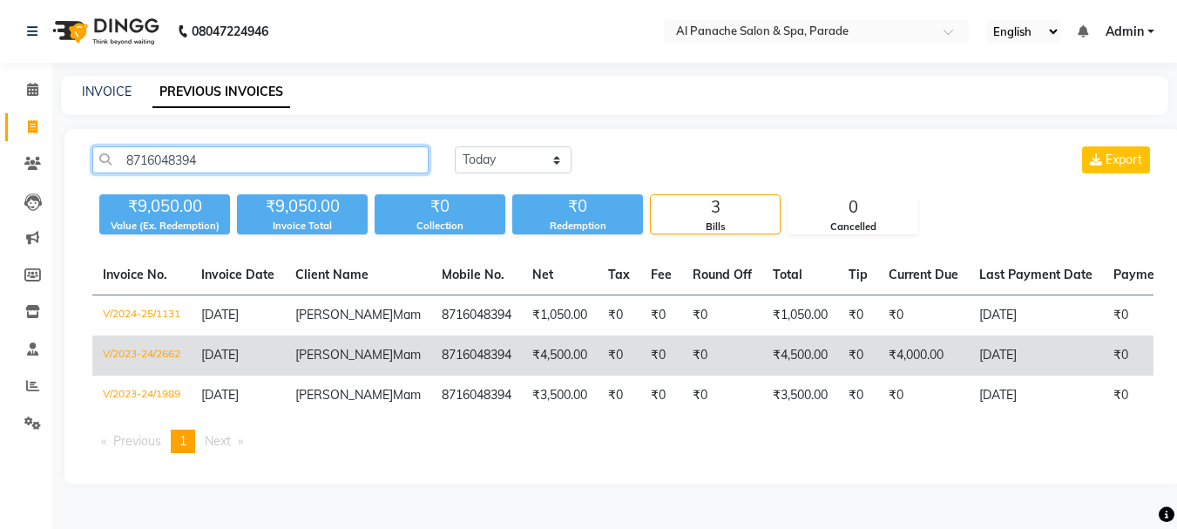
type input "8716048394"
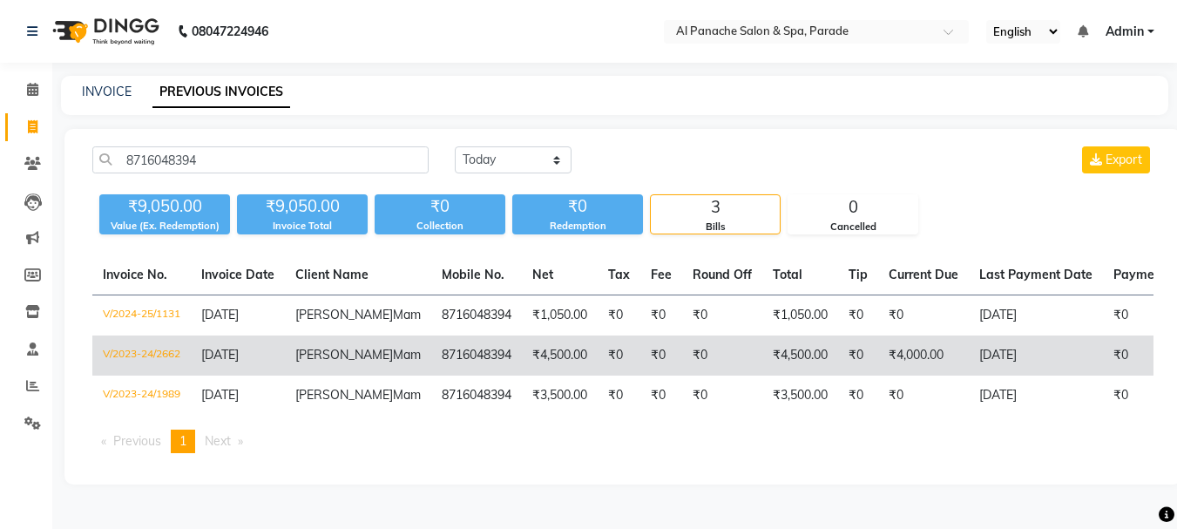
click at [706, 376] on td "₹0" at bounding box center [722, 355] width 80 height 40
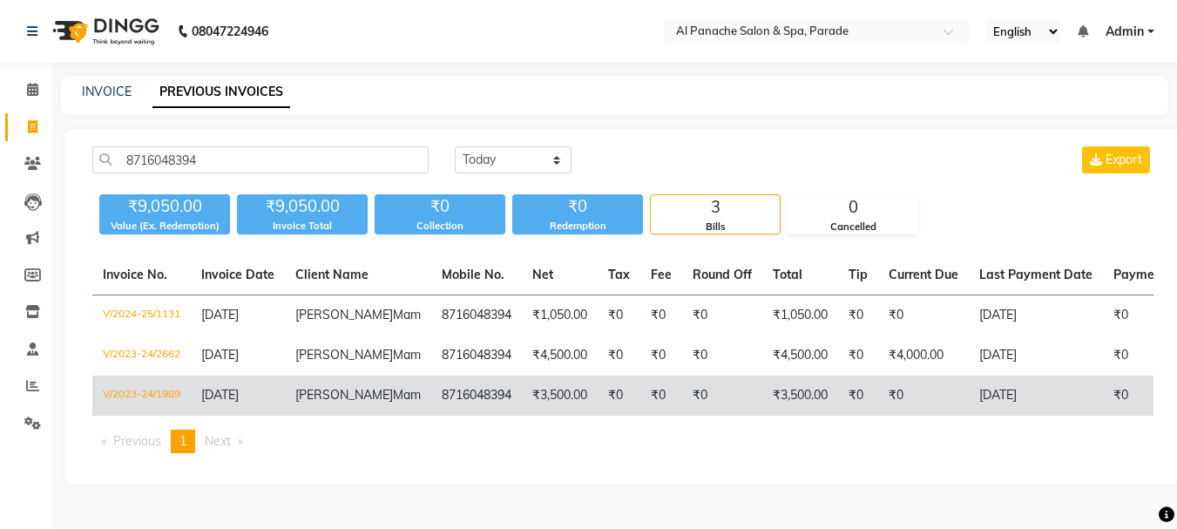
click at [598, 416] on td "₹0" at bounding box center [619, 396] width 43 height 40
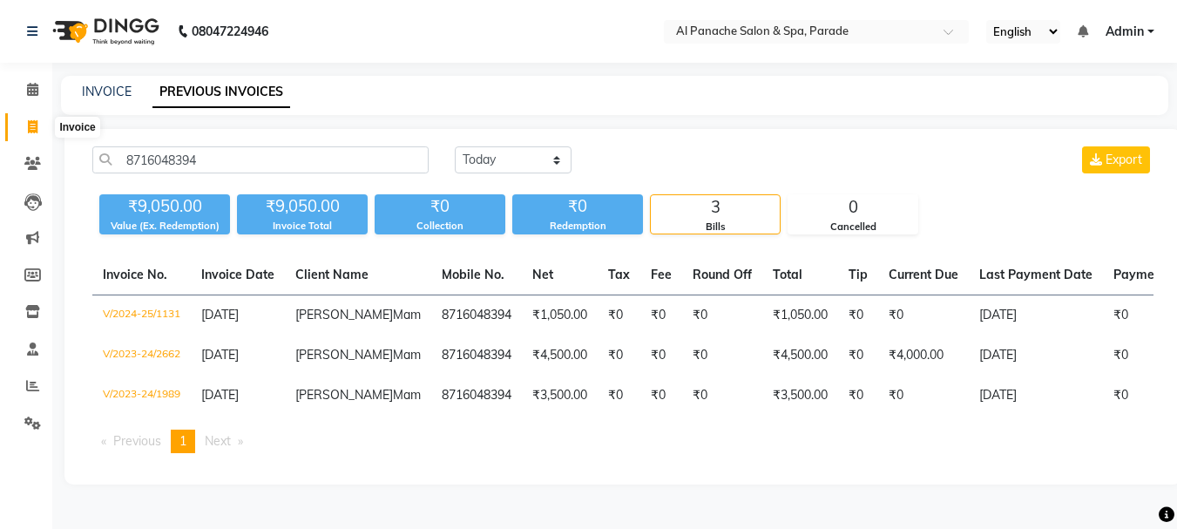
click at [23, 123] on span at bounding box center [32, 128] width 30 height 20
select select "service"
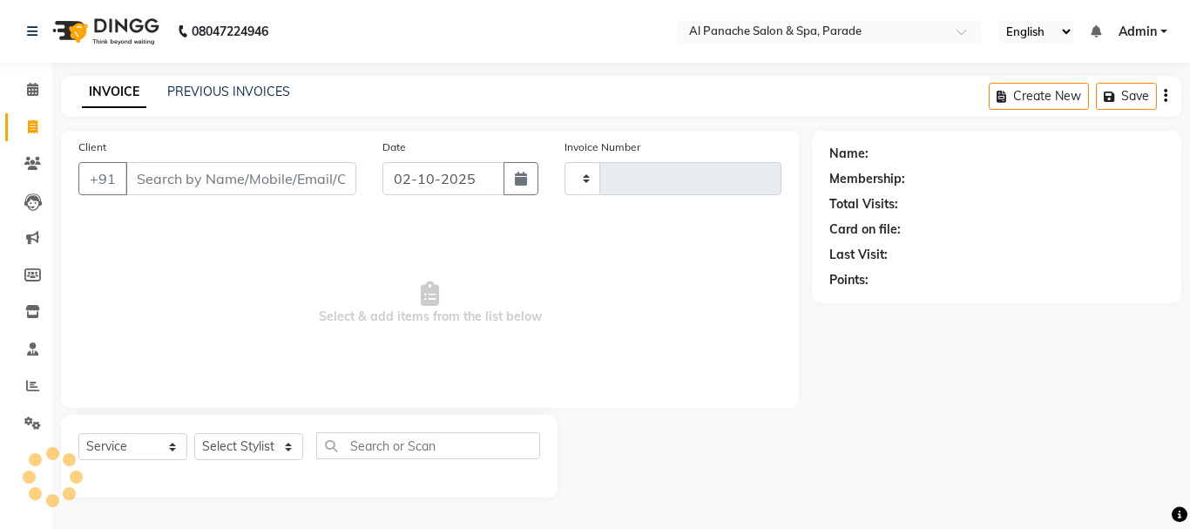
type input "1510"
select select "463"
type input "8716048394"
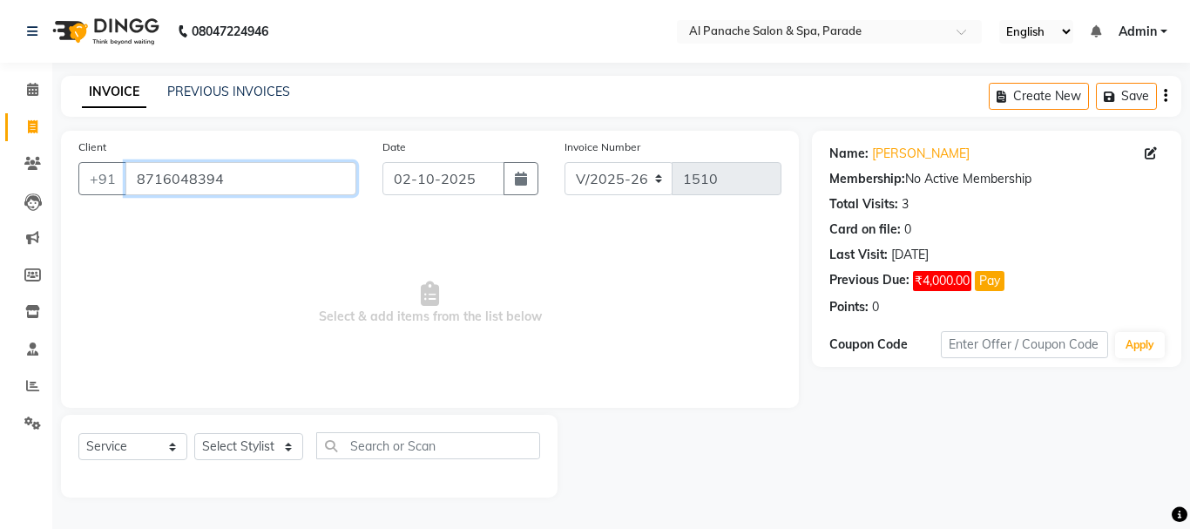
click at [237, 182] on input "8716048394" at bounding box center [240, 178] width 231 height 33
drag, startPoint x: 237, startPoint y: 182, endPoint x: 217, endPoint y: 181, distance: 20.1
click at [217, 181] on input "8716048394" at bounding box center [240, 178] width 231 height 33
drag, startPoint x: 217, startPoint y: 181, endPoint x: 211, endPoint y: 235, distance: 54.4
click at [211, 235] on span "Select & add items from the list below" at bounding box center [429, 303] width 703 height 174
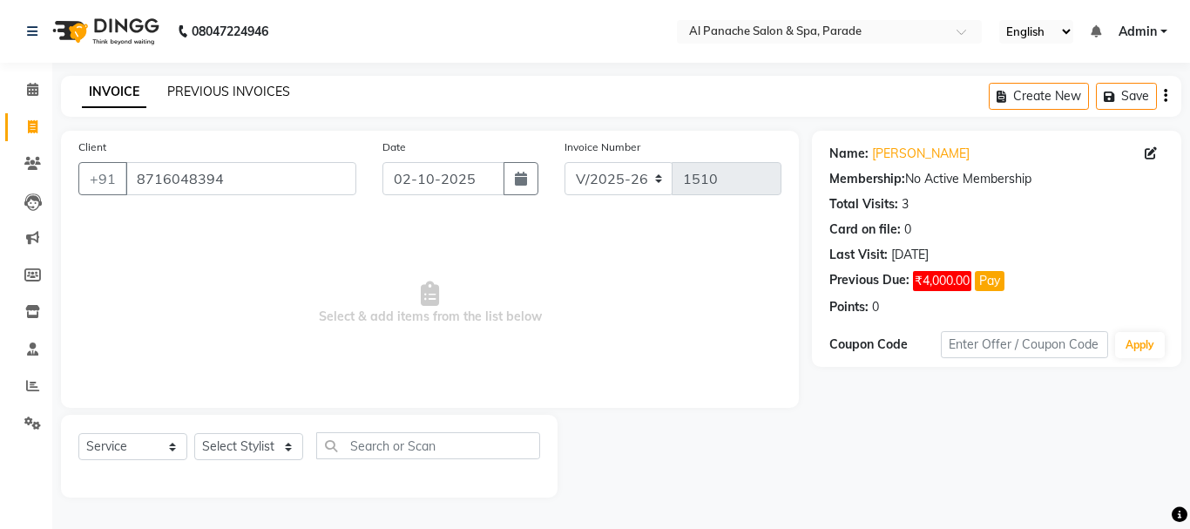
click at [225, 93] on link "PREVIOUS INVOICES" at bounding box center [228, 92] width 123 height 16
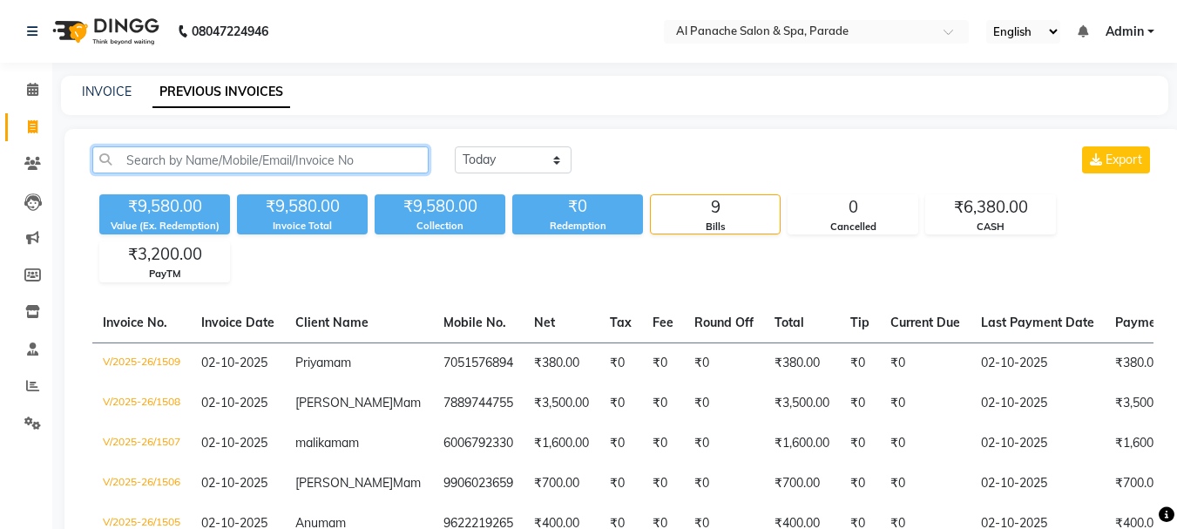
click at [259, 151] on input "text" at bounding box center [260, 159] width 336 height 27
paste input "8716048394"
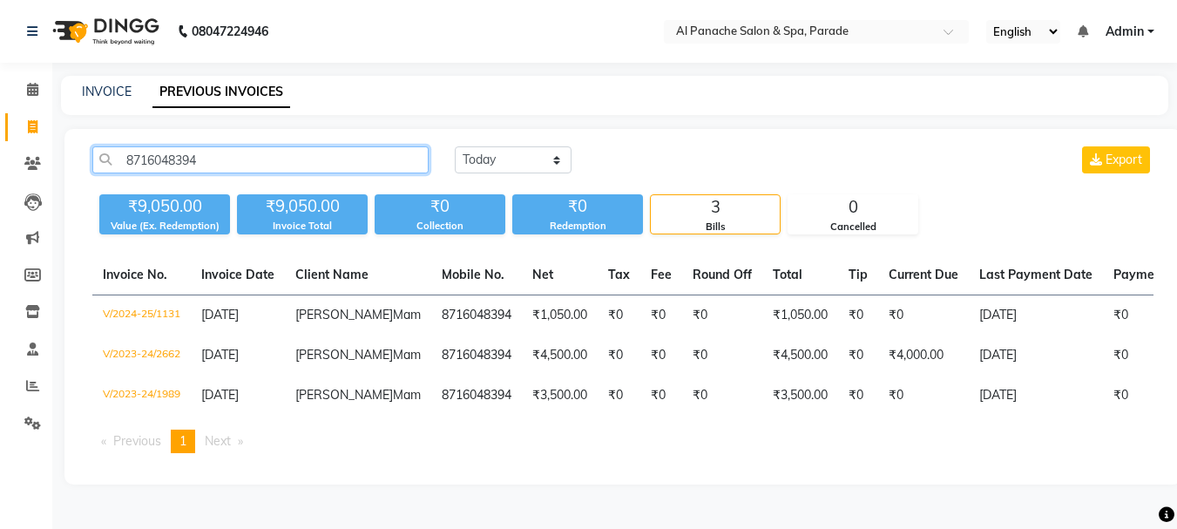
scroll to position [0, 376]
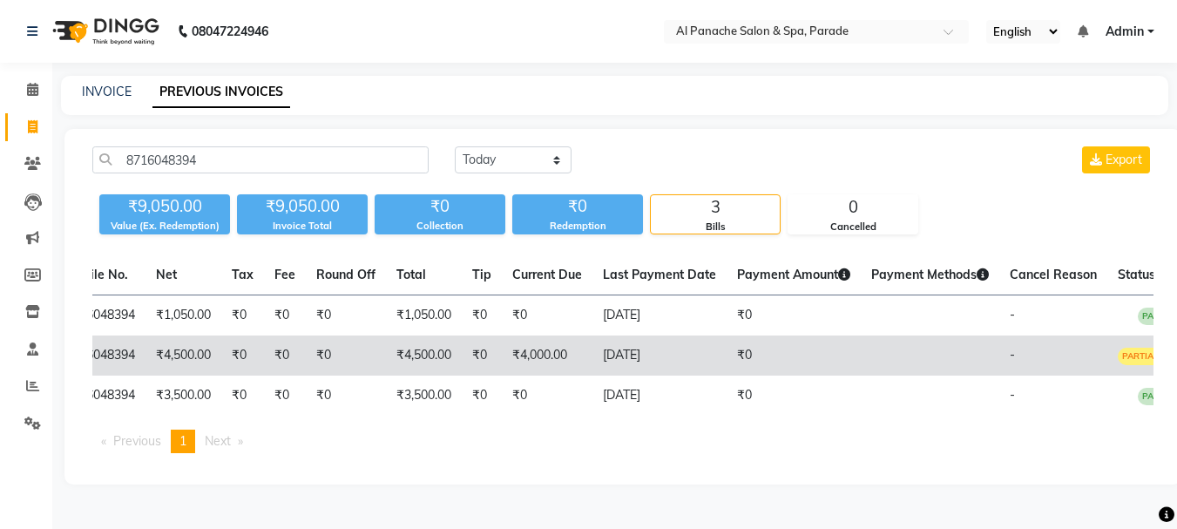
click at [543, 376] on td "₹4,000.00" at bounding box center [547, 355] width 91 height 40
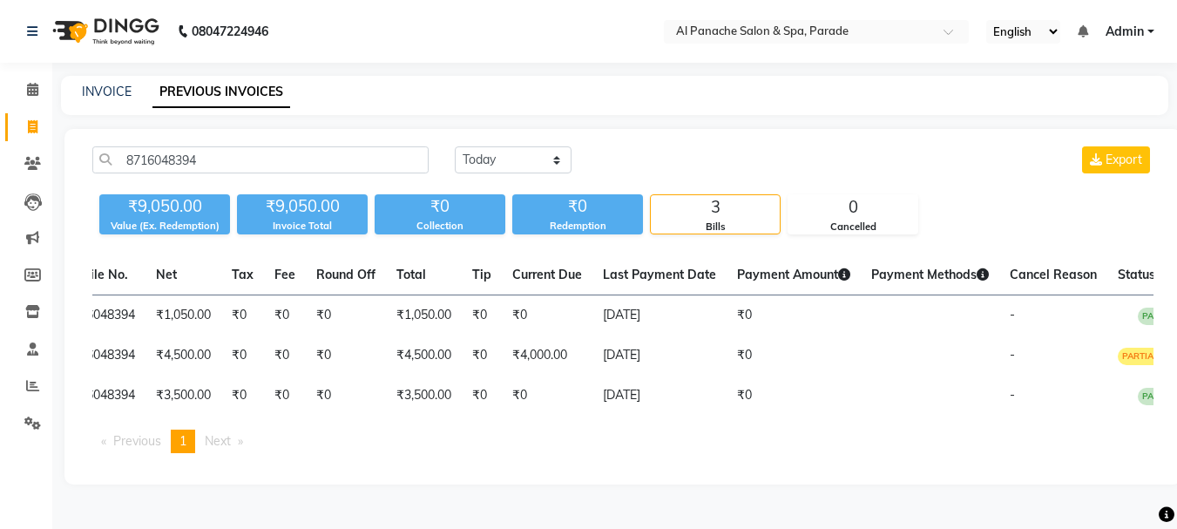
scroll to position [0, 0]
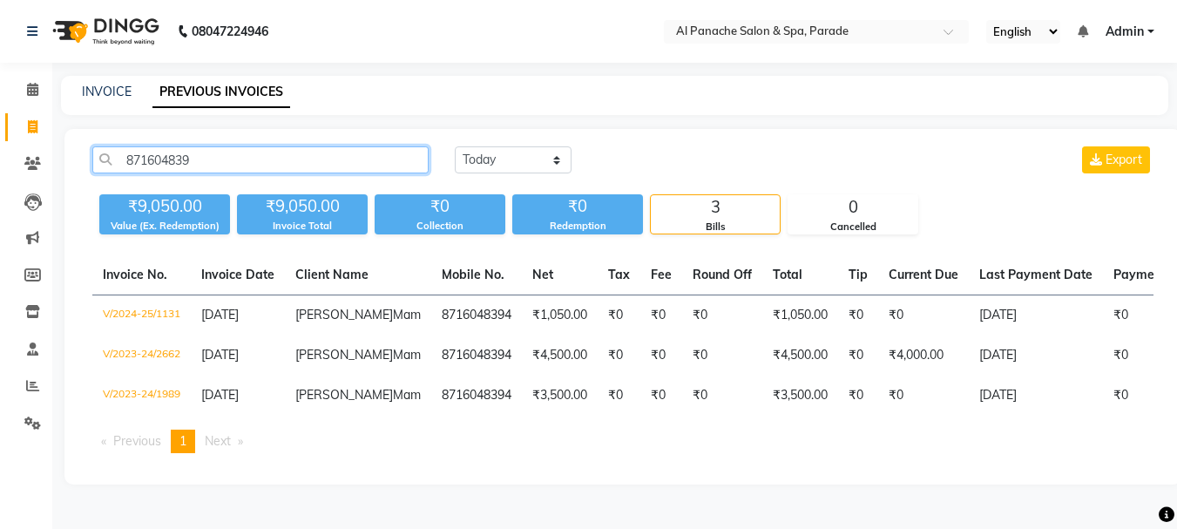
click at [252, 159] on input "871604839" at bounding box center [260, 159] width 336 height 27
type input "8"
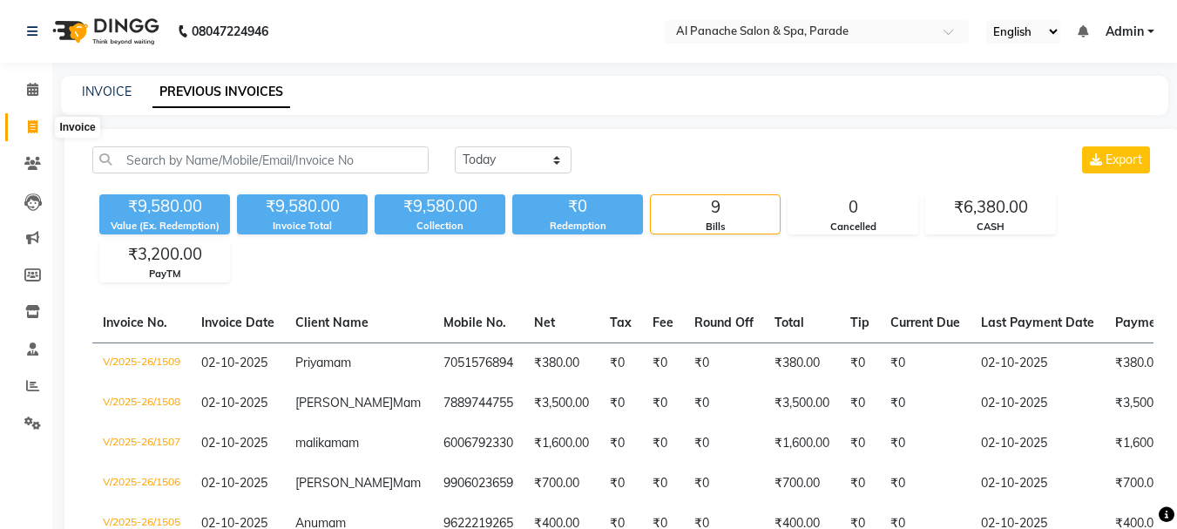
click at [34, 126] on icon at bounding box center [33, 126] width 10 height 13
select select "service"
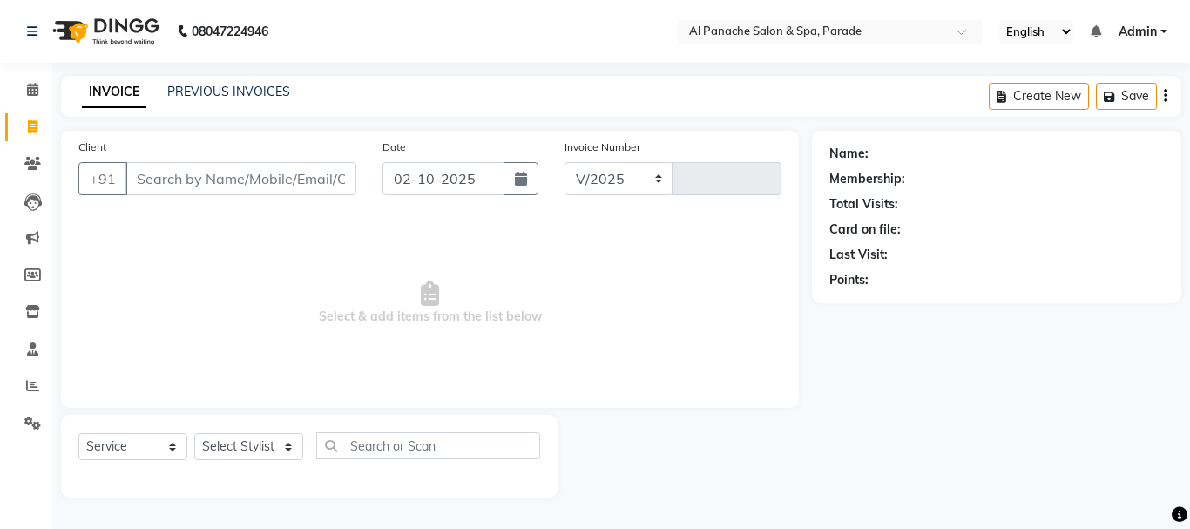
select select "463"
type input "1510"
type input "8716048394"
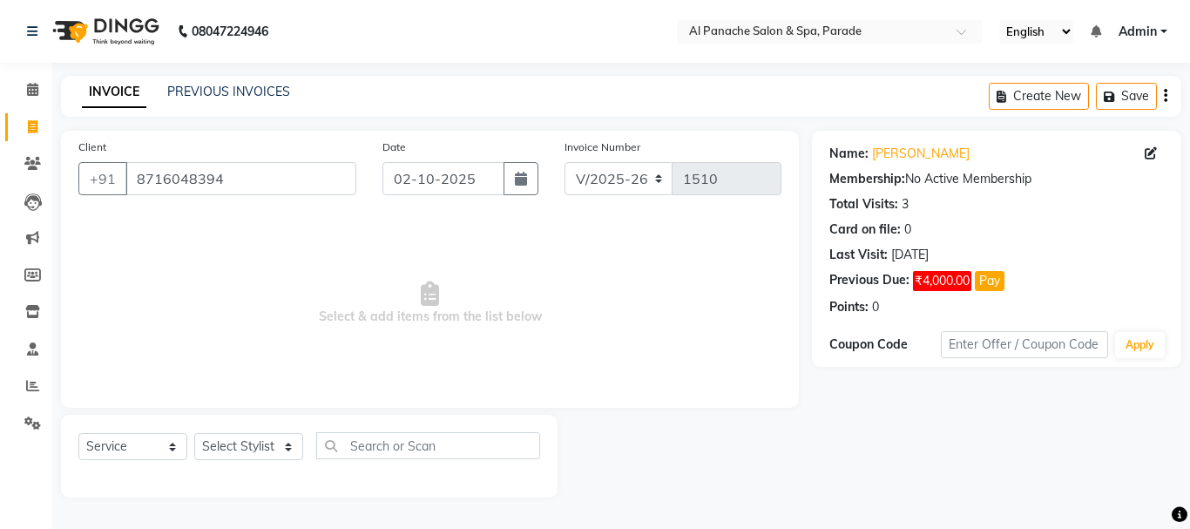
drag, startPoint x: 201, startPoint y: 263, endPoint x: 175, endPoint y: 312, distance: 55.4
click at [175, 312] on span "Select & add items from the list below" at bounding box center [429, 303] width 703 height 174
click at [238, 443] on select "Select Stylist AMAN Anu Bhumi Karan Komal MANAGER Nitin RAJVEER SEEMA SNEHA Sun…" at bounding box center [248, 446] width 109 height 27
select select "6416"
click at [194, 433] on select "Select Stylist AMAN Anu Bhumi Karan Komal MANAGER Nitin RAJVEER SEEMA SNEHA Sun…" at bounding box center [248, 446] width 109 height 27
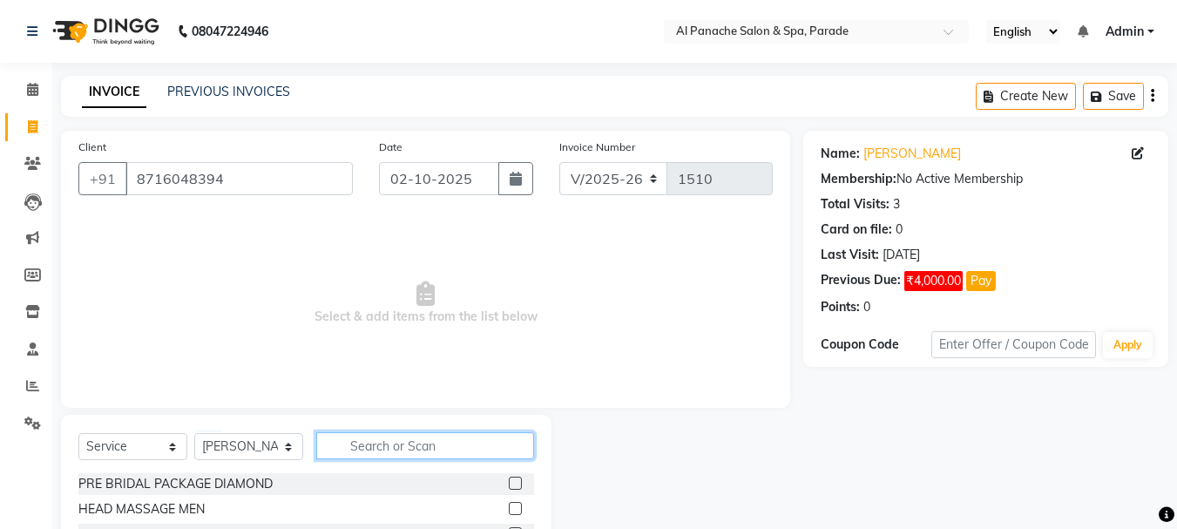
click at [383, 450] on input "text" at bounding box center [425, 445] width 218 height 27
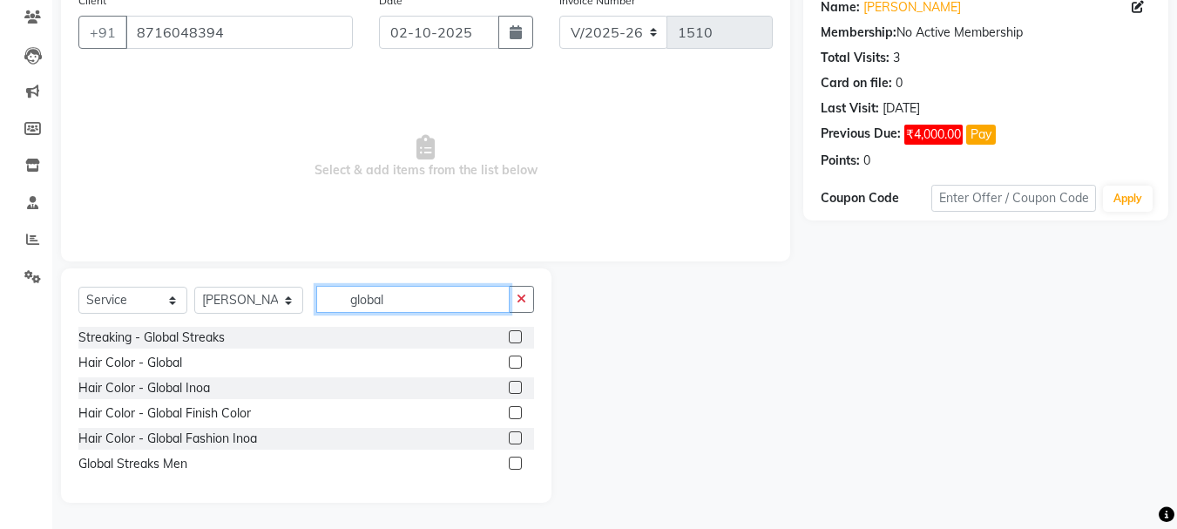
type input "global"
click at [515, 363] on label at bounding box center [515, 362] width 13 height 13
click at [515, 363] on input "checkbox" at bounding box center [514, 362] width 11 height 11
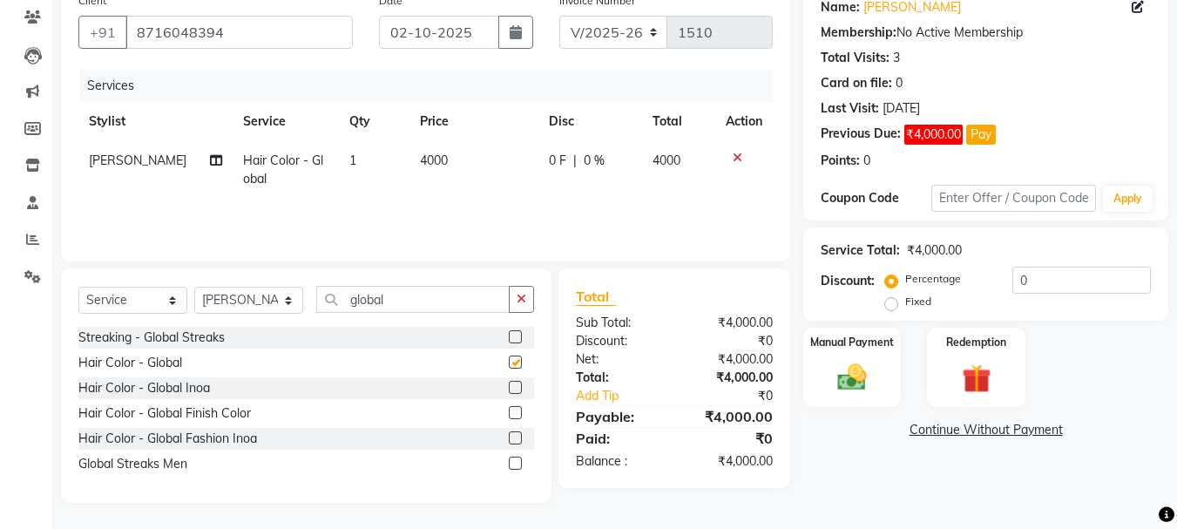
checkbox input "false"
click at [268, 301] on select "Select Stylist AMAN Anu Bhumi Karan Komal MANAGER Nitin RAJVEER SEEMA SNEHA Sun…" at bounding box center [248, 300] width 109 height 27
select select "48206"
click at [194, 287] on select "Select Stylist AMAN Anu Bhumi Karan Komal MANAGER Nitin RAJVEER SEEMA SNEHA Sun…" at bounding box center [248, 300] width 109 height 27
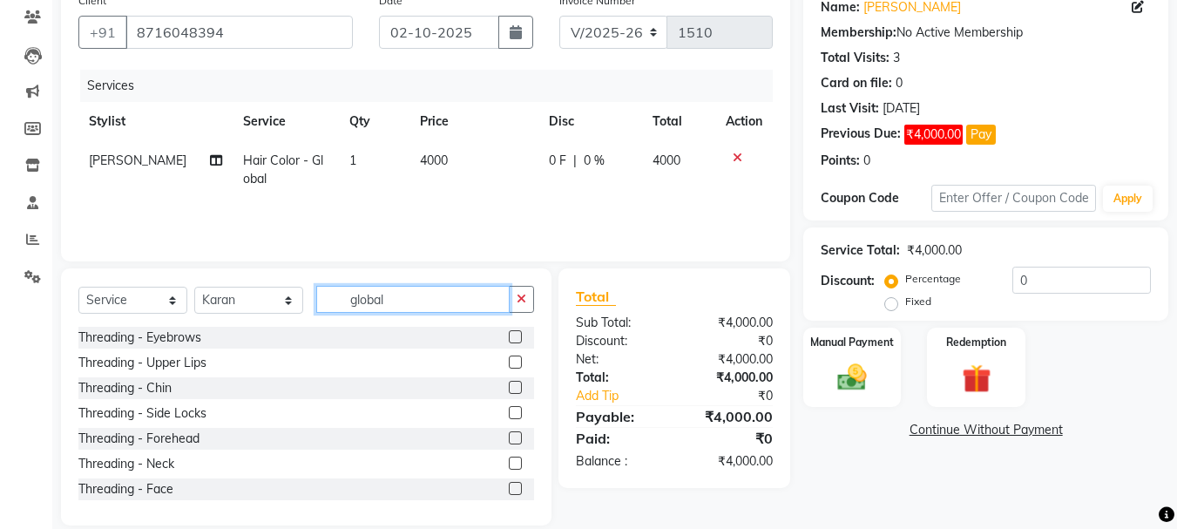
click at [414, 298] on input "global" at bounding box center [412, 299] width 193 height 27
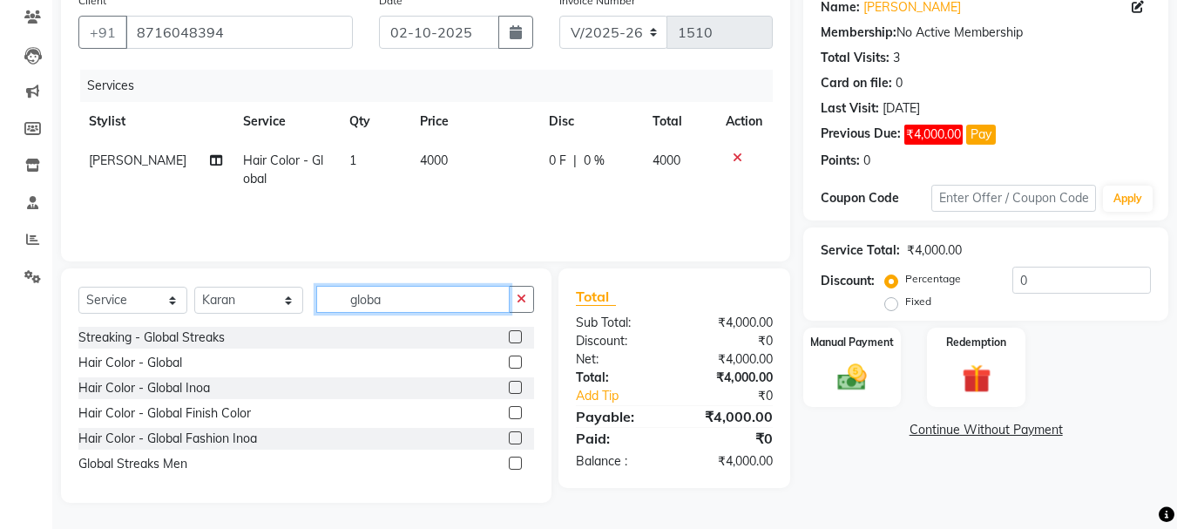
type input "global"
click at [523, 335] on div at bounding box center [521, 338] width 25 height 22
click at [510, 336] on label at bounding box center [515, 336] width 13 height 13
click at [510, 336] on input "checkbox" at bounding box center [514, 337] width 11 height 11
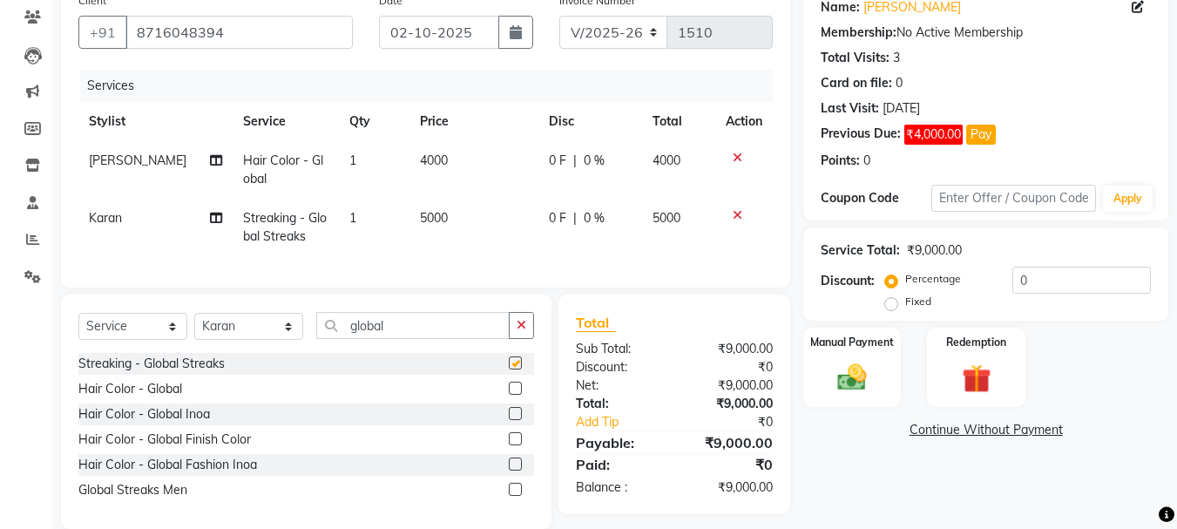
checkbox input "false"
click at [905, 306] on label "Fixed" at bounding box center [918, 302] width 26 height 16
click at [891, 306] on input "Fixed" at bounding box center [895, 301] width 12 height 12
radio input "true"
click at [1057, 274] on input "0" at bounding box center [1082, 280] width 139 height 27
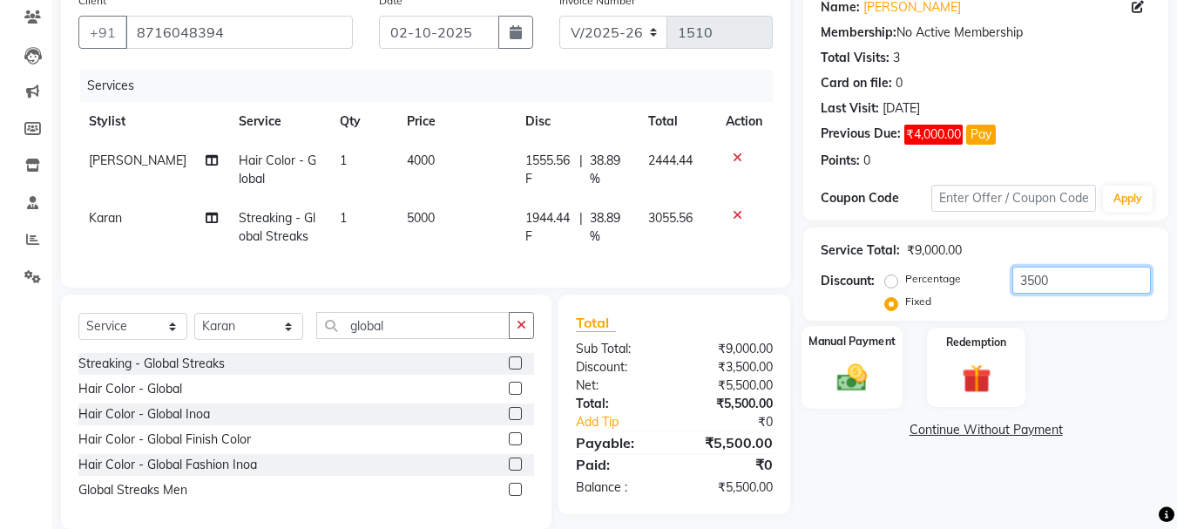
type input "3500"
click at [831, 374] on img at bounding box center [852, 377] width 49 height 35
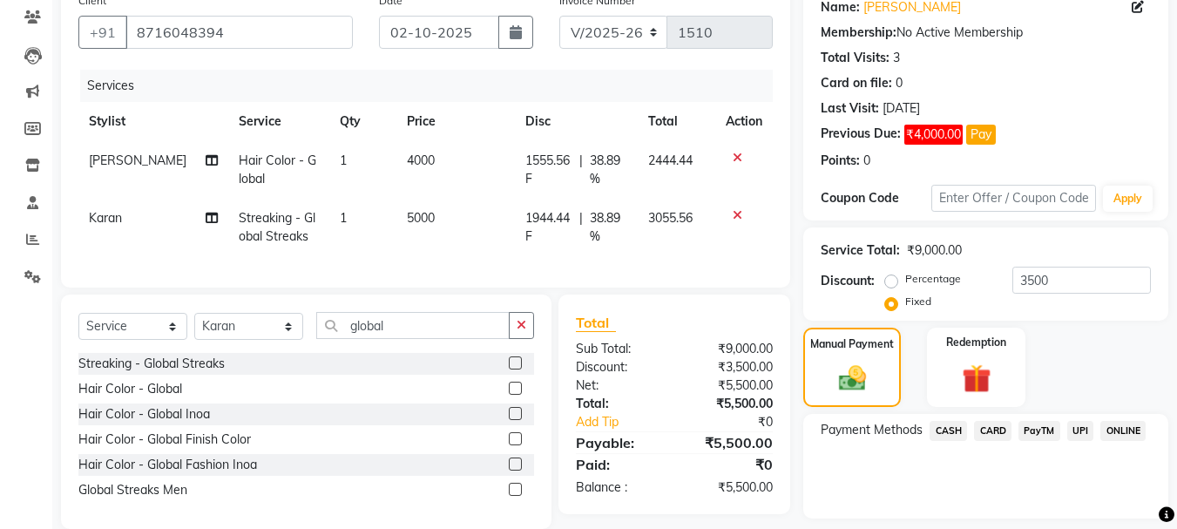
click at [945, 429] on span "CASH" at bounding box center [948, 431] width 37 height 20
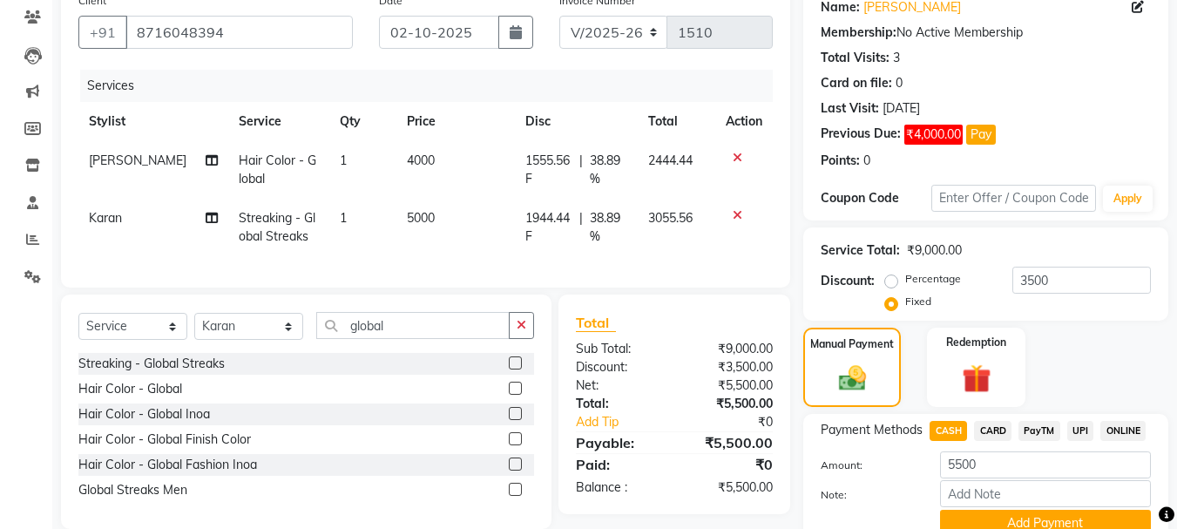
scroll to position [223, 0]
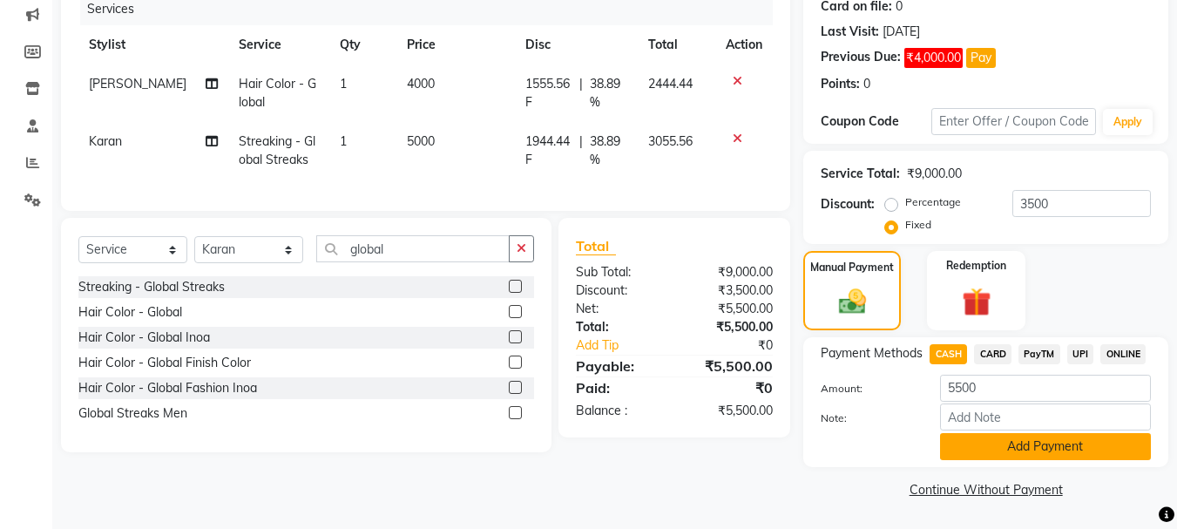
click at [997, 453] on button "Add Payment" at bounding box center [1045, 446] width 211 height 27
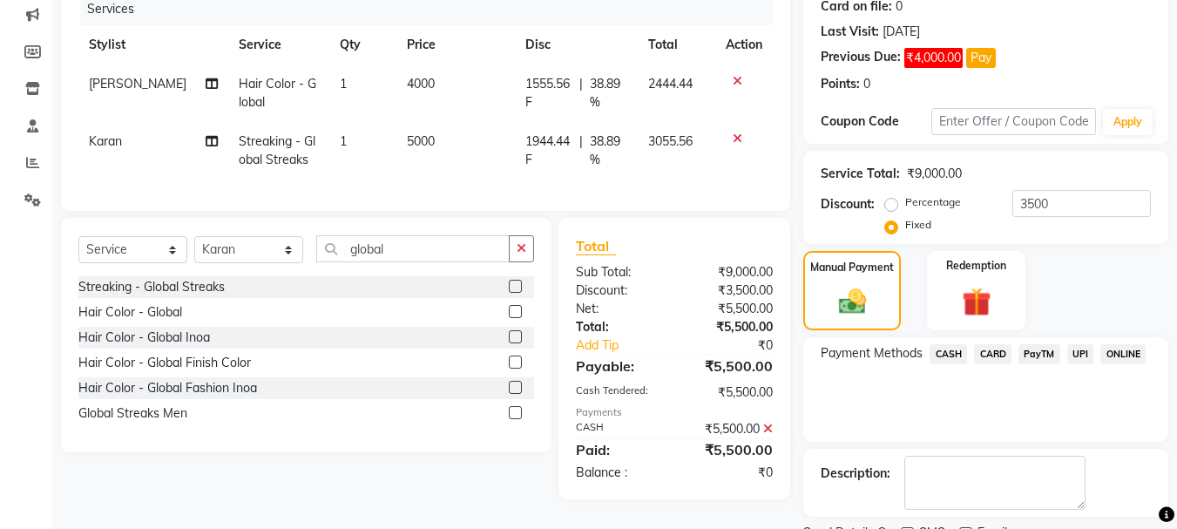
scroll to position [296, 0]
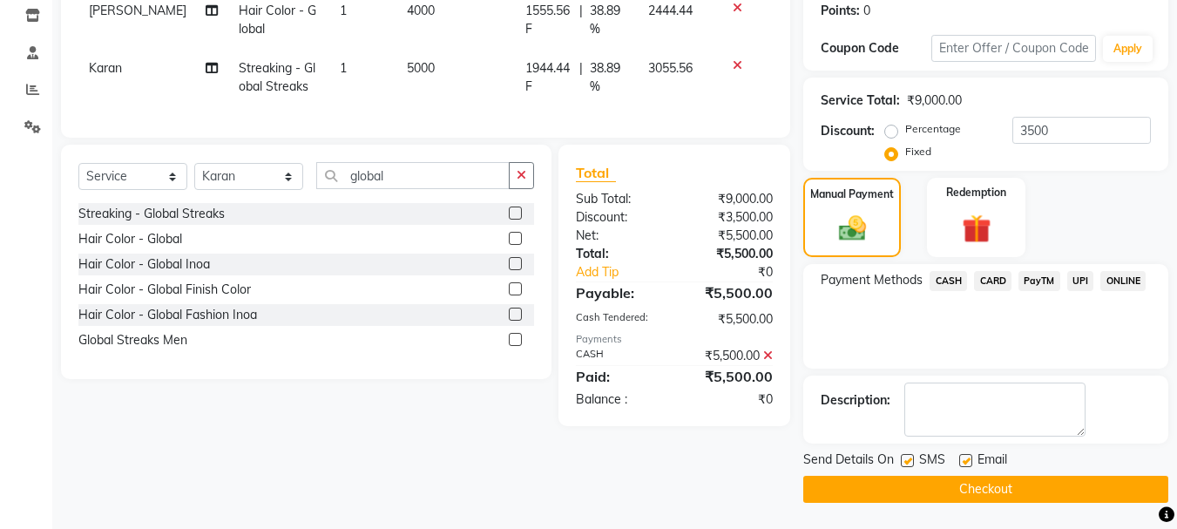
click at [890, 487] on button "Checkout" at bounding box center [985, 489] width 365 height 27
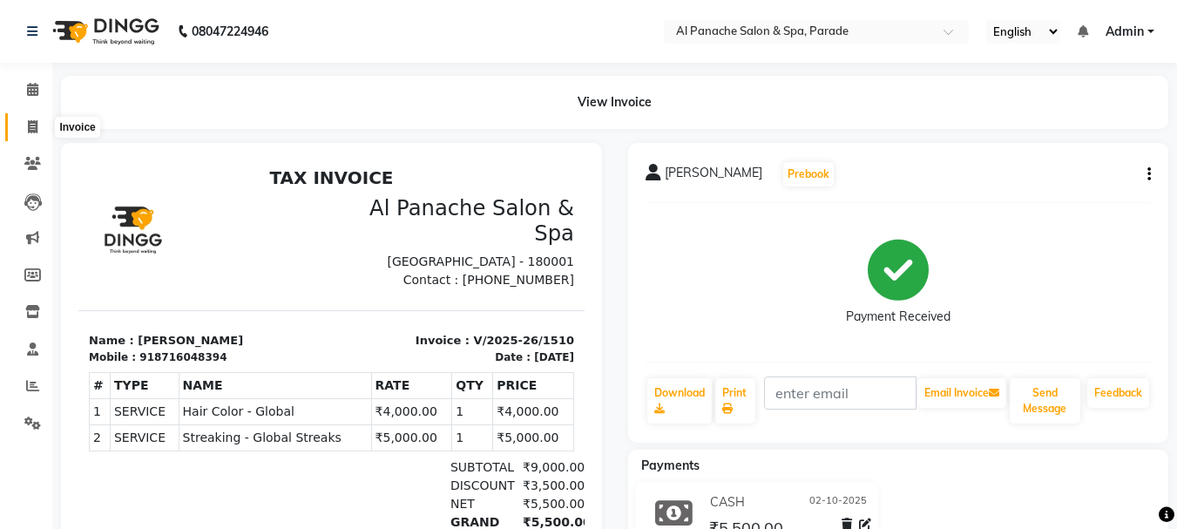
click at [45, 121] on span at bounding box center [32, 128] width 30 height 20
select select "service"
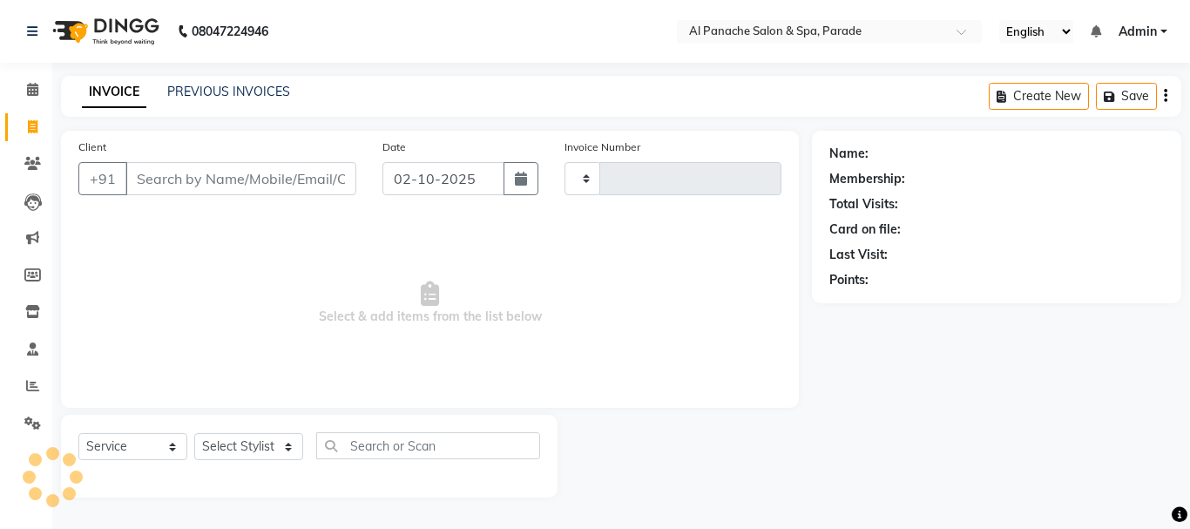
type input "1511"
select select "463"
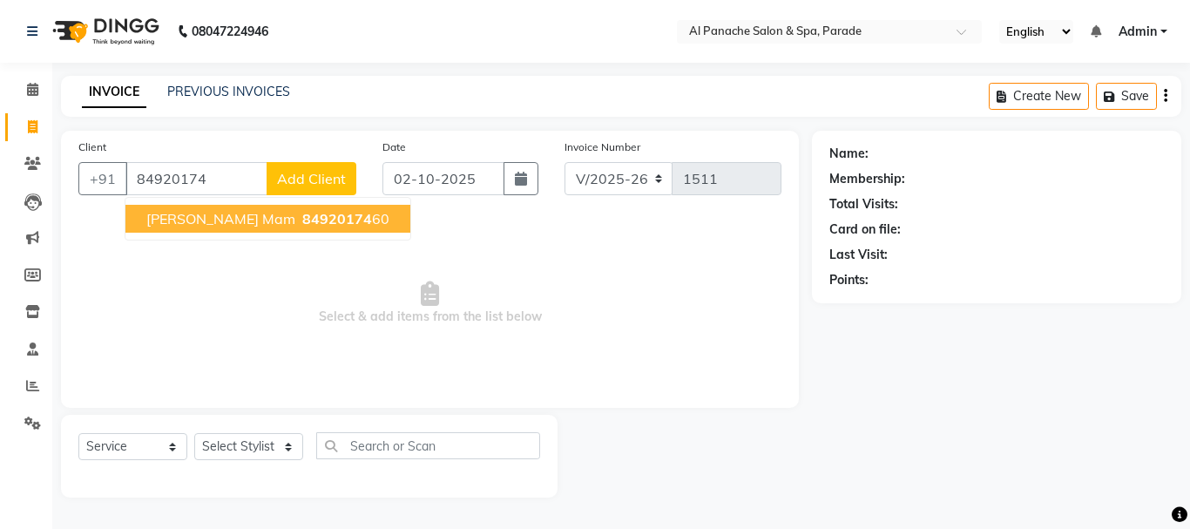
click at [302, 227] on span "84920174" at bounding box center [337, 218] width 70 height 17
type input "8492017460"
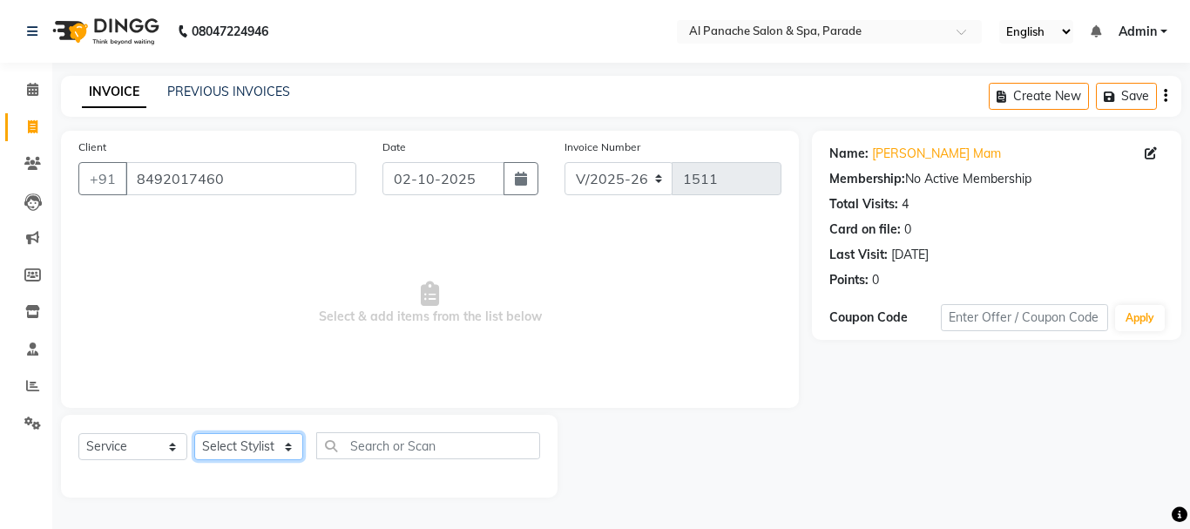
click at [278, 450] on select "Select Stylist AMAN Anu Bhumi Karan Komal MANAGER Nitin RAJVEER SEEMA SNEHA Sun…" at bounding box center [248, 446] width 109 height 27
select select "6416"
click at [194, 433] on select "Select Stylist AMAN Anu Bhumi Karan Komal MANAGER Nitin RAJVEER SEEMA SNEHA Sun…" at bounding box center [248, 446] width 109 height 27
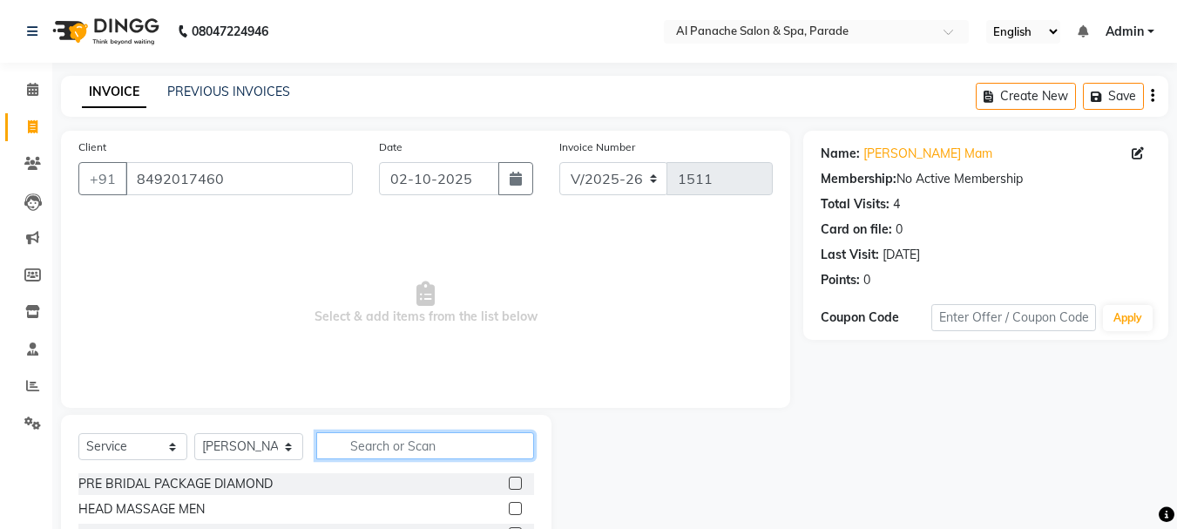
click at [392, 457] on input "text" at bounding box center [425, 445] width 218 height 27
type input "n"
type input "nan"
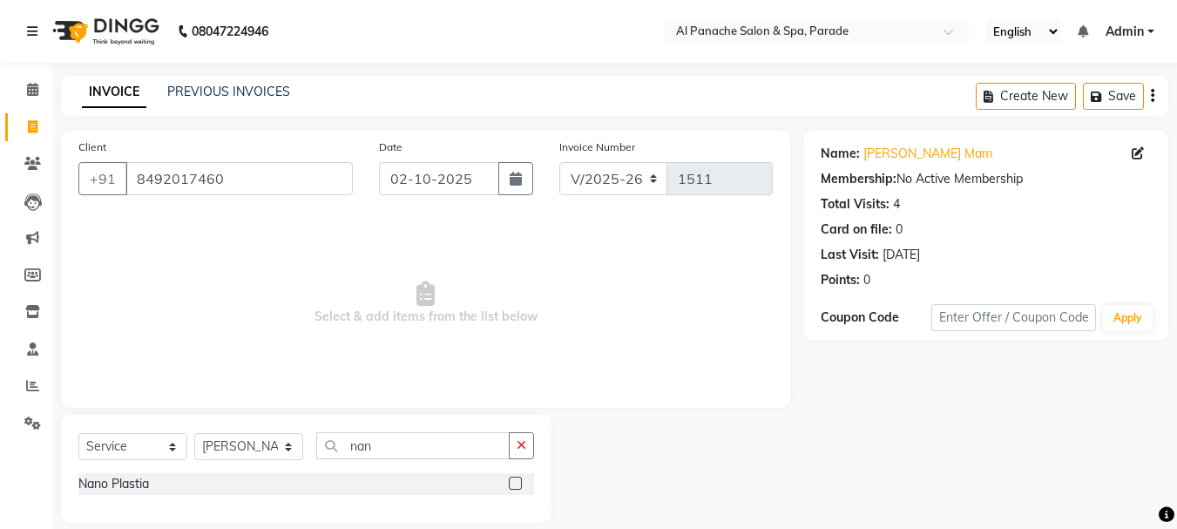
click at [518, 481] on label at bounding box center [515, 483] width 13 height 13
click at [518, 481] on input "checkbox" at bounding box center [514, 483] width 11 height 11
click at [518, 481] on label at bounding box center [515, 483] width 13 height 13
click at [518, 481] on input "checkbox" at bounding box center [514, 483] width 11 height 11
checkbox input "false"
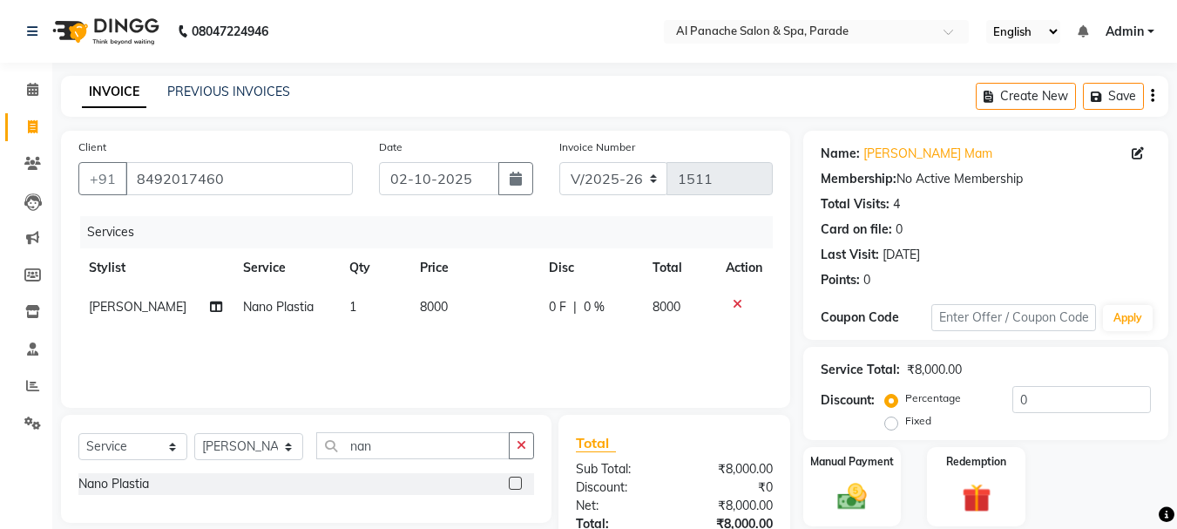
click at [905, 426] on label "Fixed" at bounding box center [918, 421] width 26 height 16
click at [895, 426] on input "Fixed" at bounding box center [895, 421] width 12 height 12
radio input "true"
click at [1017, 403] on input "0" at bounding box center [1082, 399] width 139 height 27
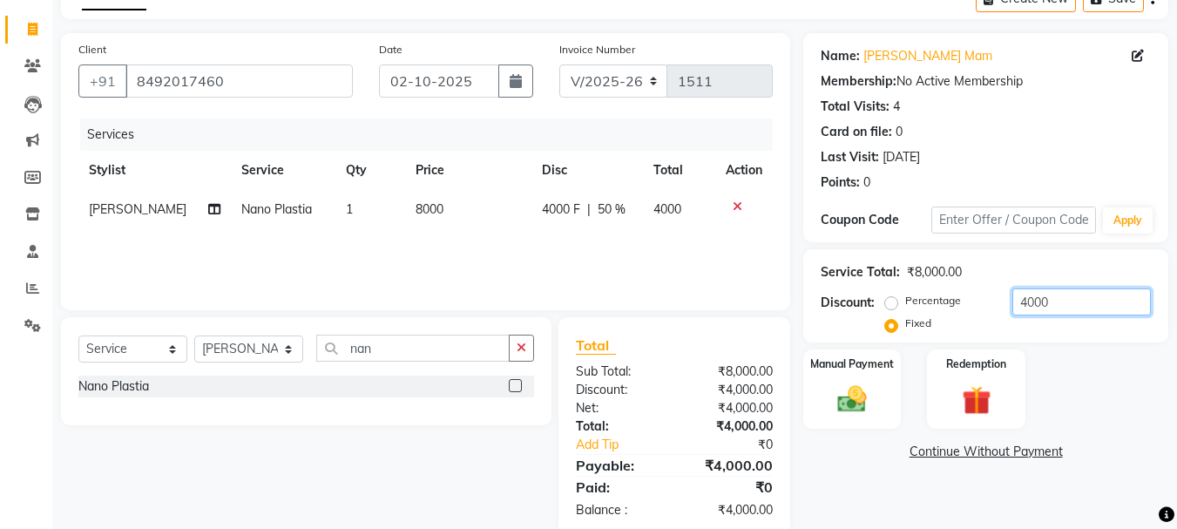
scroll to position [132, 0]
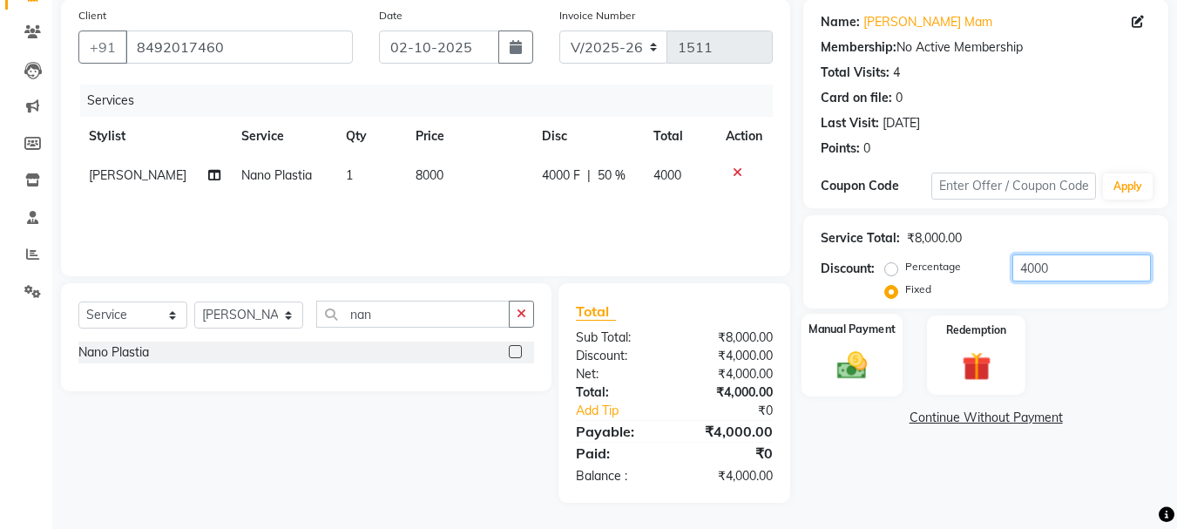
type input "4000"
click at [896, 346] on div "Manual Payment" at bounding box center [853, 355] width 102 height 83
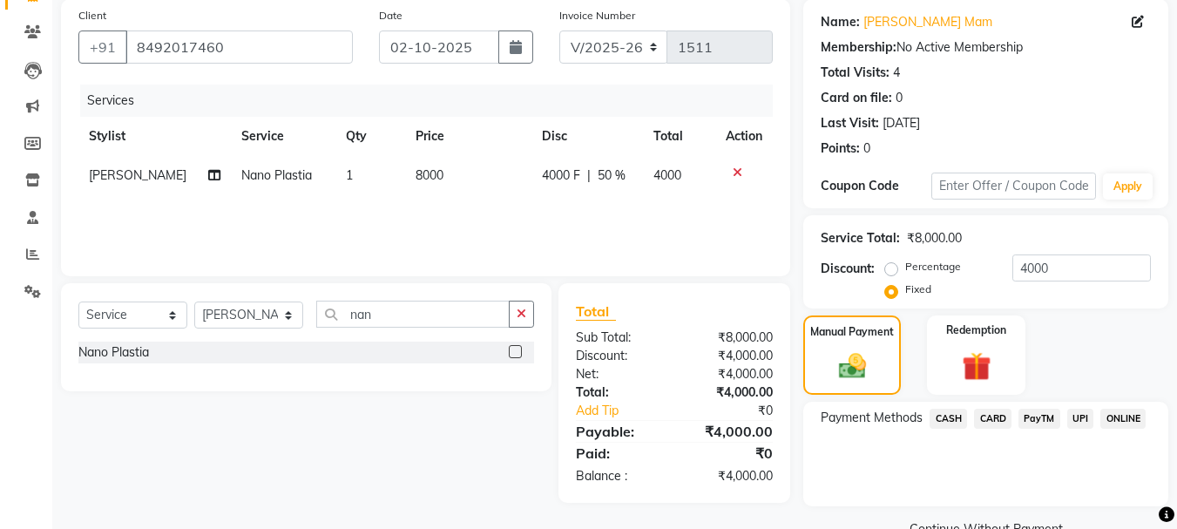
click at [1044, 409] on span "PayTM" at bounding box center [1040, 419] width 42 height 20
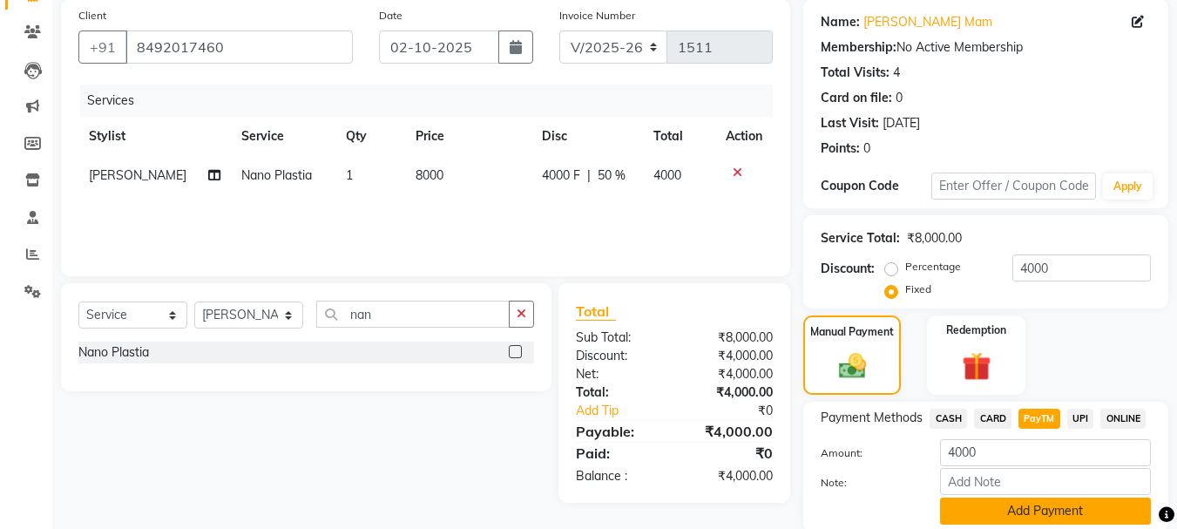
click at [1104, 512] on button "Add Payment" at bounding box center [1045, 511] width 211 height 27
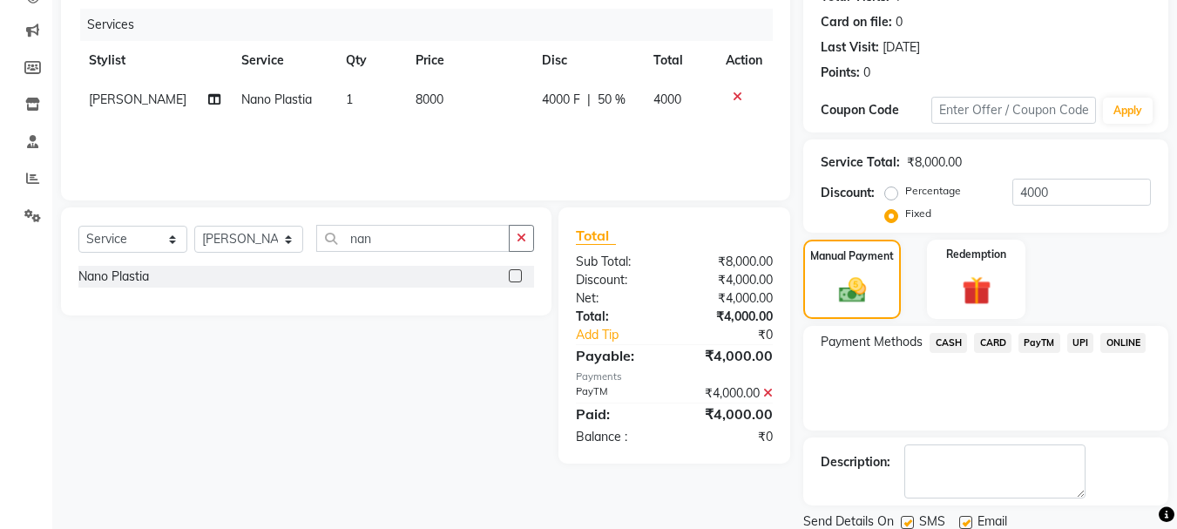
scroll to position [269, 0]
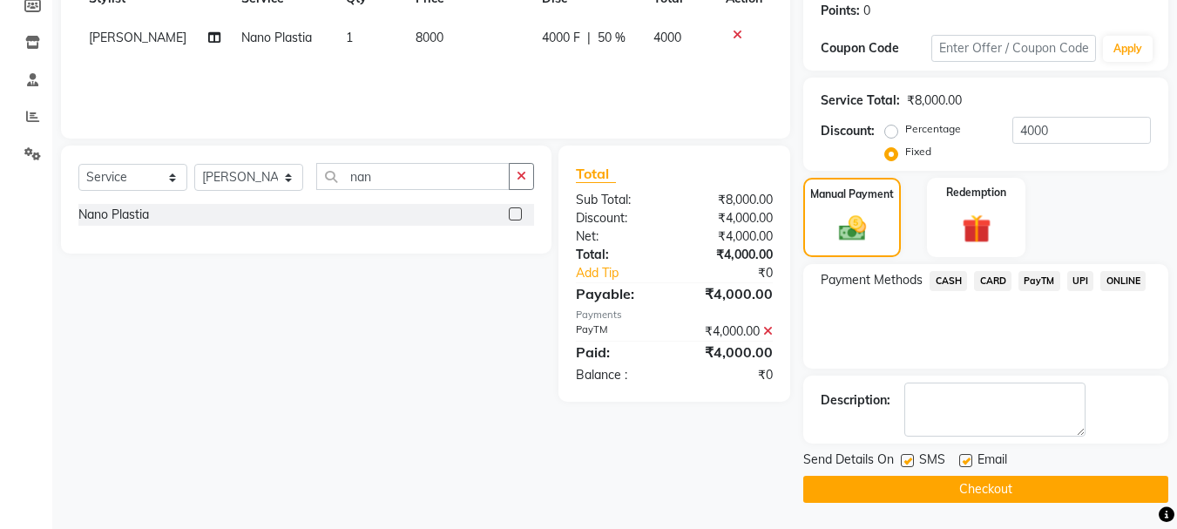
click at [972, 505] on main "INVOICE PREVIOUS INVOICES Create New Save Client +91 8492017460 Date 02-10-2025…" at bounding box center [614, 168] width 1125 height 722
click at [967, 499] on button "Checkout" at bounding box center [985, 489] width 365 height 27
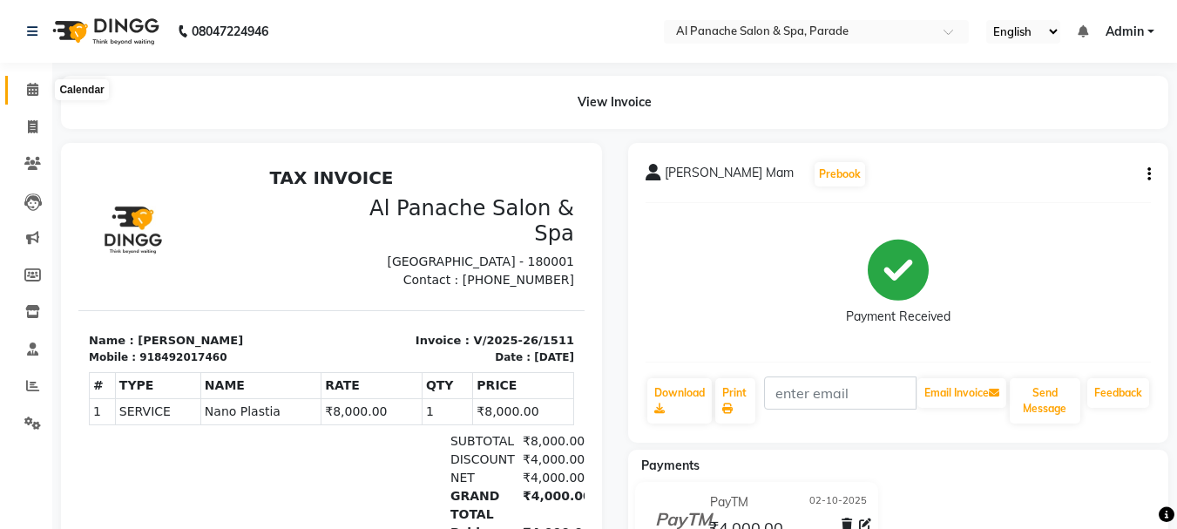
click at [22, 92] on span at bounding box center [32, 90] width 30 height 20
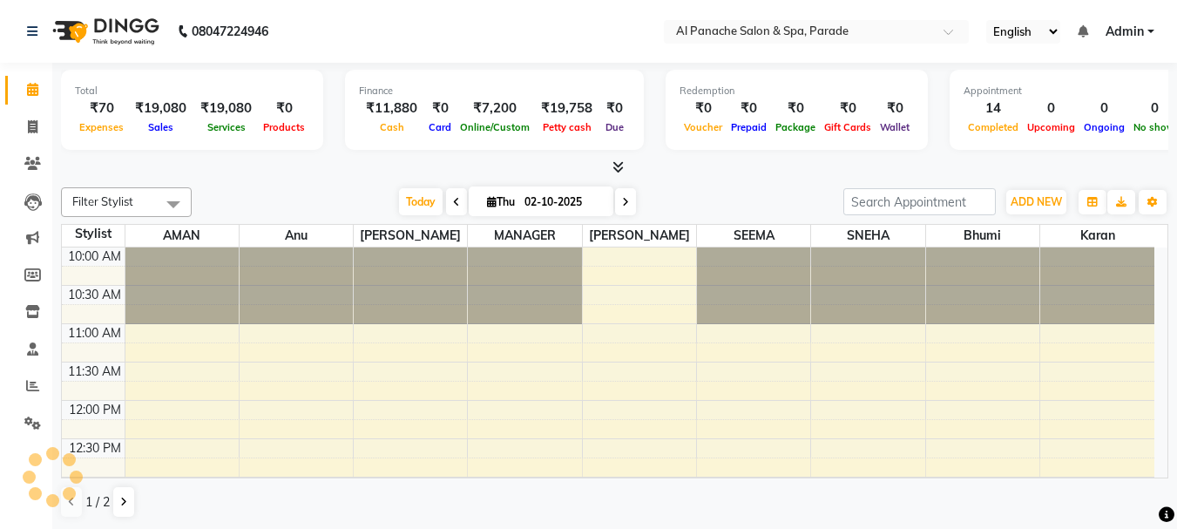
click at [22, 92] on span at bounding box center [32, 90] width 30 height 20
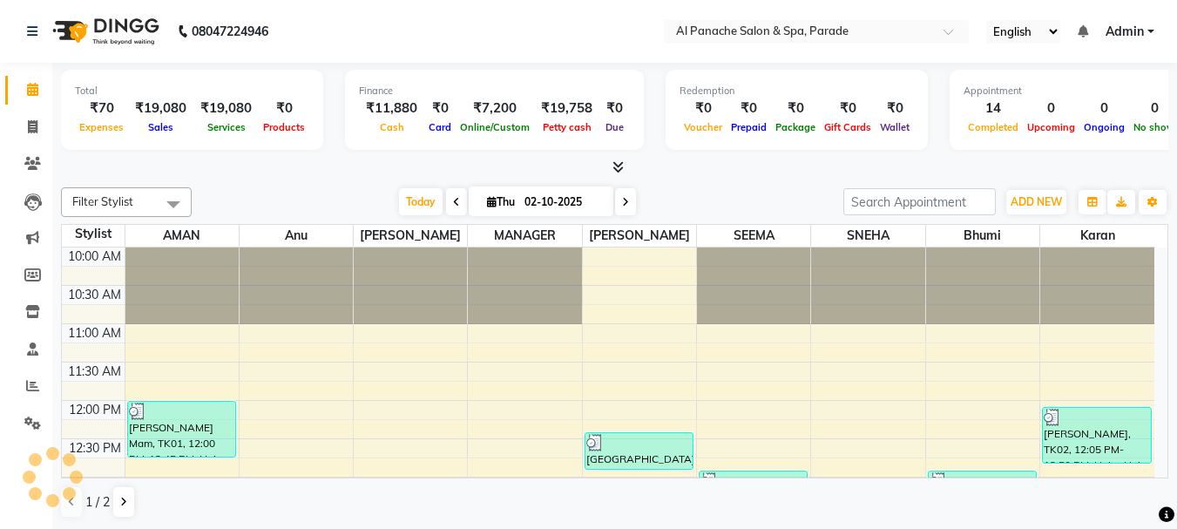
scroll to position [538, 0]
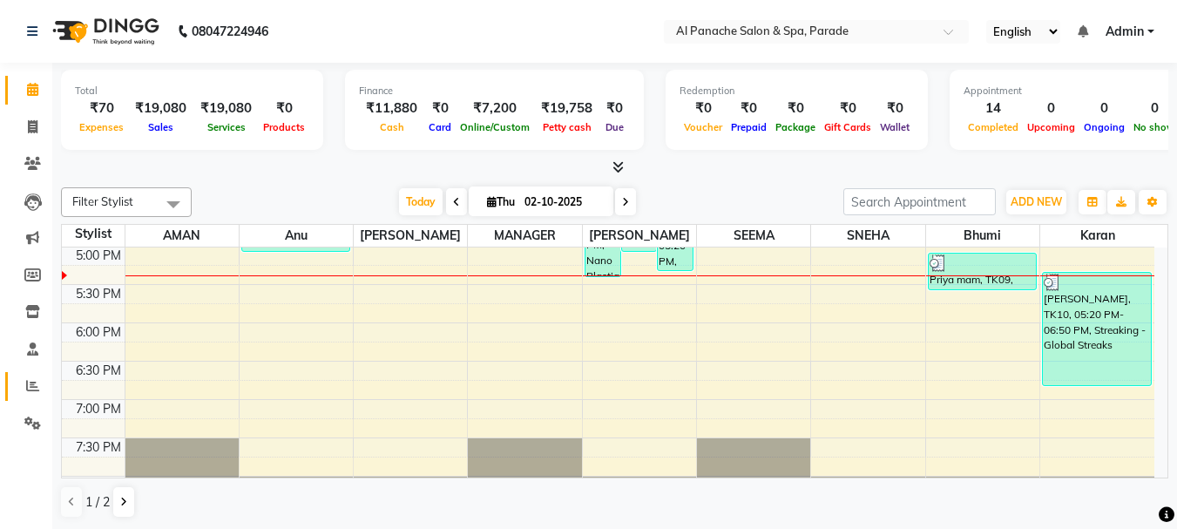
click at [17, 380] on link "Reports" at bounding box center [26, 386] width 42 height 29
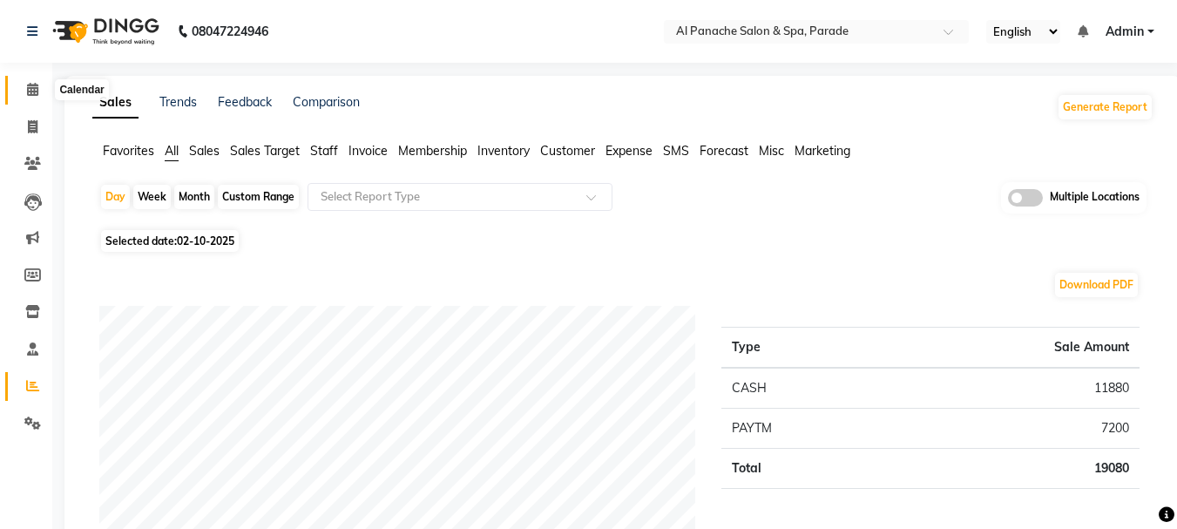
click at [38, 92] on icon at bounding box center [32, 89] width 11 height 13
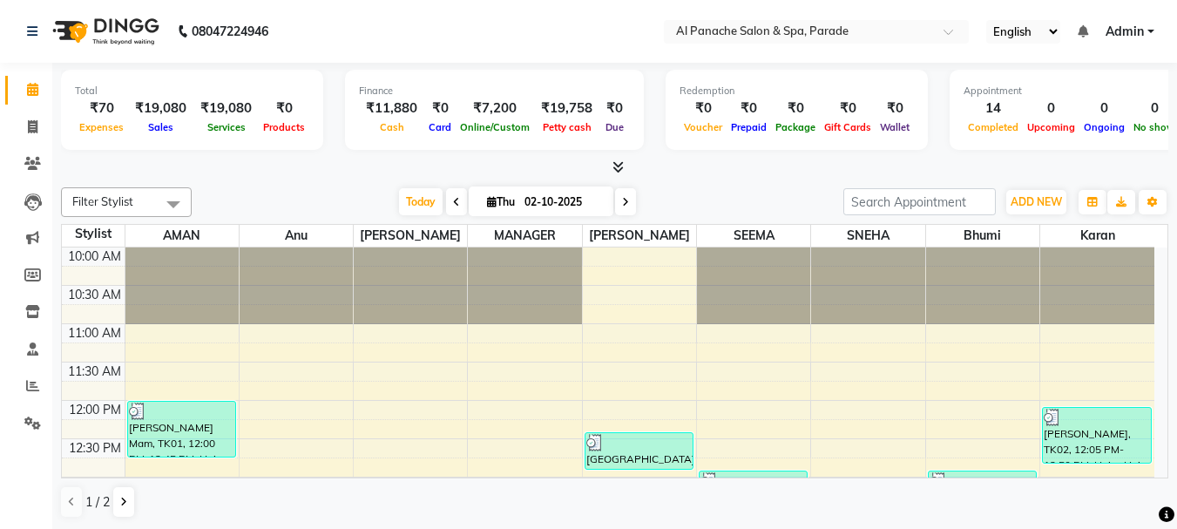
click at [618, 166] on icon at bounding box center [618, 166] width 11 height 13
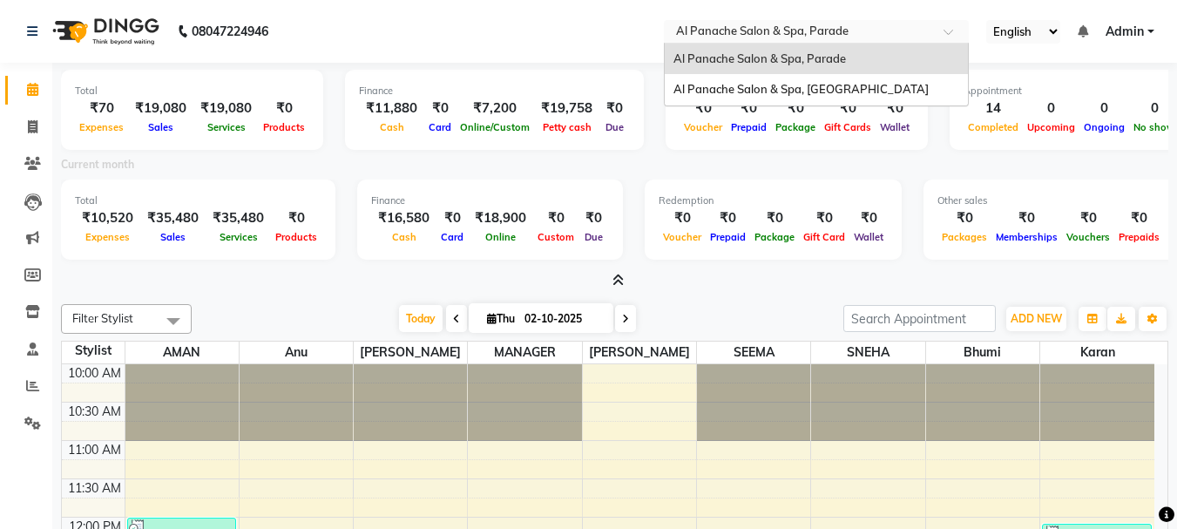
click at [803, 41] on div "Select Location × Al Panache Salon & Spa, Parade" at bounding box center [816, 32] width 305 height 24
click at [822, 88] on span "Al Panache Salon & Spa, Shanti Palace" at bounding box center [801, 89] width 255 height 14
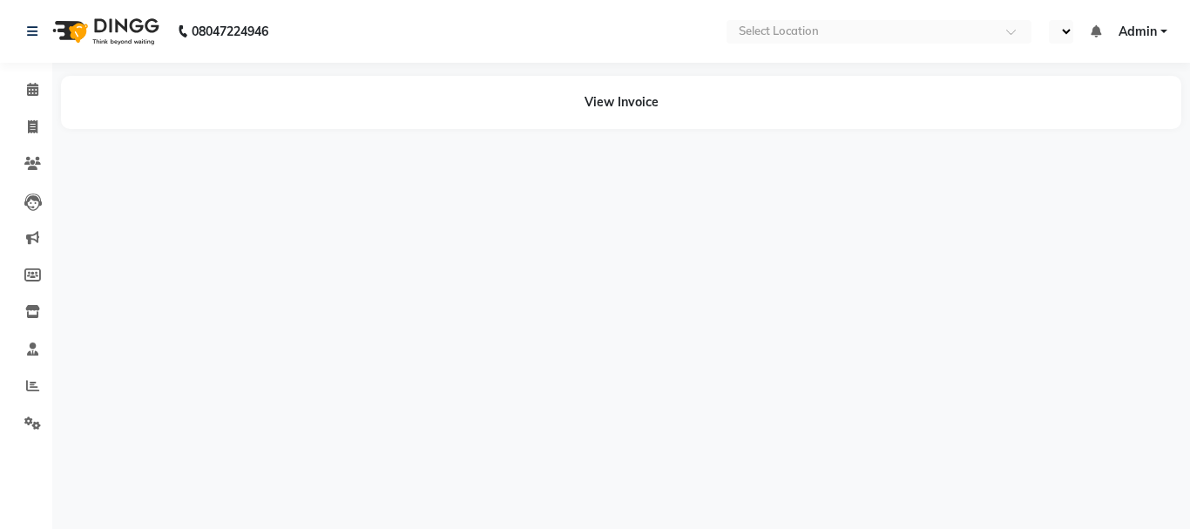
select select "en"
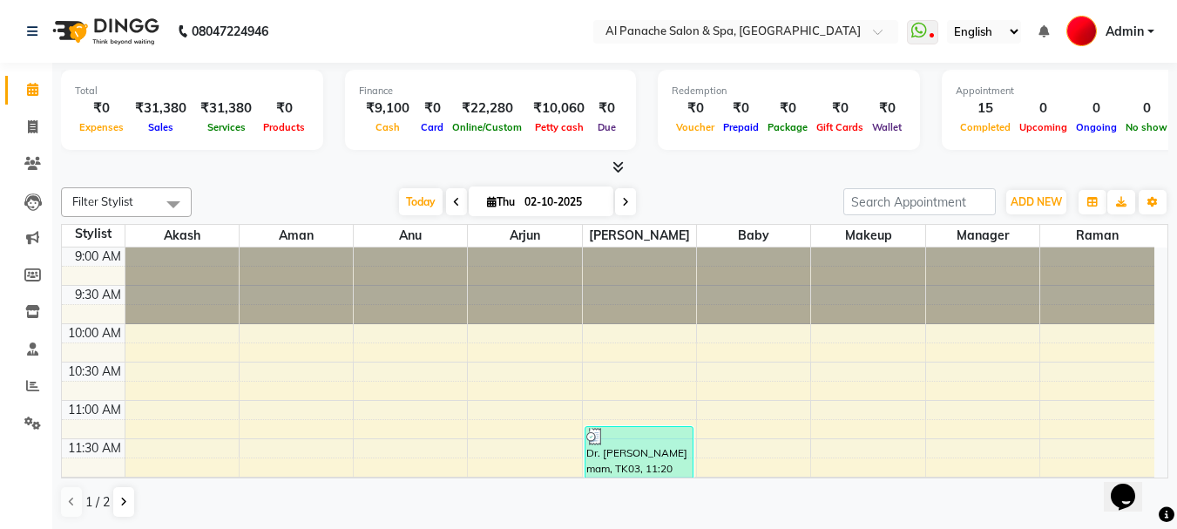
click at [620, 172] on icon at bounding box center [618, 166] width 11 height 13
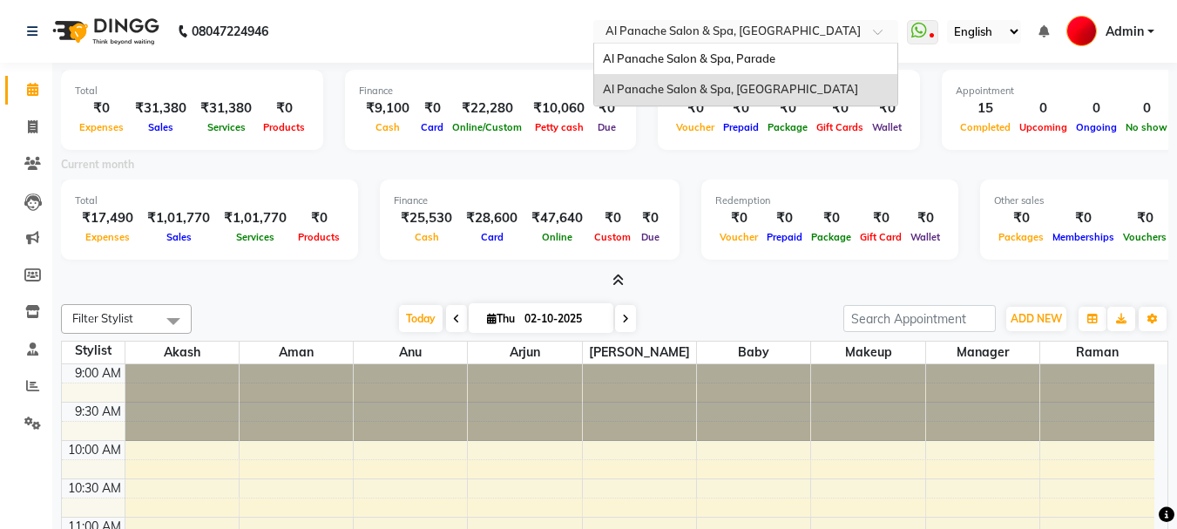
click at [764, 38] on input "text" at bounding box center [728, 32] width 253 height 17
click at [770, 47] on div "Al Panache Salon & Spa, Parade" at bounding box center [745, 59] width 303 height 31
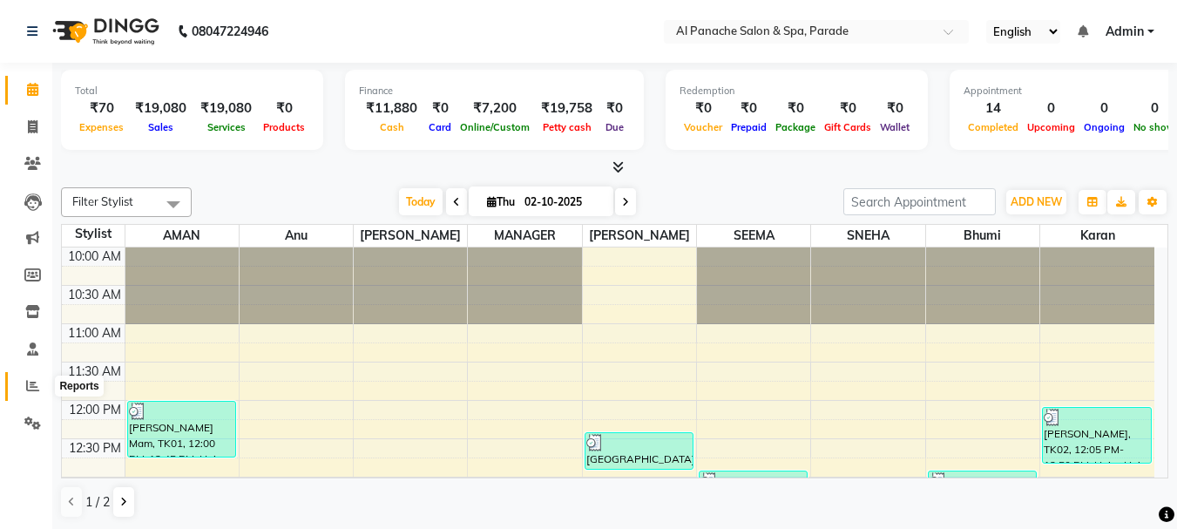
click at [24, 388] on span at bounding box center [32, 386] width 30 height 20
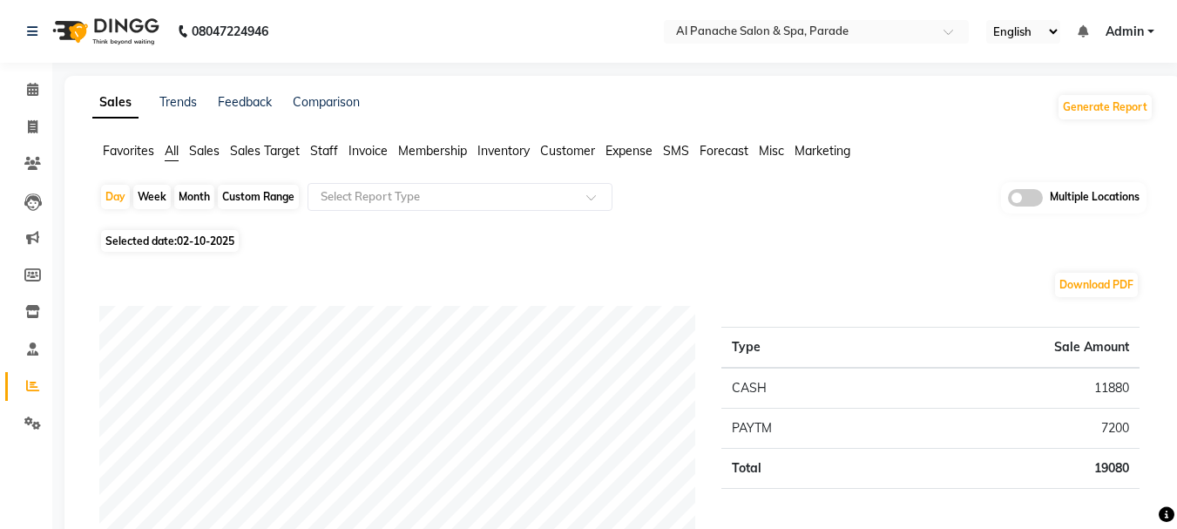
click at [184, 193] on div "Month" at bounding box center [194, 197] width 40 height 24
select select "10"
select select "2025"
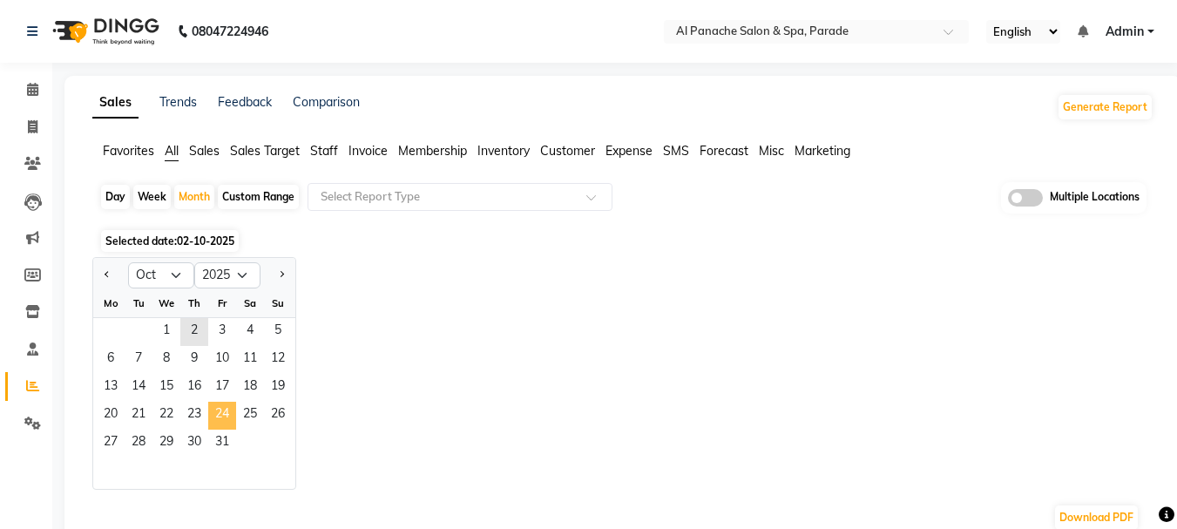
click at [218, 425] on span "24" at bounding box center [222, 416] width 28 height 28
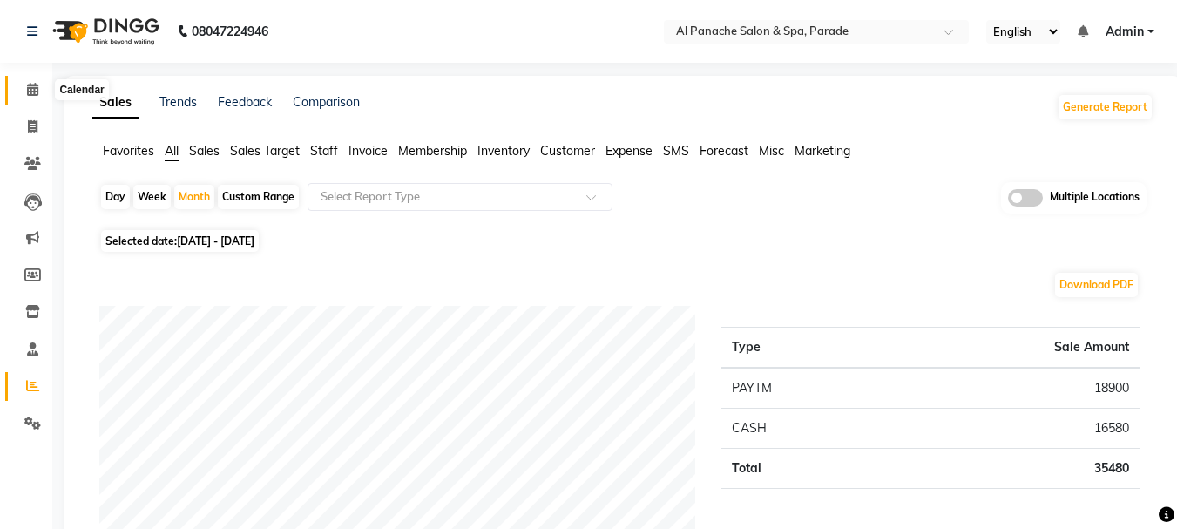
click at [32, 86] on icon at bounding box center [32, 89] width 11 height 13
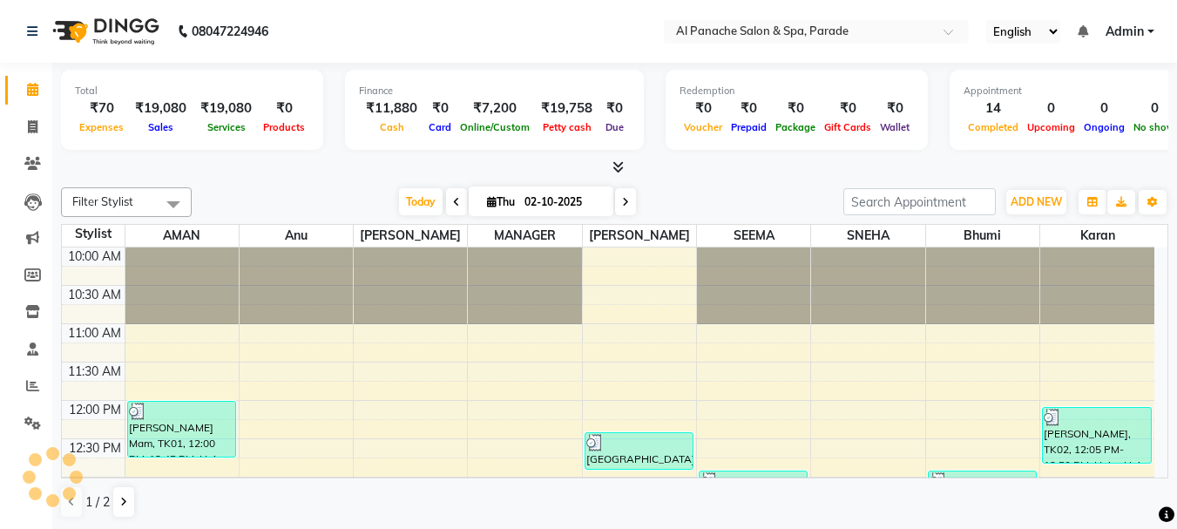
scroll to position [538, 0]
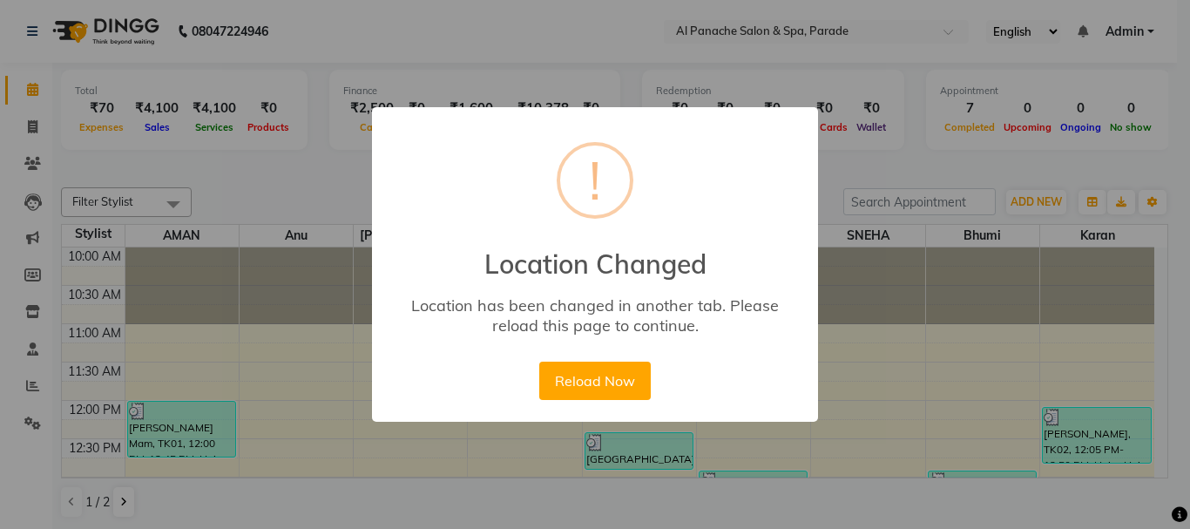
scroll to position [384, 0]
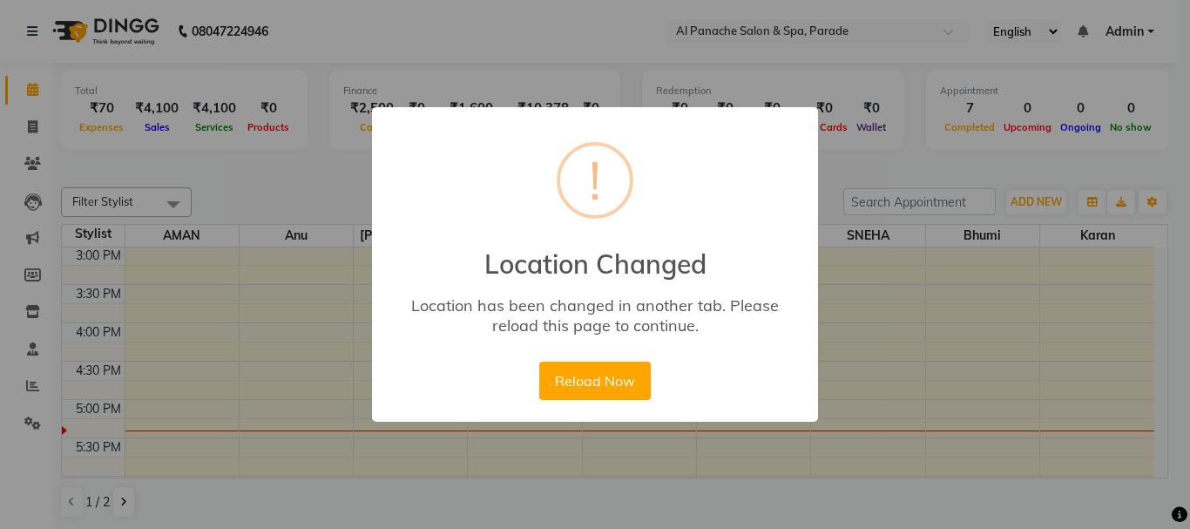
click at [711, 20] on div "× ! Location Changed Location has been changed in another tab. Please reload th…" at bounding box center [595, 264] width 1190 height 529
drag, startPoint x: 768, startPoint y: 319, endPoint x: 836, endPoint y: 319, distance: 68.0
click at [836, 319] on div "× ! Location Changed Location has been changed in another tab. Please reload th…" at bounding box center [595, 264] width 1190 height 529
click at [608, 362] on button "Reload Now" at bounding box center [594, 381] width 111 height 38
